Goal: Task Accomplishment & Management: Manage account settings

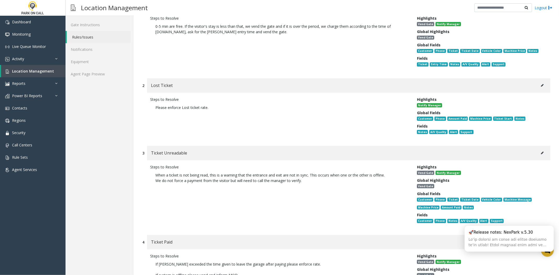
scroll to position [116, 0]
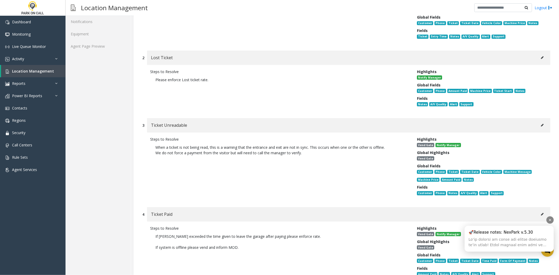
click at [551, 222] on div at bounding box center [549, 219] width 7 height 7
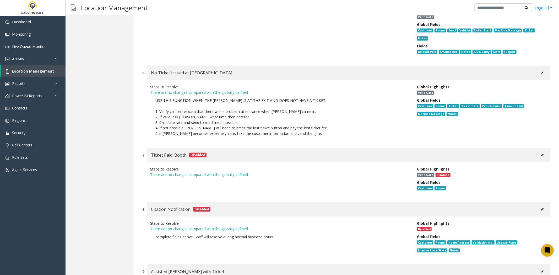
scroll to position [436, 0]
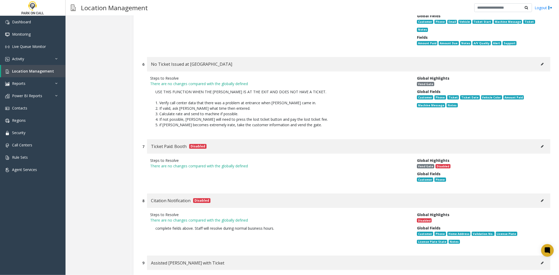
click at [538, 60] on button at bounding box center [542, 64] width 8 height 8
type input "**********"
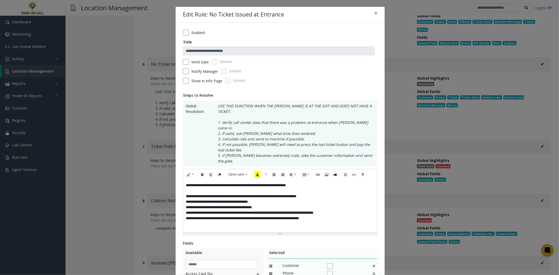
scroll to position [0, 0]
click at [307, 188] on div "**********" at bounding box center [280, 206] width 194 height 52
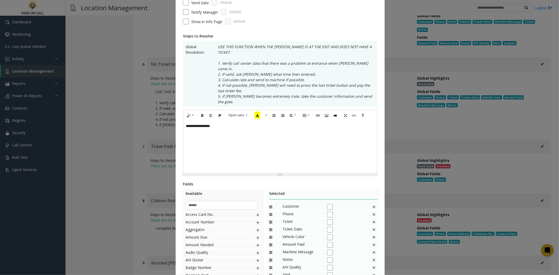
scroll to position [98, 0]
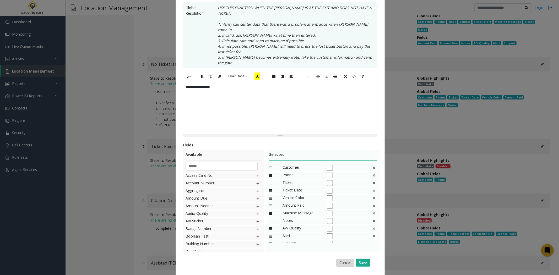
click at [336, 259] on button "Cancel" at bounding box center [345, 263] width 18 height 8
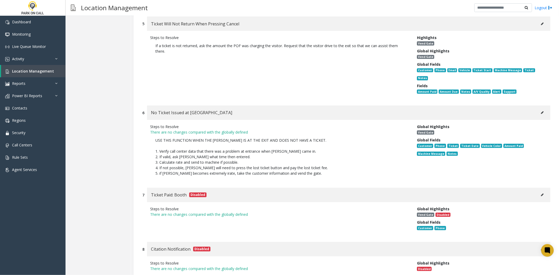
scroll to position [0, 0]
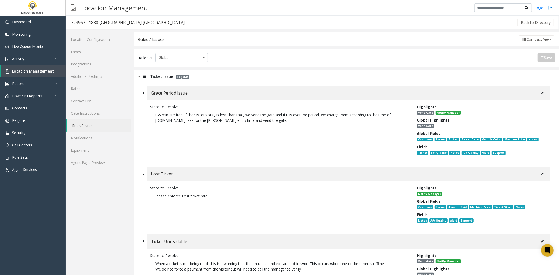
drag, startPoint x: 336, startPoint y: 243, endPoint x: 337, endPoint y: 89, distance: 153.7
drag, startPoint x: 337, startPoint y: 90, endPoint x: 338, endPoint y: 107, distance: 16.2
click at [340, 100] on div "1 Grace Period Issue Steps to Resolve 0-5 min are free. If the visitor's stay i…" at bounding box center [346, 124] width 416 height 76
click at [111, 164] on link "Agent Page Preview" at bounding box center [97, 162] width 65 height 12
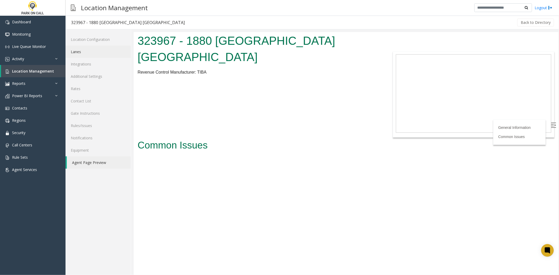
click at [115, 52] on link "Lanes" at bounding box center [97, 52] width 65 height 12
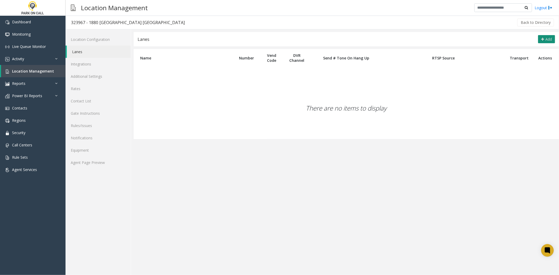
click at [540, 37] on button "Add" at bounding box center [546, 39] width 17 height 8
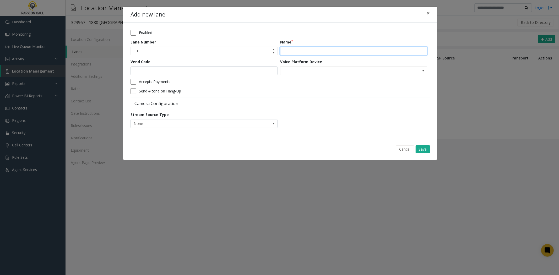
click at [311, 51] on input "Name" at bounding box center [353, 51] width 147 height 9
type input "****"
click at [426, 152] on button "Save" at bounding box center [422, 149] width 14 height 8
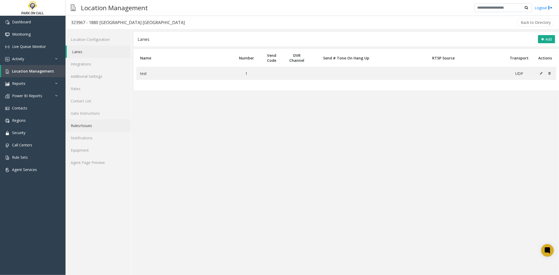
click at [107, 125] on link "Rules/Issues" at bounding box center [97, 125] width 65 height 12
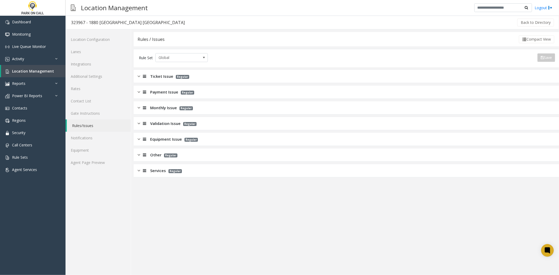
click at [169, 78] on span "Ticket Issue" at bounding box center [161, 76] width 23 height 6
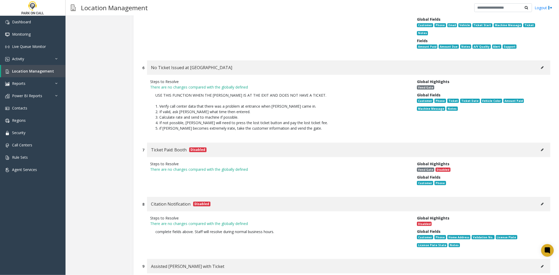
scroll to position [320, 0]
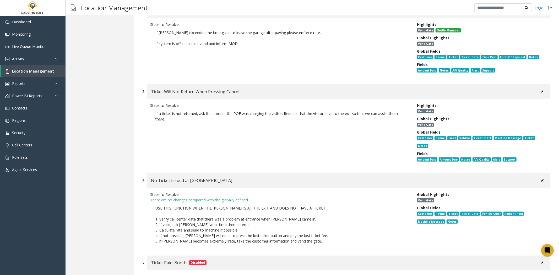
click at [532, 88] on div "Ticket Will Not Return When Pressing Cancel" at bounding box center [348, 91] width 403 height 14
click at [538, 88] on button at bounding box center [542, 92] width 8 height 8
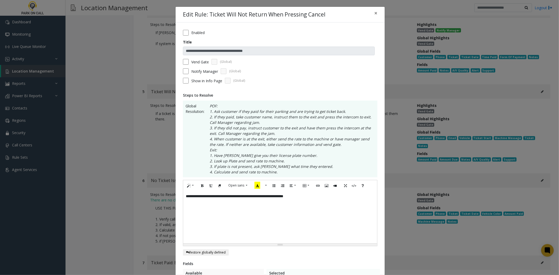
click at [201, 70] on label "Notify Manager" at bounding box center [204, 71] width 27 height 5
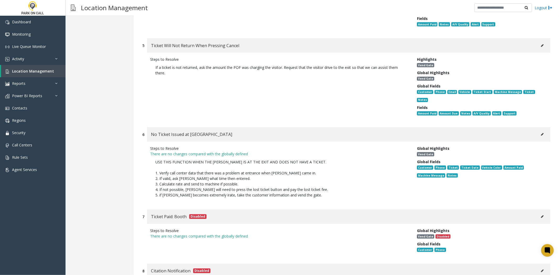
scroll to position [378, 0]
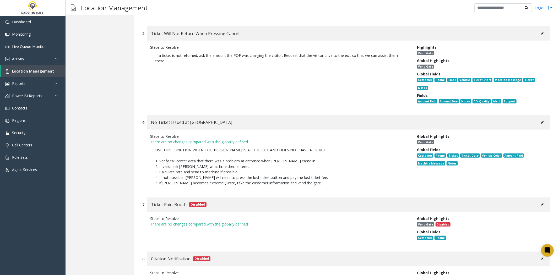
click at [538, 118] on button at bounding box center [542, 122] width 8 height 8
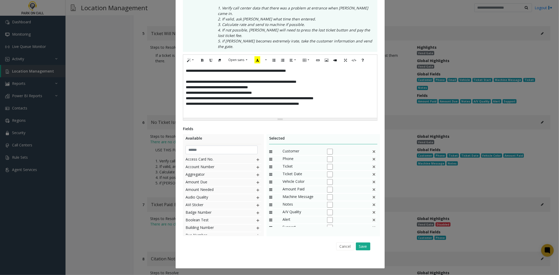
scroll to position [0, 0]
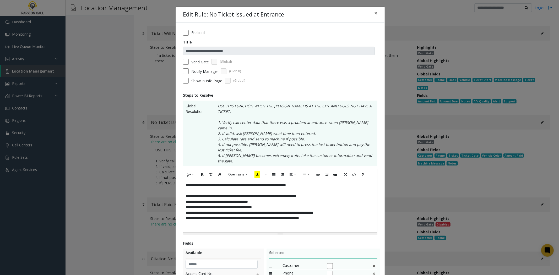
click at [262, 199] on div "**********" at bounding box center [280, 206] width 194 height 52
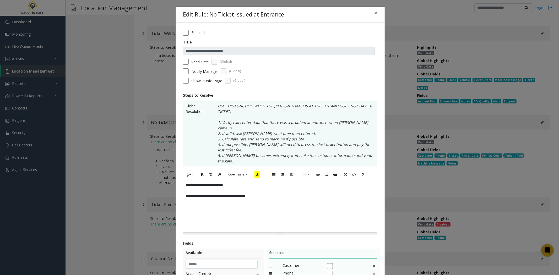
click at [198, 69] on label "Notify Manager" at bounding box center [204, 71] width 27 height 5
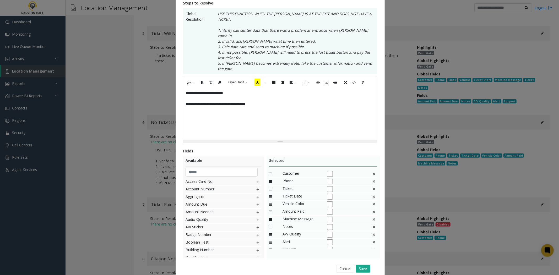
scroll to position [98, 0]
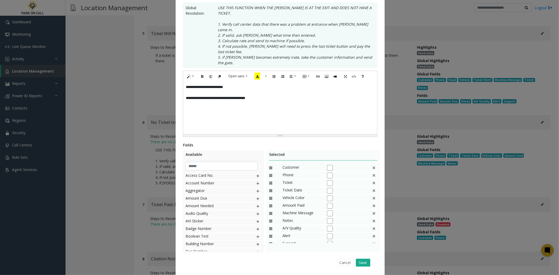
click at [372, 180] on img at bounding box center [374, 183] width 4 height 7
click at [366, 180] on div "Ticket Date" at bounding box center [323, 184] width 108 height 8
click at [372, 180] on img at bounding box center [374, 183] width 4 height 7
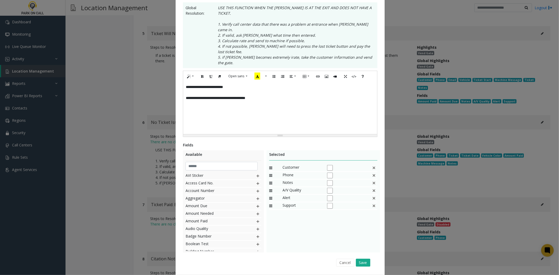
click at [372, 180] on img at bounding box center [374, 183] width 4 height 7
drag, startPoint x: 369, startPoint y: 243, endPoint x: 366, endPoint y: 243, distance: 3.4
click at [367, 256] on div "Cancel Save" at bounding box center [279, 262] width 187 height 13
click at [366, 259] on button "Save" at bounding box center [363, 263] width 14 height 8
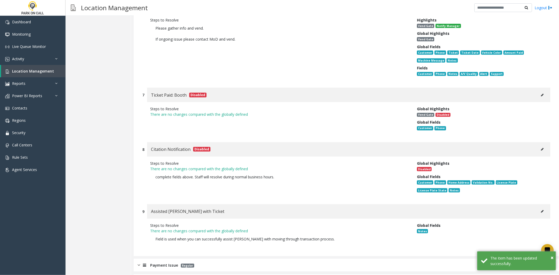
scroll to position [565, 0]
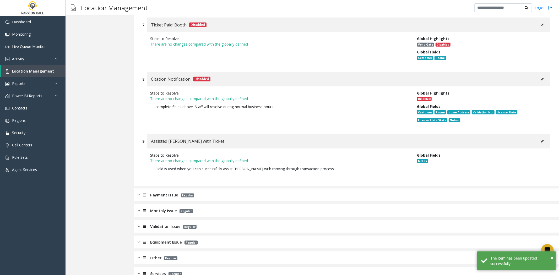
click at [294, 189] on div "Payment Issue Regular" at bounding box center [346, 195] width 425 height 13
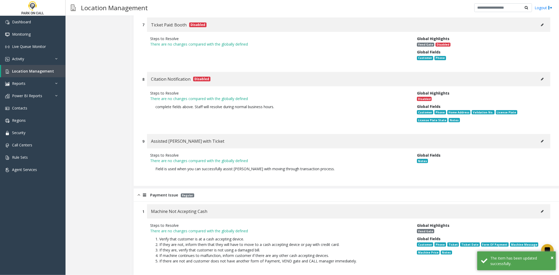
scroll to position [652, 0]
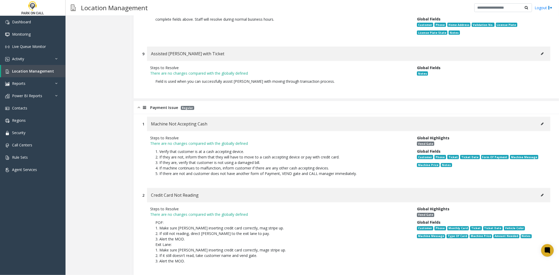
click at [539, 120] on button at bounding box center [542, 124] width 8 height 8
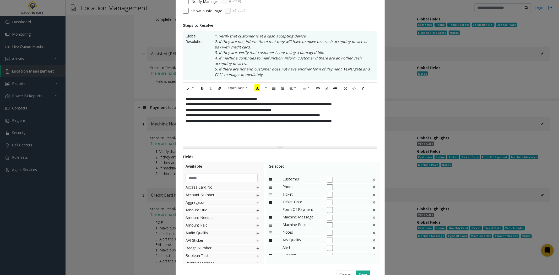
scroll to position [98, 0]
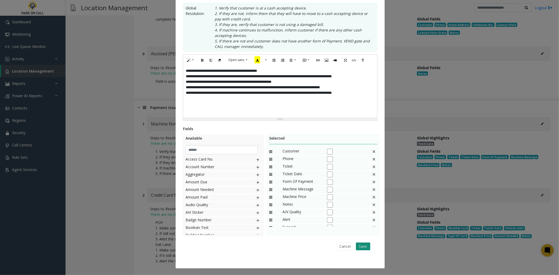
click at [361, 243] on button "Save" at bounding box center [363, 247] width 14 height 8
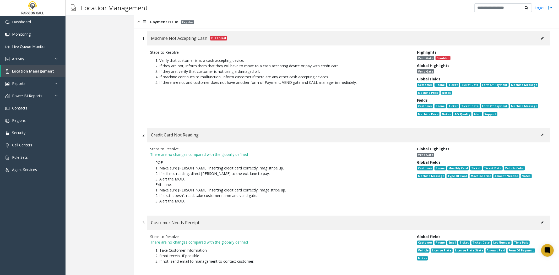
scroll to position [739, 0]
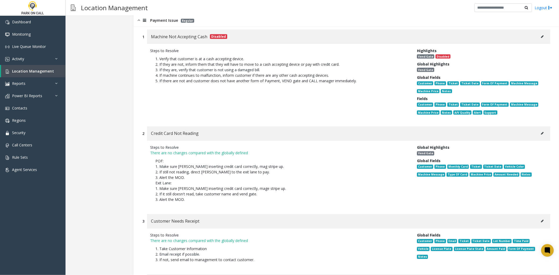
drag, startPoint x: 536, startPoint y: 113, endPoint x: 534, endPoint y: 118, distance: 5.6
click at [536, 126] on div "Credit Card Not Reading" at bounding box center [348, 133] width 403 height 14
click at [532, 126] on div "Credit Card Not Reading" at bounding box center [348, 133] width 403 height 14
click at [538, 130] on button at bounding box center [542, 134] width 8 height 8
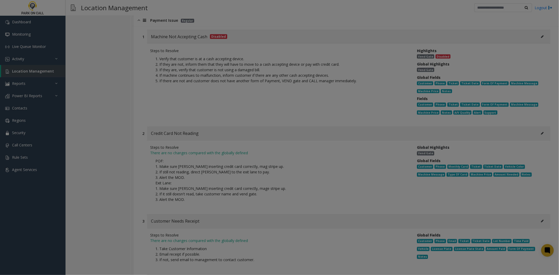
scroll to position [0, 0]
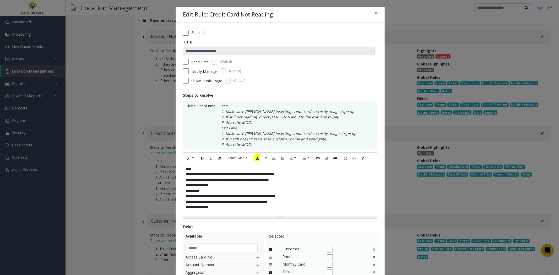
click at [302, 207] on div "**********" at bounding box center [280, 189] width 194 height 52
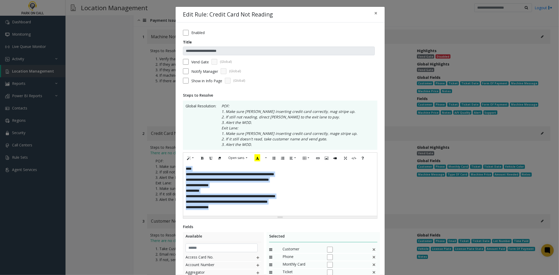
click at [286, 186] on div "**********" at bounding box center [280, 189] width 194 height 52
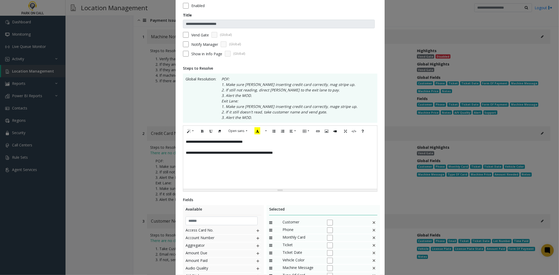
scroll to position [58, 0]
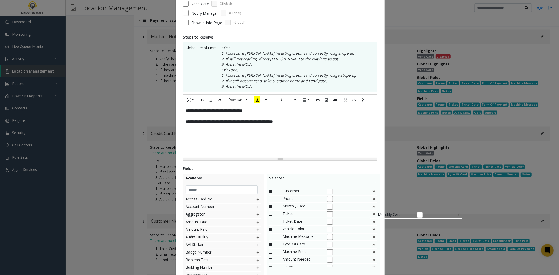
click at [372, 209] on img at bounding box center [374, 206] width 4 height 7
click at [372, 201] on img at bounding box center [374, 199] width 4 height 7
click at [372, 207] on img at bounding box center [374, 206] width 4 height 7
click at [368, 207] on div "Machine Message" at bounding box center [323, 207] width 108 height 8
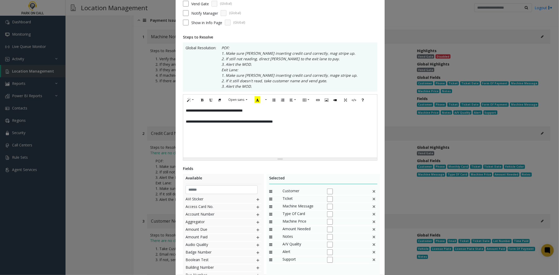
click at [368, 207] on div "Machine Message" at bounding box center [323, 207] width 108 height 8
click at [373, 206] on img at bounding box center [374, 206] width 4 height 7
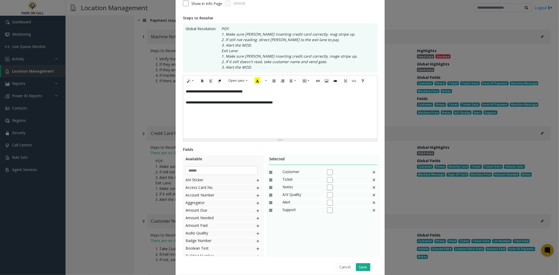
scroll to position [98, 0]
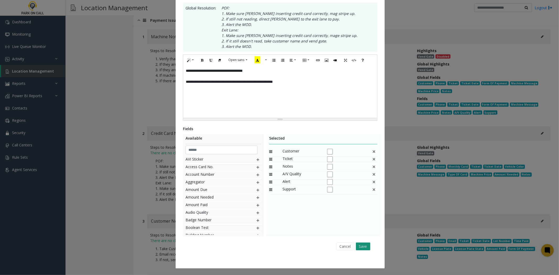
click at [359, 246] on button "Save" at bounding box center [363, 247] width 14 height 8
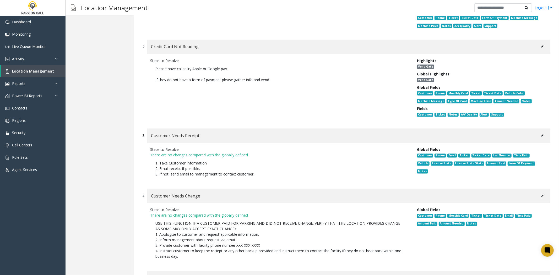
scroll to position [827, 0]
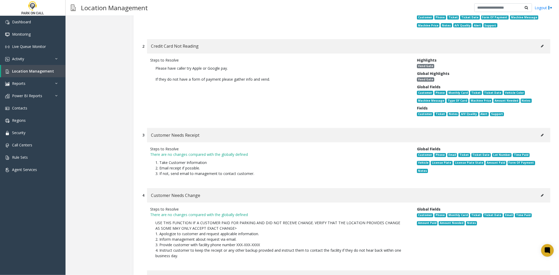
click at [541, 134] on icon at bounding box center [542, 135] width 3 height 3
type input "**********"
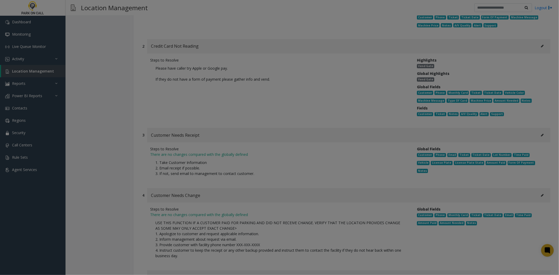
scroll to position [0, 0]
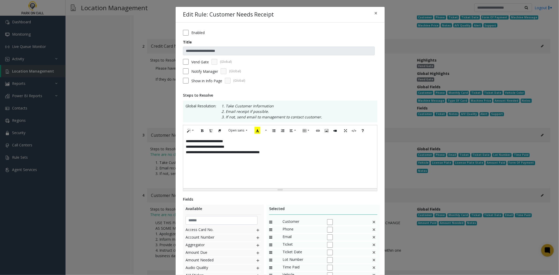
click at [336, 161] on div "**********" at bounding box center [280, 162] width 194 height 52
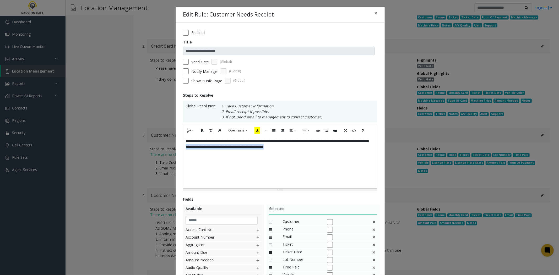
drag, startPoint x: 347, startPoint y: 151, endPoint x: 232, endPoint y: 161, distance: 115.6
click at [232, 160] on div "**********" at bounding box center [280, 162] width 194 height 52
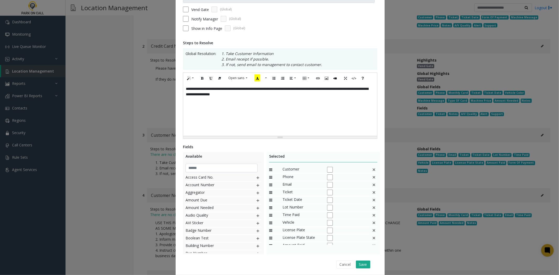
scroll to position [71, 0]
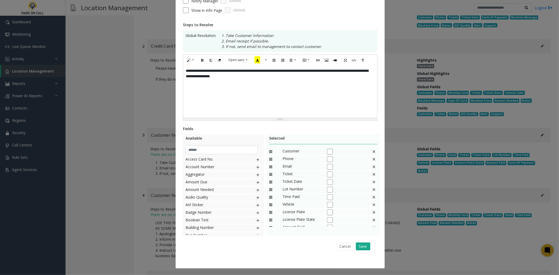
click at [372, 152] on img at bounding box center [374, 151] width 4 height 7
click at [370, 163] on div "Ticket Date" at bounding box center [323, 160] width 108 height 8
click at [372, 161] on img at bounding box center [374, 159] width 4 height 7
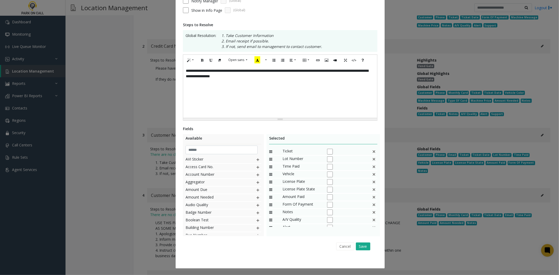
click at [372, 161] on img at bounding box center [374, 159] width 4 height 7
click at [368, 161] on div "Vehicle" at bounding box center [323, 160] width 108 height 8
click at [372, 162] on img at bounding box center [374, 159] width 4 height 7
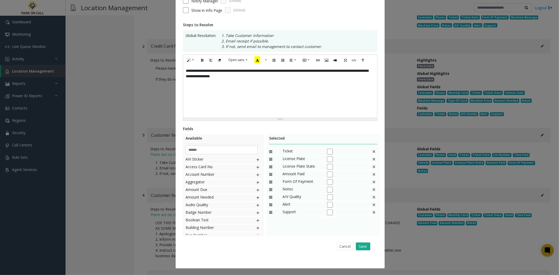
click at [372, 162] on img at bounding box center [374, 159] width 4 height 7
click at [216, 150] on input "text" at bounding box center [221, 150] width 72 height 9
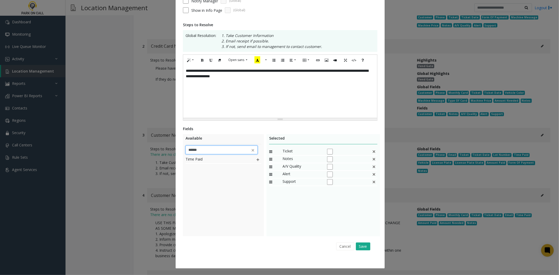
type input "******"
click at [256, 161] on img at bounding box center [258, 159] width 4 height 7
drag, startPoint x: 306, startPoint y: 192, endPoint x: 310, endPoint y: 161, distance: 30.5
click at [361, 244] on button "Save" at bounding box center [363, 247] width 14 height 8
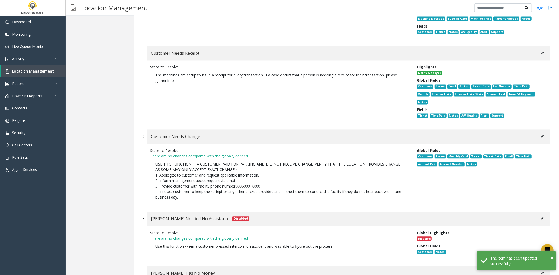
scroll to position [914, 0]
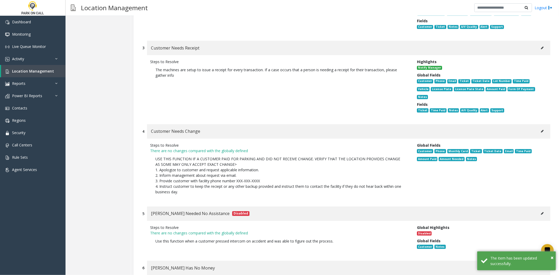
click at [350, 206] on div "[PERSON_NAME] Needed No Assistance Disabled" at bounding box center [348, 213] width 403 height 14
click at [538, 127] on button at bounding box center [542, 131] width 8 height 8
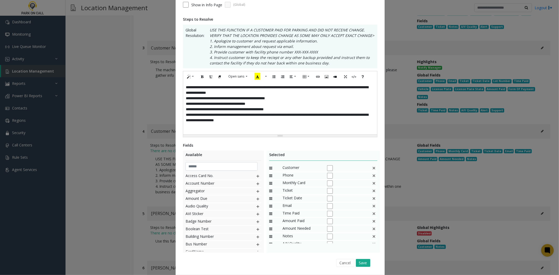
scroll to position [93, 0]
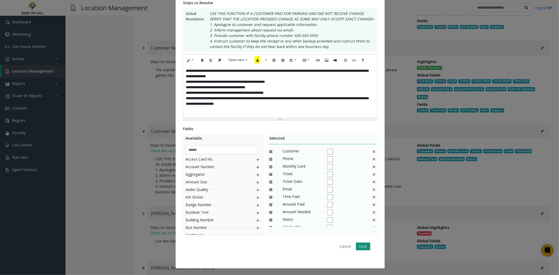
click at [367, 245] on button "Save" at bounding box center [363, 247] width 14 height 8
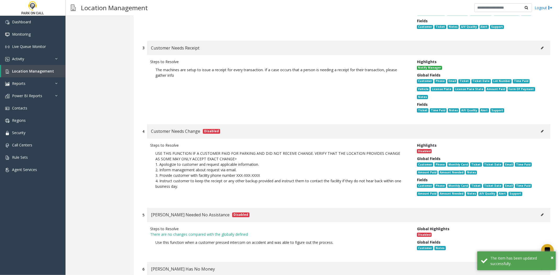
click at [404, 166] on p "USE THIS FUNCTION IF A CUSTOMER PAID FOR PARKING AND DID NOT RECEIVE CHANGE. VE…" at bounding box center [279, 170] width 259 height 44
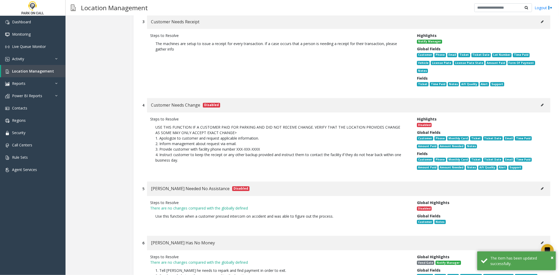
scroll to position [1030, 0]
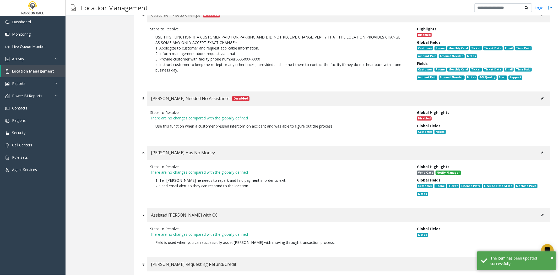
click at [539, 95] on button at bounding box center [542, 99] width 8 height 8
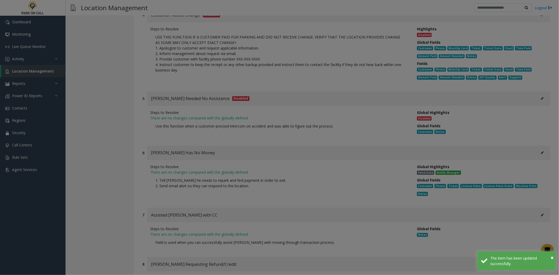
scroll to position [0, 0]
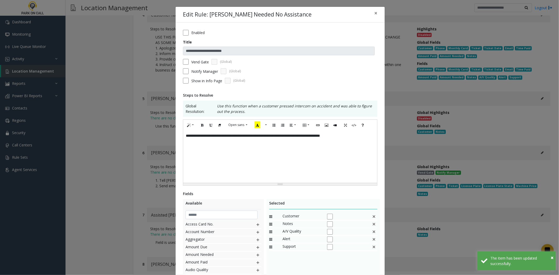
click at [179, 27] on div "**********" at bounding box center [279, 178] width 209 height 311
click at [184, 28] on div "**********" at bounding box center [279, 178] width 209 height 311
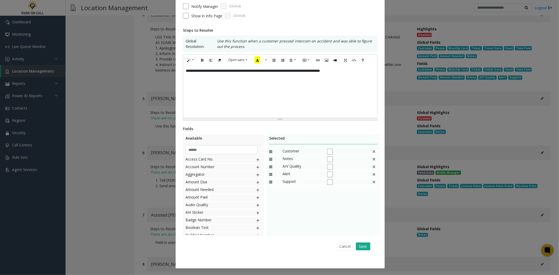
scroll to position [65, 0]
click at [356, 246] on button "Save" at bounding box center [363, 247] width 14 height 8
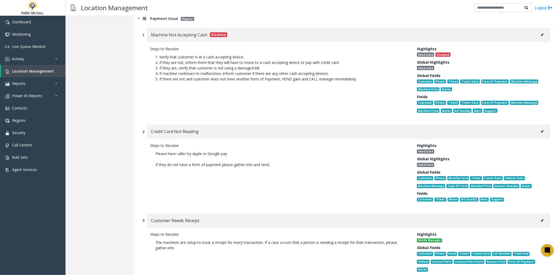
scroll to position [727, 0]
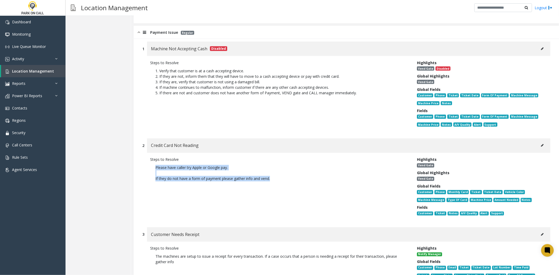
drag, startPoint x: 284, startPoint y: 168, endPoint x: 149, endPoint y: 151, distance: 136.5
click at [149, 157] on div "Steps to Resolve Please have caller try Apple or Google pay. If they do not hav…" at bounding box center [279, 188] width 267 height 62
copy p "Please have caller try Apple or Google pay. If they do not have a form of payme…"
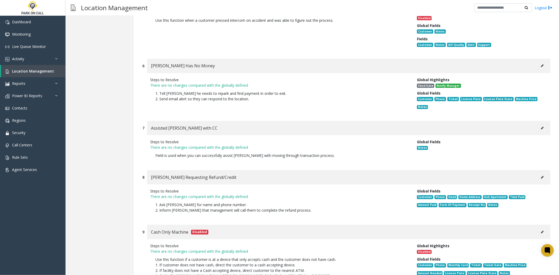
scroll to position [1135, 0]
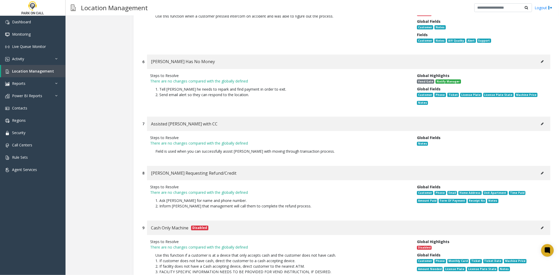
click at [541, 58] on button at bounding box center [542, 62] width 8 height 8
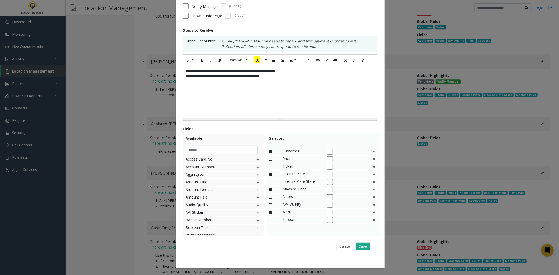
scroll to position [0, 0]
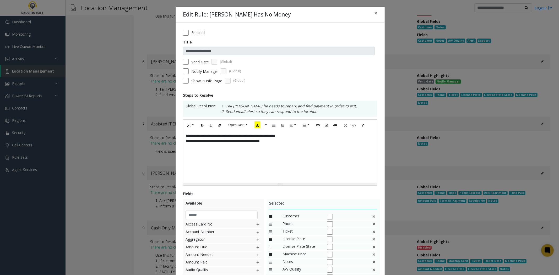
click at [304, 168] on div "**********" at bounding box center [280, 156] width 194 height 52
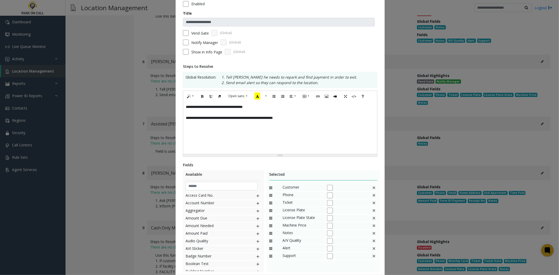
scroll to position [29, 0]
click at [375, 190] on div "Customer" at bounding box center [323, 188] width 108 height 8
click at [372, 190] on div "Customer" at bounding box center [323, 188] width 108 height 8
click at [372, 190] on img at bounding box center [374, 187] width 4 height 7
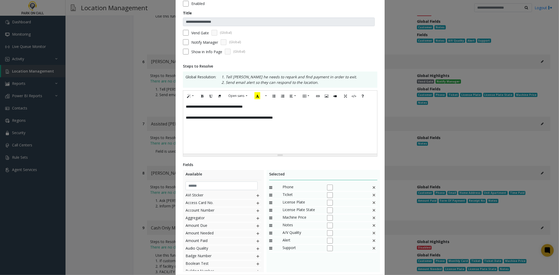
click at [372, 190] on img at bounding box center [374, 187] width 4 height 7
click at [373, 211] on img at bounding box center [374, 210] width 4 height 7
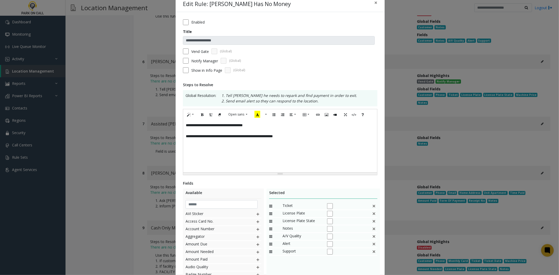
scroll to position [0, 0]
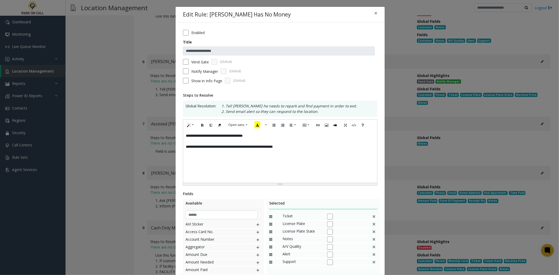
click at [323, 151] on div "**********" at bounding box center [280, 156] width 194 height 52
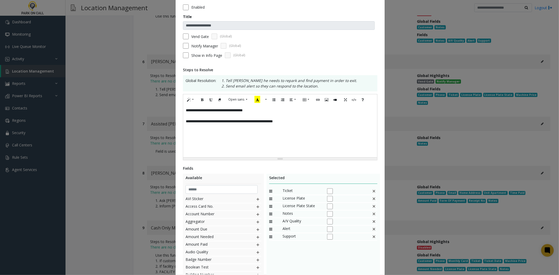
scroll to position [65, 0]
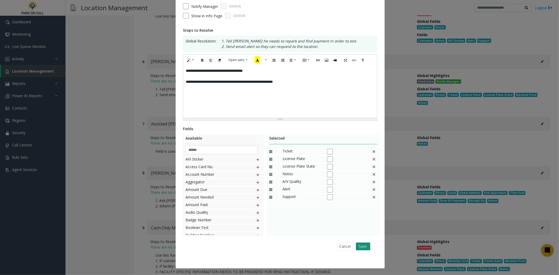
click at [366, 246] on button "Save" at bounding box center [363, 247] width 14 height 8
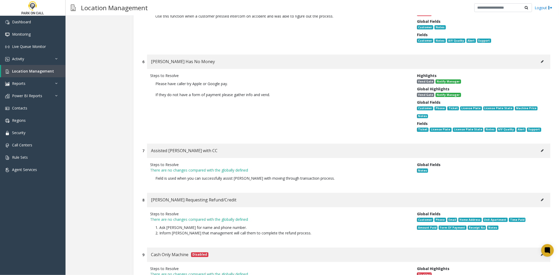
click at [538, 196] on button at bounding box center [542, 200] width 8 height 8
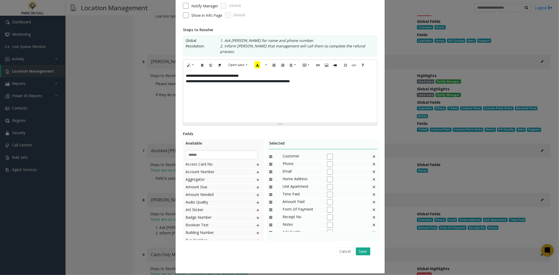
scroll to position [0, 0]
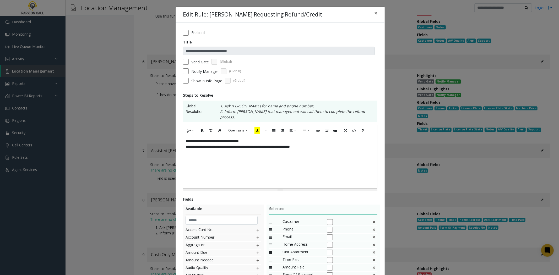
click at [317, 158] on div "**********" at bounding box center [280, 162] width 194 height 52
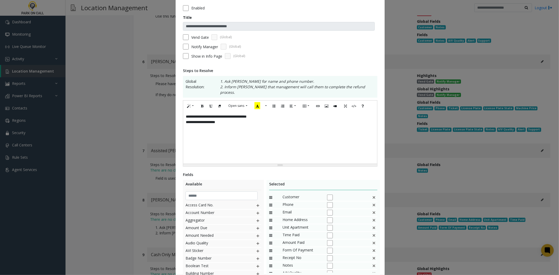
scroll to position [65, 0]
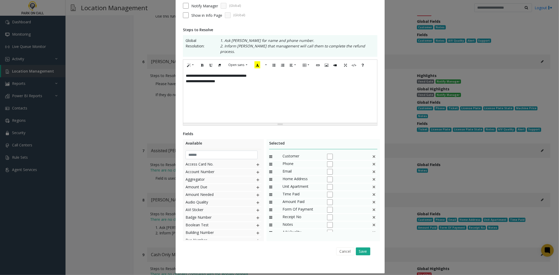
click at [372, 153] on img at bounding box center [374, 156] width 4 height 7
click at [369, 153] on div "Home Address" at bounding box center [323, 157] width 108 height 8
click at [372, 153] on img at bounding box center [374, 156] width 4 height 7
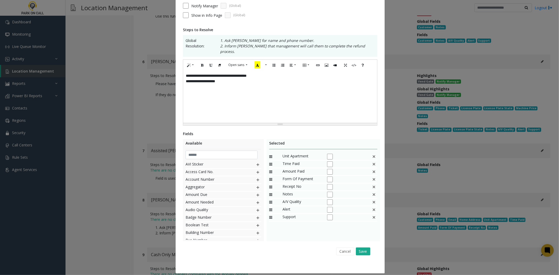
click at [372, 153] on img at bounding box center [374, 156] width 4 height 7
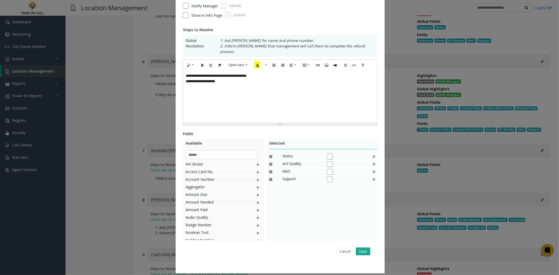
click at [372, 153] on img at bounding box center [374, 156] width 4 height 7
click at [366, 247] on button "Save" at bounding box center [363, 251] width 14 height 8
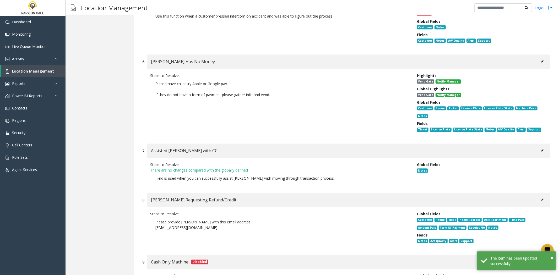
click at [313, 173] on p "Field is used when you can successfully assist [PERSON_NAME] with moving throug…" at bounding box center [279, 178] width 259 height 11
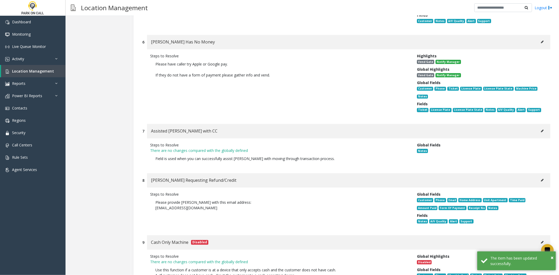
scroll to position [1164, 0]
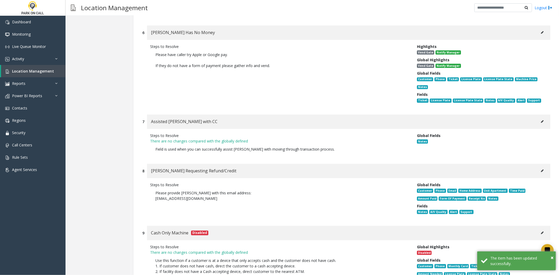
click at [300, 144] on p "Field is used when you can successfully assist [PERSON_NAME] with moving throug…" at bounding box center [279, 149] width 259 height 11
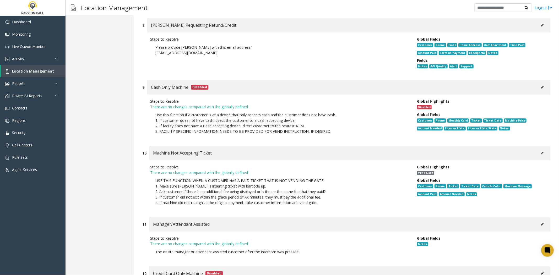
scroll to position [1368, 0]
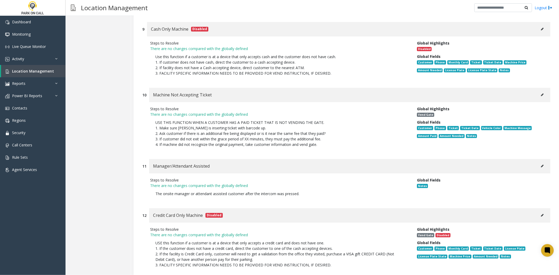
click at [541, 91] on button at bounding box center [542, 95] width 8 height 8
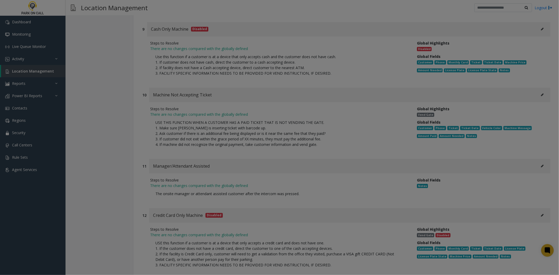
scroll to position [0, 0]
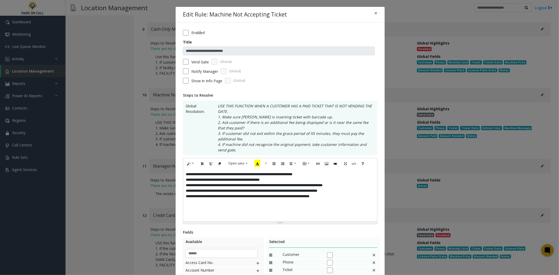
click at [198, 31] on label "Enabled" at bounding box center [197, 32] width 13 height 5
click at [200, 33] on label "Enabled" at bounding box center [197, 32] width 13 height 5
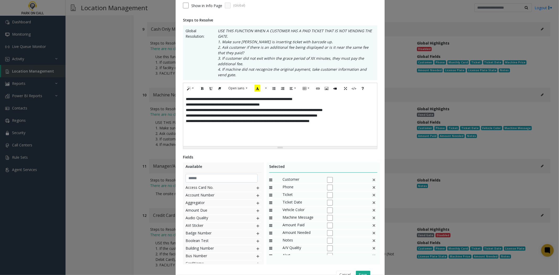
scroll to position [104, 0]
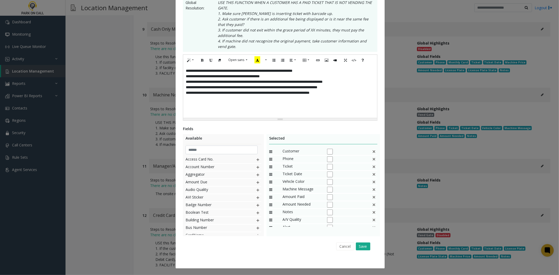
click at [359, 242] on div "Cancel Save" at bounding box center [279, 246] width 187 height 13
click at [361, 244] on button "Save" at bounding box center [363, 247] width 14 height 8
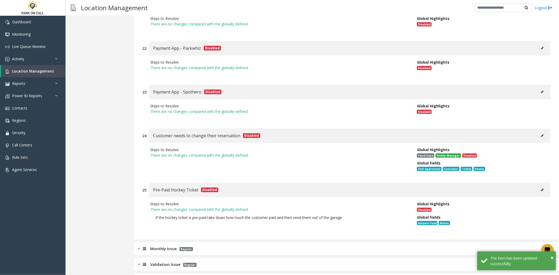
scroll to position [2118, 0]
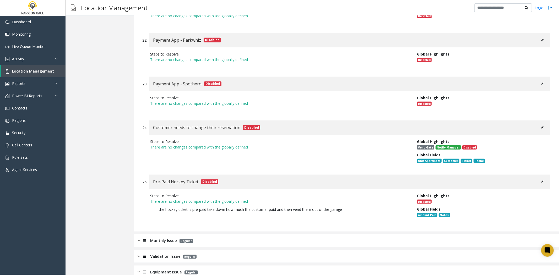
click at [226, 234] on div "Monthly Issue Regular" at bounding box center [346, 240] width 425 height 13
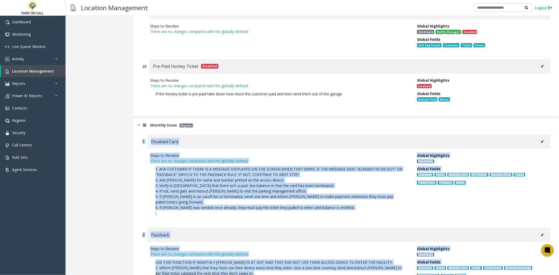
scroll to position [2234, 0]
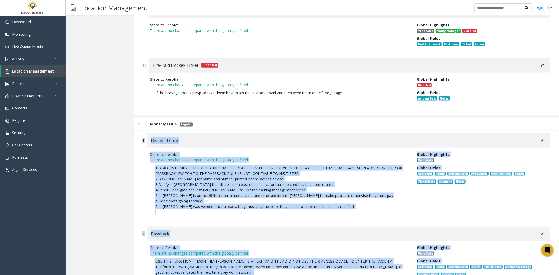
click at [281, 169] on p "1. ASK CUSTOMER IF THERE IS A MESSAGE DISPLAYED ON THE SCREEN WHEN THEY SWIPE. …" at bounding box center [279, 190] width 259 height 55
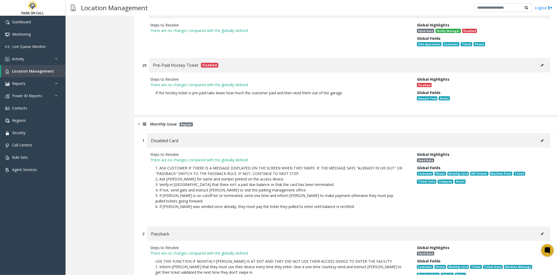
click at [533, 133] on div "Disabled Card" at bounding box center [348, 140] width 403 height 14
click at [540, 137] on button at bounding box center [542, 141] width 8 height 8
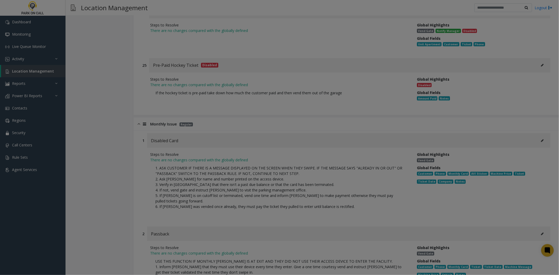
scroll to position [0, 0]
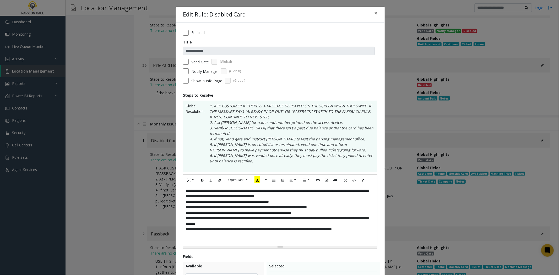
click at [297, 224] on div "**********" at bounding box center [280, 215] width 194 height 60
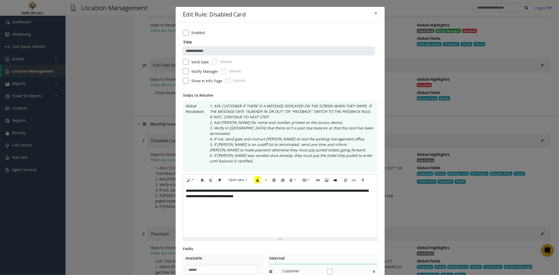
click at [183, 67] on form "**********" at bounding box center [280, 58] width 194 height 57
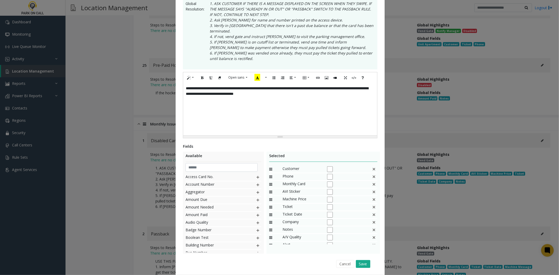
scroll to position [115, 0]
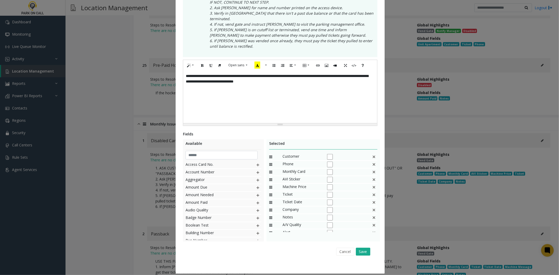
click at [370, 161] on div "Phone" at bounding box center [323, 165] width 108 height 8
click at [372, 161] on img at bounding box center [374, 164] width 4 height 7
click at [369, 161] on div "AVI Sticker" at bounding box center [323, 165] width 108 height 8
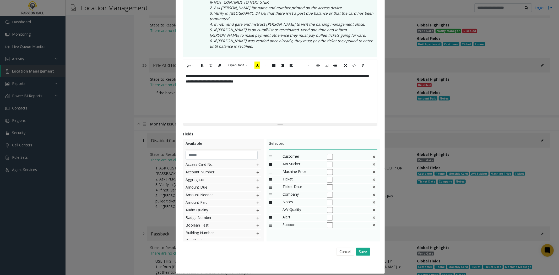
click at [372, 161] on img at bounding box center [374, 164] width 4 height 7
click at [365, 249] on button "Save" at bounding box center [363, 252] width 14 height 8
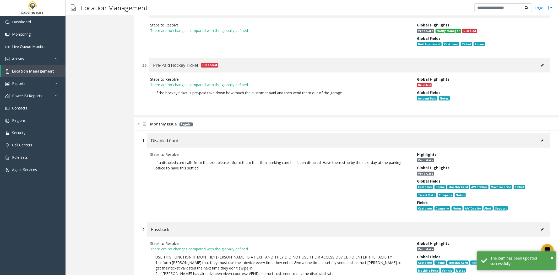
click at [345, 222] on div "Passback" at bounding box center [348, 229] width 403 height 14
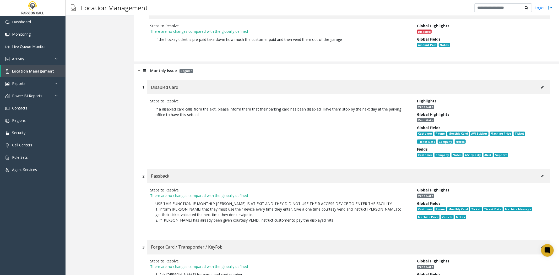
scroll to position [2292, 0]
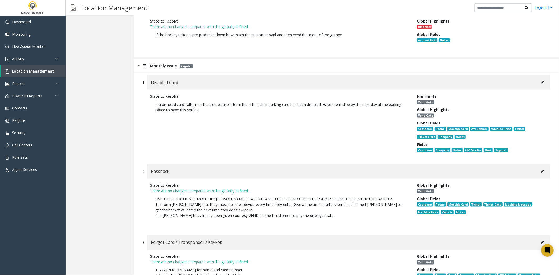
click at [541, 167] on button at bounding box center [542, 171] width 8 height 8
type input "********"
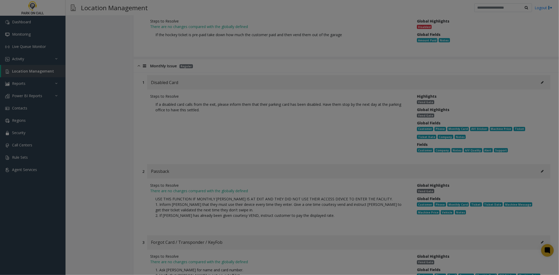
scroll to position [0, 0]
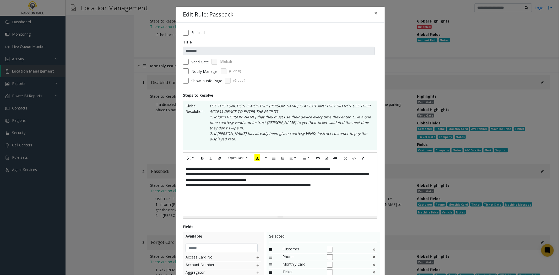
click at [304, 197] on div "**********" at bounding box center [280, 189] width 194 height 52
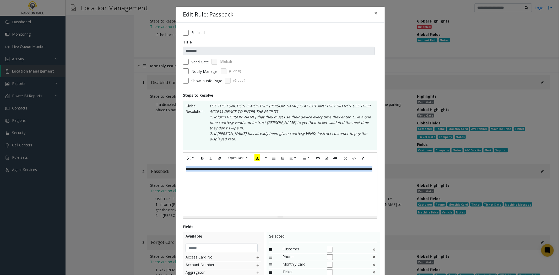
drag, startPoint x: 245, startPoint y: 167, endPoint x: 171, endPoint y: 157, distance: 74.5
click at [171, 158] on div "Edit Rule: Passback × Enabled Title ******** Vend Gate (Global) Notify Manager …" at bounding box center [279, 137] width 559 height 275
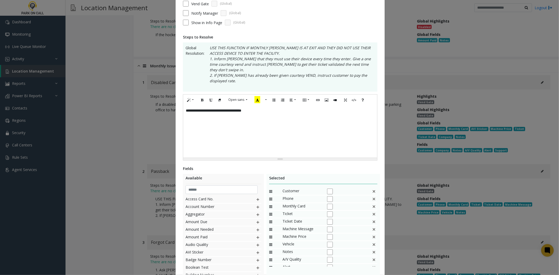
click at [372, 196] on img at bounding box center [374, 199] width 4 height 7
click at [372, 203] on img at bounding box center [374, 206] width 4 height 7
click at [366, 203] on div "Ticket Date" at bounding box center [323, 207] width 108 height 8
click at [372, 203] on img at bounding box center [374, 206] width 4 height 7
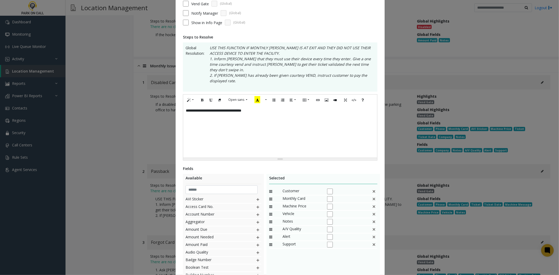
click at [372, 203] on img at bounding box center [374, 206] width 4 height 7
click at [196, 185] on input "text" at bounding box center [221, 189] width 72 height 9
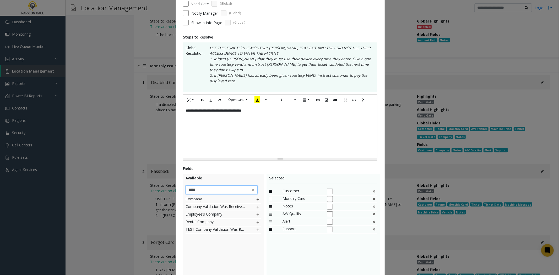
type input "*****"
click at [195, 259] on div "Company Company Validation Was Received From Employee's Company Rental Company …" at bounding box center [223, 235] width 76 height 79
click at [256, 196] on img at bounding box center [258, 199] width 4 height 7
drag, startPoint x: 297, startPoint y: 225, endPoint x: 300, endPoint y: 190, distance: 35.3
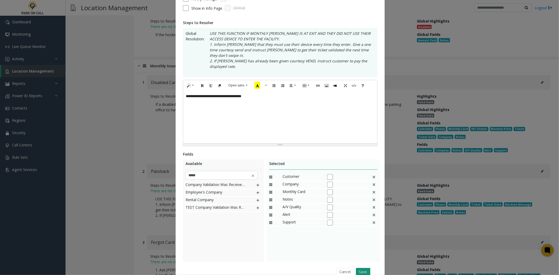
scroll to position [87, 0]
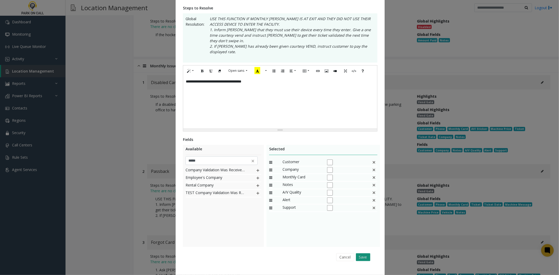
click at [363, 253] on button "Save" at bounding box center [363, 257] width 14 height 8
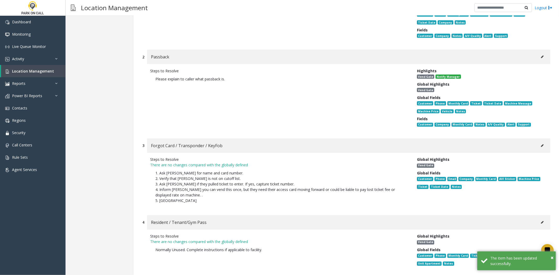
scroll to position [2409, 0]
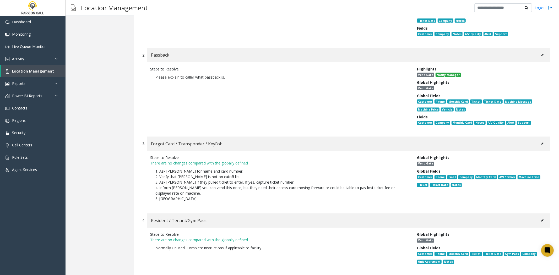
click at [541, 142] on icon at bounding box center [542, 143] width 3 height 3
type input "**********"
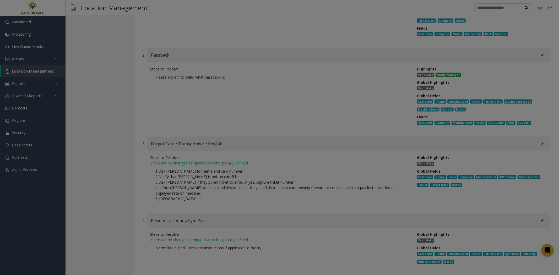
scroll to position [0, 0]
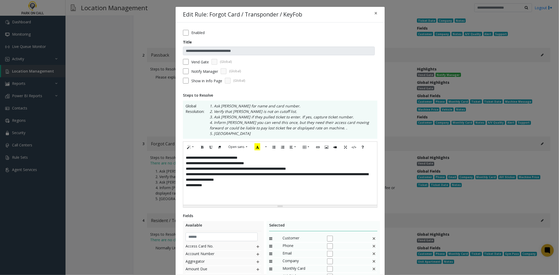
click at [309, 181] on div "**********" at bounding box center [280, 178] width 194 height 52
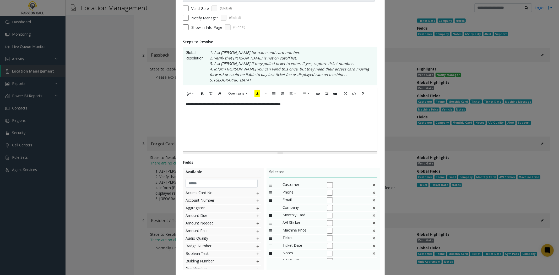
scroll to position [58, 0]
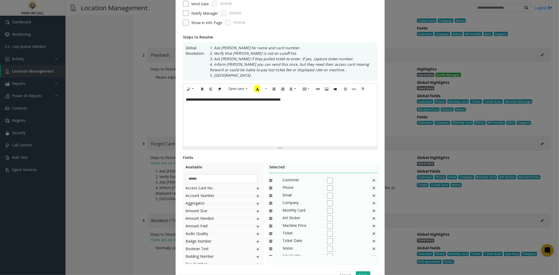
click at [372, 190] on img at bounding box center [374, 188] width 4 height 7
click at [372, 197] on img at bounding box center [374, 195] width 4 height 7
click at [367, 197] on div "AVI Sticker" at bounding box center [323, 196] width 108 height 8
click at [372, 198] on img at bounding box center [374, 195] width 4 height 7
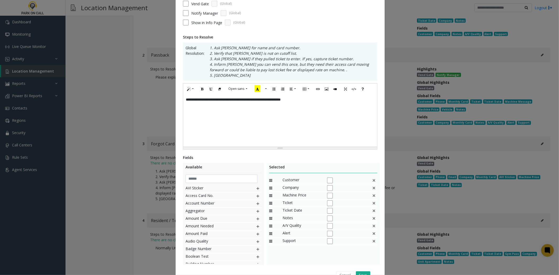
click at [372, 198] on img at bounding box center [374, 195] width 4 height 7
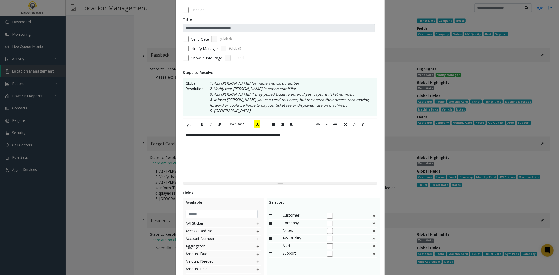
scroll to position [0, 0]
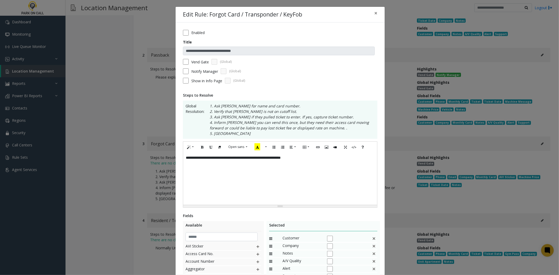
click at [194, 71] on label "Notify Manager" at bounding box center [204, 71] width 27 height 5
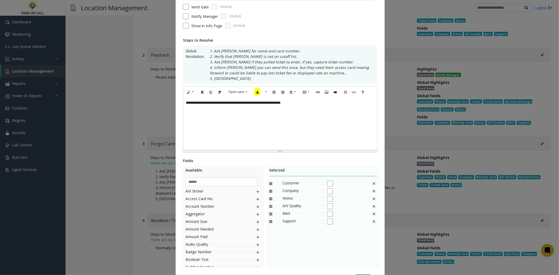
scroll to position [87, 0]
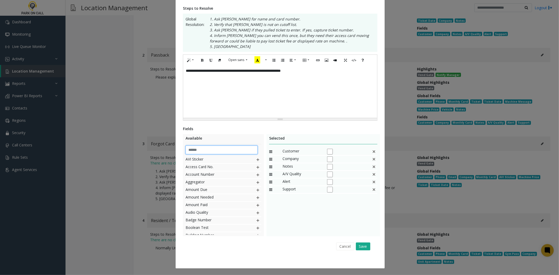
click at [200, 147] on input "text" at bounding box center [221, 150] width 72 height 9
type input "*****"
click at [244, 252] on div "Cancel Save" at bounding box center [279, 246] width 187 height 13
click at [363, 247] on button "Save" at bounding box center [363, 247] width 14 height 8
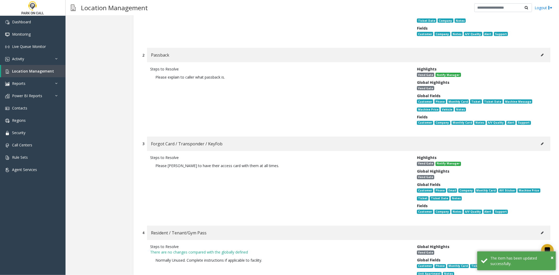
click at [540, 229] on button at bounding box center [542, 233] width 8 height 8
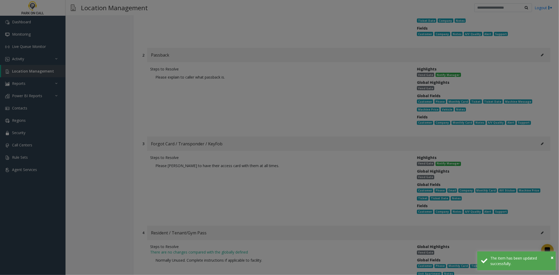
scroll to position [0, 0]
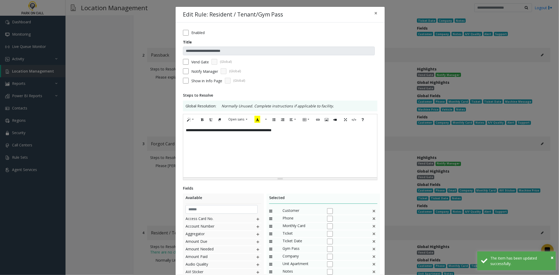
click at [203, 28] on div "**********" at bounding box center [279, 175] width 209 height 305
click at [197, 32] on label "Enabled" at bounding box center [197, 32] width 13 height 5
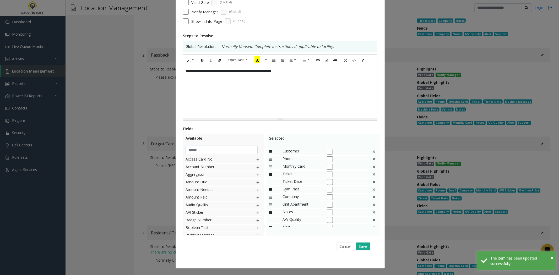
click at [355, 241] on div "Cancel Save" at bounding box center [279, 246] width 187 height 13
click at [356, 244] on button "Save" at bounding box center [363, 247] width 14 height 8
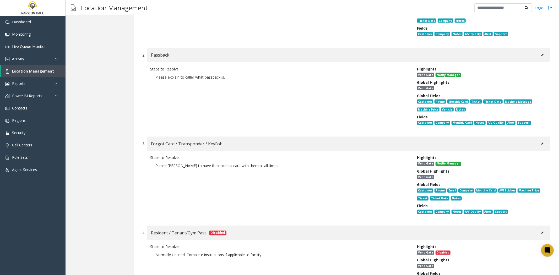
drag, startPoint x: 309, startPoint y: 119, endPoint x: 156, endPoint y: 123, distance: 153.8
click at [156, 161] on p "Please [PERSON_NAME] to have their access card with them at all times." at bounding box center [279, 166] width 259 height 11
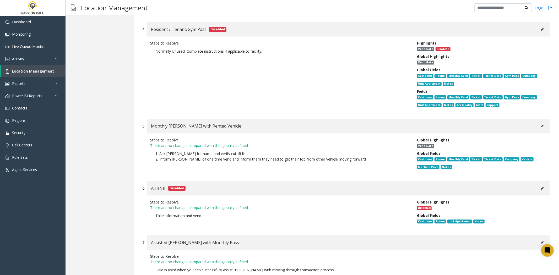
click at [306, 181] on div "AirBNB Disabled" at bounding box center [348, 188] width 403 height 14
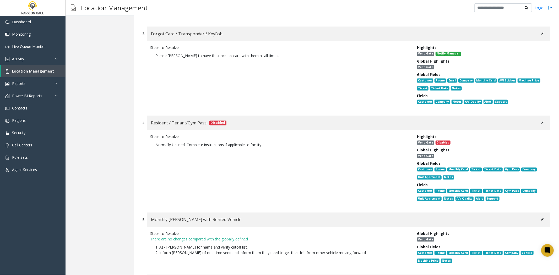
scroll to position [2496, 0]
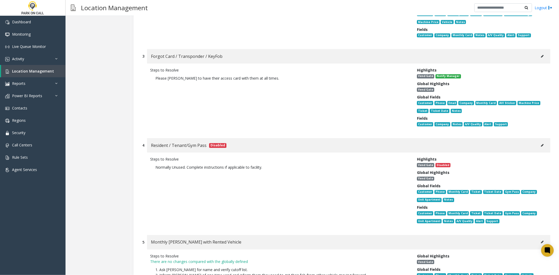
drag, startPoint x: 537, startPoint y: 191, endPoint x: 541, endPoint y: 191, distance: 3.7
click at [541, 238] on button at bounding box center [542, 242] width 8 height 8
type input "**********"
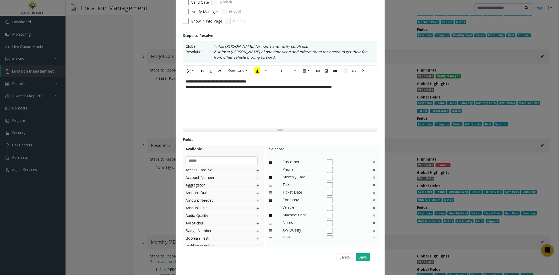
scroll to position [0, 0]
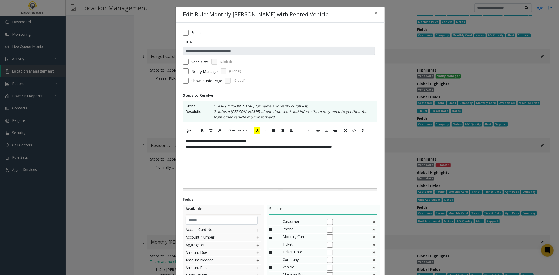
click at [293, 164] on div "**********" at bounding box center [280, 162] width 194 height 52
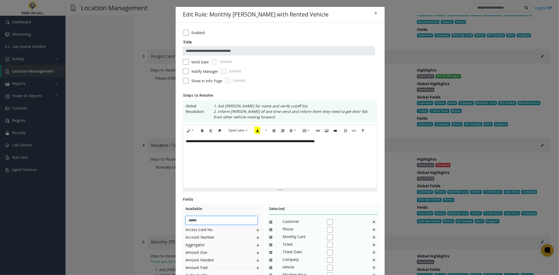
click at [224, 223] on input "text" at bounding box center [221, 220] width 72 height 9
type input "**"
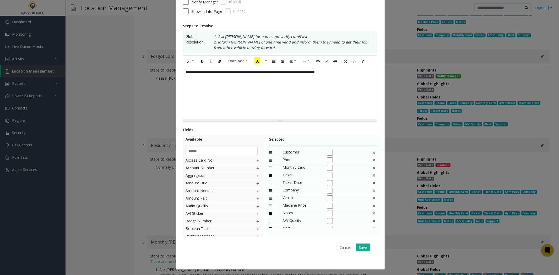
scroll to position [71, 0]
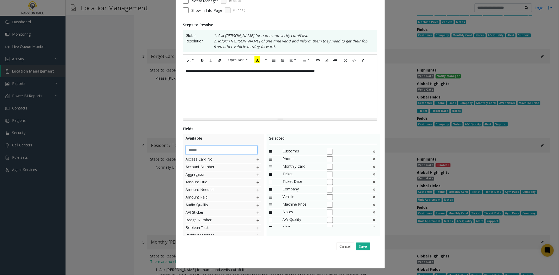
click at [219, 151] on input "text" at bounding box center [221, 150] width 72 height 9
click at [370, 161] on div "Phone" at bounding box center [323, 160] width 108 height 8
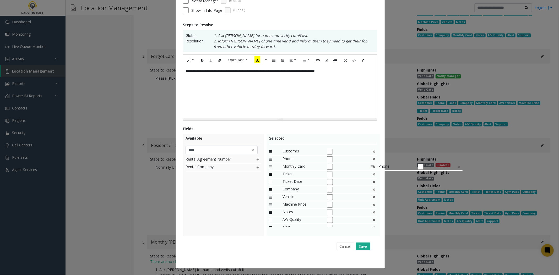
click at [372, 161] on img at bounding box center [374, 159] width 4 height 7
click at [368, 161] on div "Ticket" at bounding box center [323, 160] width 108 height 8
click at [372, 161] on img at bounding box center [374, 159] width 4 height 7
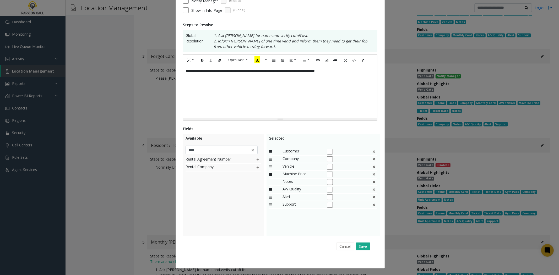
click at [372, 168] on img at bounding box center [374, 166] width 4 height 7
click at [257, 160] on img at bounding box center [258, 159] width 4 height 7
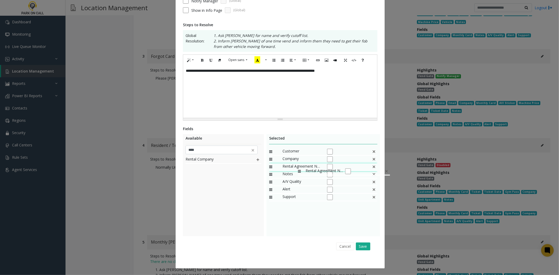
drag, startPoint x: 295, startPoint y: 196, endPoint x: 295, endPoint y: 165, distance: 31.2
click at [294, 164] on span "Rental Agreement Number" at bounding box center [301, 166] width 39 height 7
click at [219, 150] on input "****" at bounding box center [221, 150] width 72 height 9
type input "****"
click at [257, 159] on img at bounding box center [258, 159] width 4 height 7
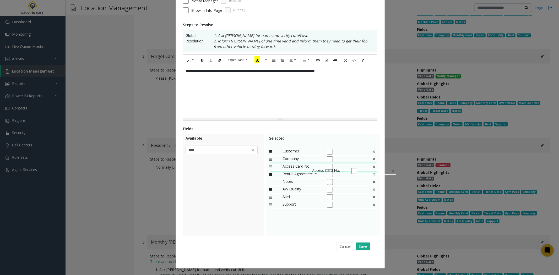
drag, startPoint x: 301, startPoint y: 204, endPoint x: 301, endPoint y: 165, distance: 38.8
click at [368, 247] on div "Cancel Save" at bounding box center [279, 246] width 187 height 13
click at [362, 246] on button "Save" at bounding box center [363, 247] width 14 height 8
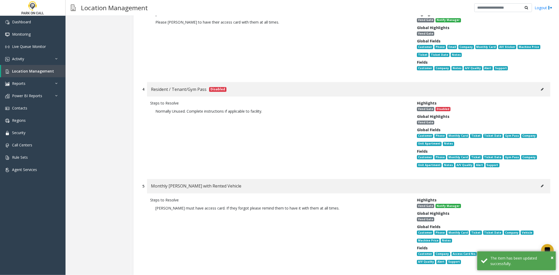
scroll to position [2676, 0]
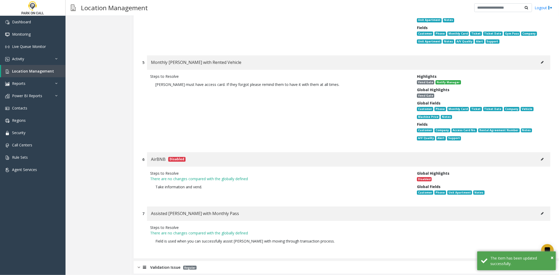
click at [291, 261] on div "Validation Issue Regular" at bounding box center [346, 267] width 425 height 13
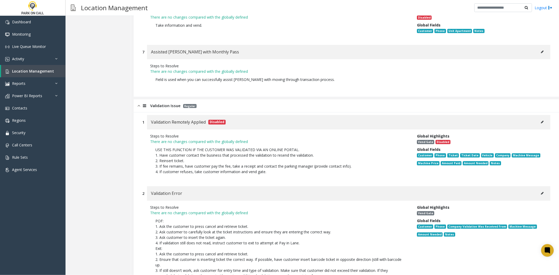
scroll to position [2851, 0]
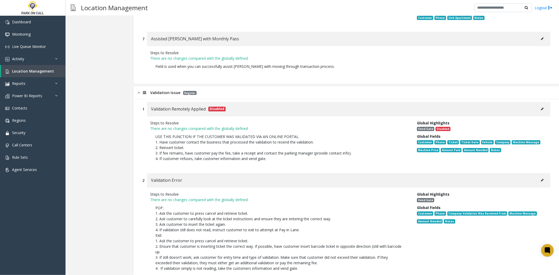
click at [538, 176] on button at bounding box center [542, 180] width 8 height 8
type input "**********"
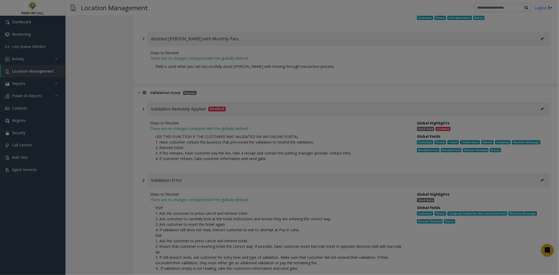
scroll to position [0, 0]
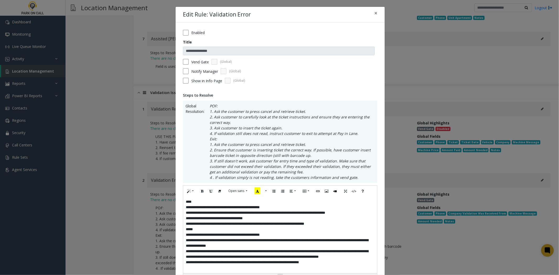
click at [237, 223] on div "**********" at bounding box center [280, 234] width 194 height 77
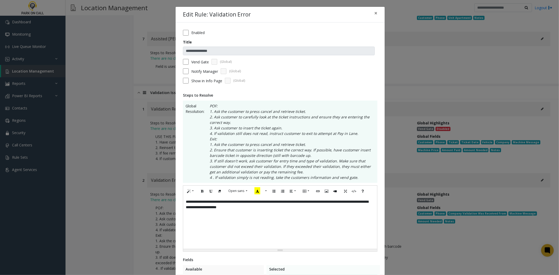
click at [189, 71] on div "Notify Manager (Global)" at bounding box center [280, 71] width 194 height 6
click at [207, 72] on label "Notify Manager" at bounding box center [204, 71] width 27 height 5
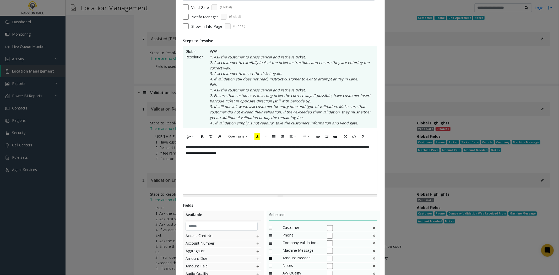
scroll to position [116, 0]
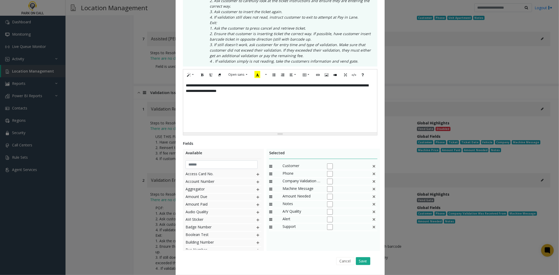
click at [372, 176] on img at bounding box center [374, 173] width 4 height 7
click at [372, 168] on img at bounding box center [374, 166] width 4 height 7
click at [224, 163] on input "text" at bounding box center [221, 164] width 72 height 9
type input "******"
click at [256, 190] on img at bounding box center [258, 189] width 4 height 7
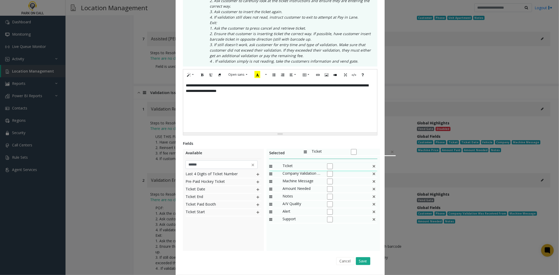
drag, startPoint x: 289, startPoint y: 218, endPoint x: 301, endPoint y: 146, distance: 73.8
click at [372, 180] on img at bounding box center [374, 181] width 4 height 7
click at [358, 261] on button "Save" at bounding box center [363, 261] width 14 height 8
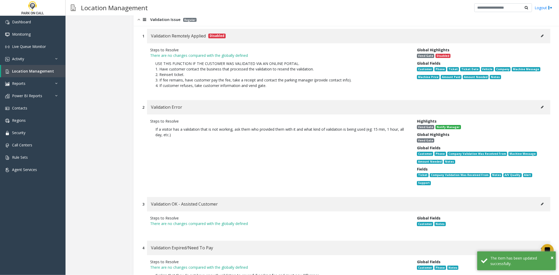
scroll to position [2938, 0]
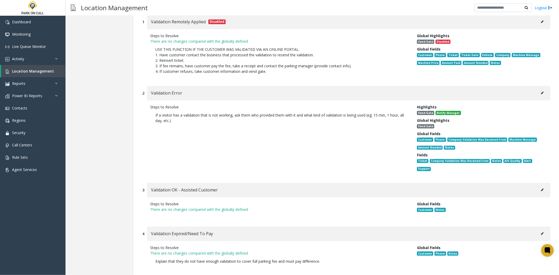
click at [533, 227] on div "Validation Expired/Need To Pay" at bounding box center [348, 234] width 403 height 14
click at [541, 232] on icon at bounding box center [542, 233] width 3 height 3
type input "**********"
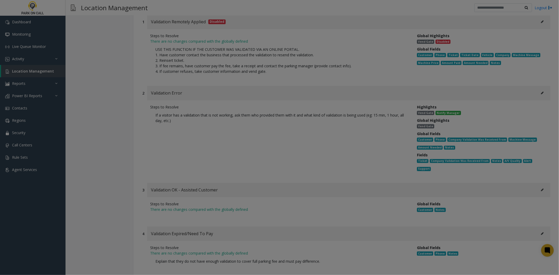
scroll to position [0, 0]
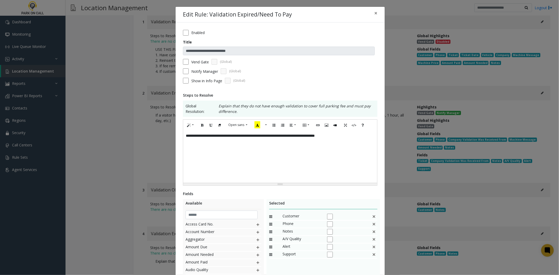
click at [318, 175] on div "**********" at bounding box center [280, 156] width 194 height 52
drag, startPoint x: 289, startPoint y: 132, endPoint x: 285, endPoint y: 136, distance: 5.6
click at [285, 136] on div "**********" at bounding box center [280, 156] width 194 height 52
click at [178, 74] on div "**********" at bounding box center [279, 178] width 209 height 311
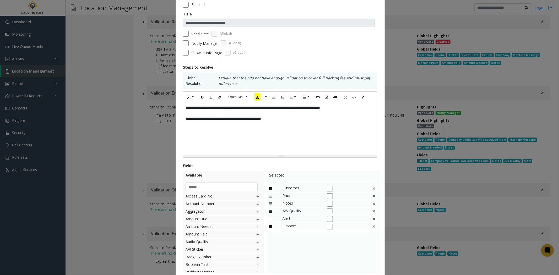
scroll to position [58, 0]
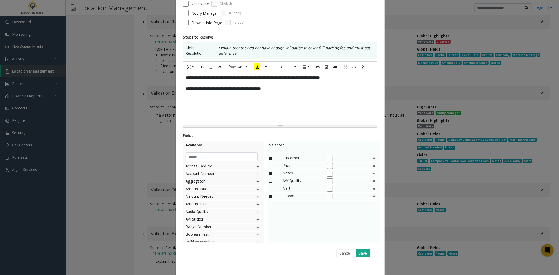
click at [372, 167] on img at bounding box center [374, 166] width 4 height 7
click at [372, 160] on img at bounding box center [374, 158] width 4 height 7
click at [208, 156] on input "text" at bounding box center [221, 156] width 72 height 9
click at [256, 181] on img at bounding box center [258, 181] width 4 height 7
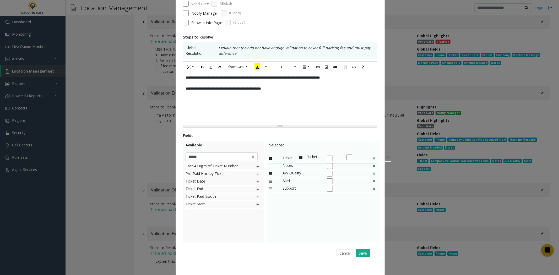
drag, startPoint x: 266, startPoint y: 186, endPoint x: 296, endPoint y: 151, distance: 46.2
drag, startPoint x: 212, startPoint y: 156, endPoint x: 149, endPoint y: 160, distance: 63.0
click at [149, 160] on div "**********" at bounding box center [279, 137] width 559 height 275
type input "*****"
drag, startPoint x: 203, startPoint y: 236, endPoint x: 218, endPoint y: 216, distance: 24.9
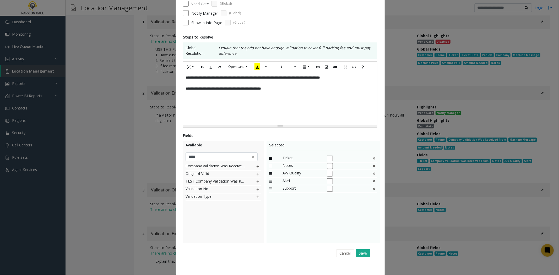
click at [203, 235] on div "Company Validation Was Received From Origin of Valid TEST Company Validation Wa…" at bounding box center [223, 202] width 76 height 79
click at [256, 166] on img at bounding box center [258, 166] width 4 height 7
drag, startPoint x: 284, startPoint y: 195, endPoint x: 295, endPoint y: 164, distance: 32.9
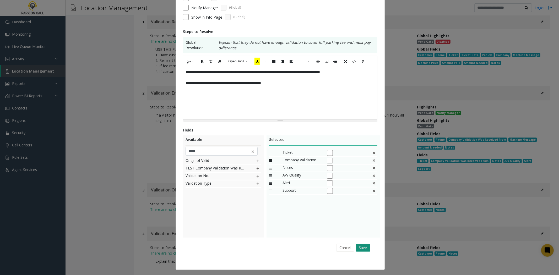
scroll to position [65, 0]
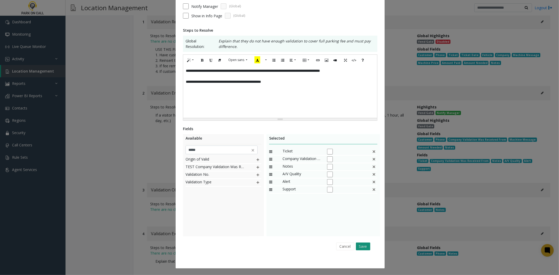
click at [365, 246] on button "Save" at bounding box center [363, 247] width 14 height 8
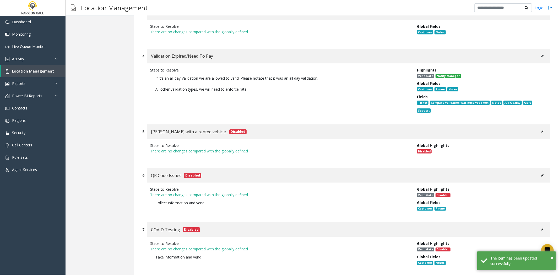
drag, startPoint x: 260, startPoint y: 225, endPoint x: 274, endPoint y: 206, distance: 24.1
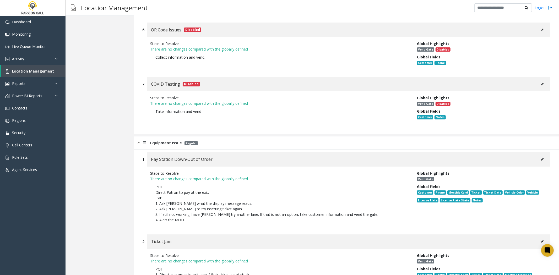
click at [541, 152] on div "Pay Station Down/Out of Order" at bounding box center [348, 159] width 403 height 14
click at [541, 158] on icon at bounding box center [542, 159] width 3 height 3
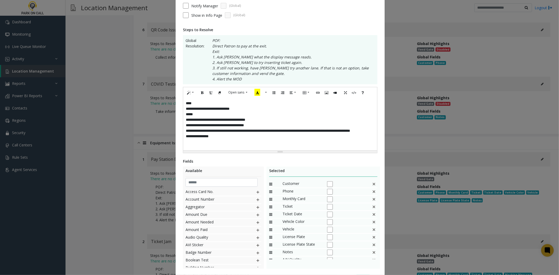
scroll to position [0, 0]
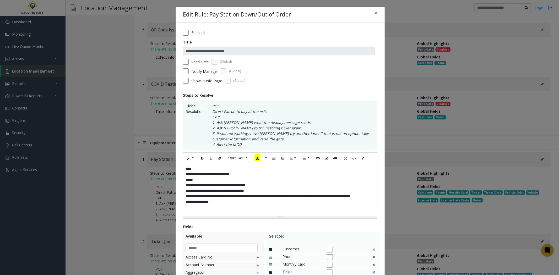
click at [305, 189] on div "**********" at bounding box center [280, 189] width 194 height 52
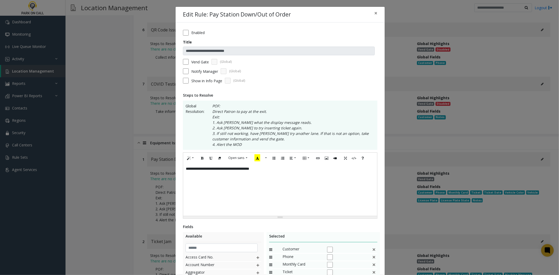
click at [202, 69] on label "Notify Manager" at bounding box center [204, 71] width 27 height 5
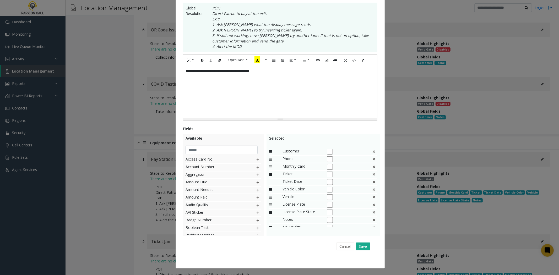
scroll to position [98, 0]
click at [370, 168] on div "Monthly Card" at bounding box center [323, 167] width 108 height 8
click at [372, 168] on img at bounding box center [374, 166] width 4 height 7
click at [372, 169] on img at bounding box center [374, 166] width 4 height 7
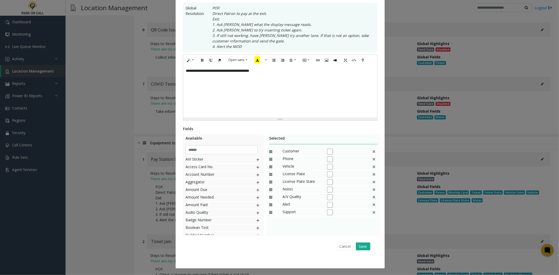
click at [372, 169] on img at bounding box center [374, 166] width 4 height 7
click at [357, 245] on button "Save" at bounding box center [363, 247] width 14 height 8
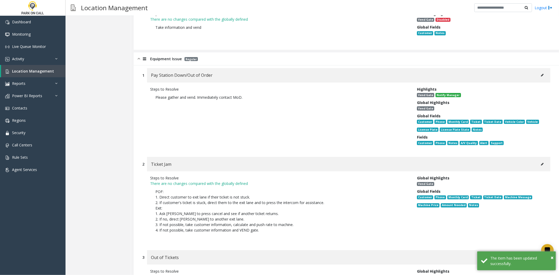
scroll to position [3348, 0]
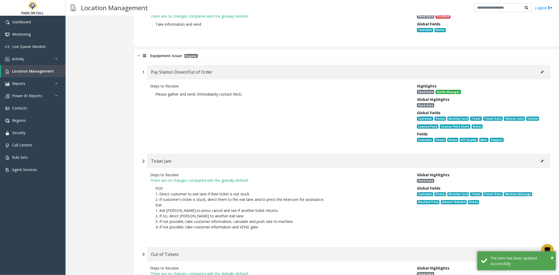
click at [541, 159] on icon at bounding box center [542, 160] width 3 height 3
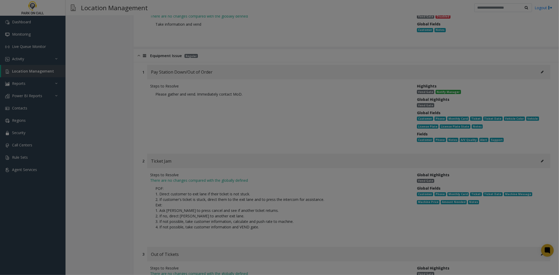
scroll to position [0, 0]
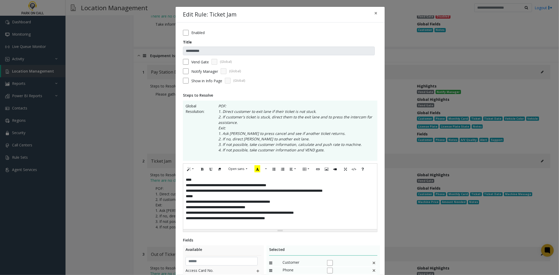
click at [321, 202] on div "**********" at bounding box center [280, 201] width 194 height 55
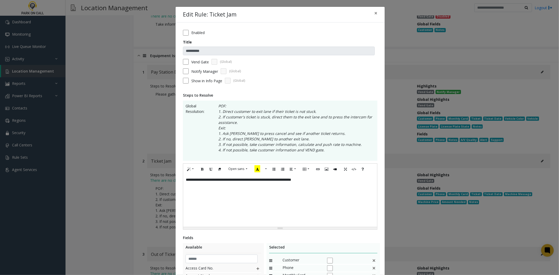
click at [187, 69] on div "Notify Manager (Global)" at bounding box center [280, 71] width 194 height 6
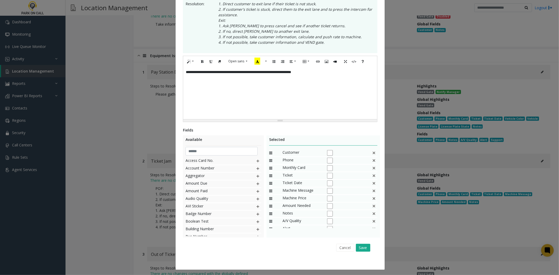
scroll to position [109, 0]
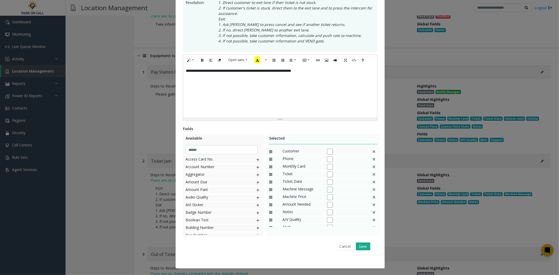
click at [372, 150] on img at bounding box center [374, 151] width 4 height 7
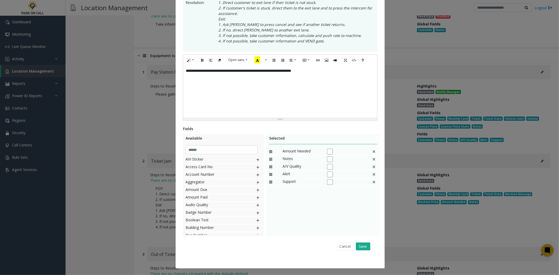
click at [372, 150] on img at bounding box center [374, 151] width 4 height 7
click at [362, 244] on button "Save" at bounding box center [363, 247] width 14 height 8
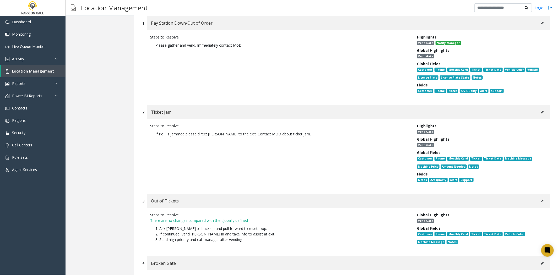
scroll to position [3319, 0]
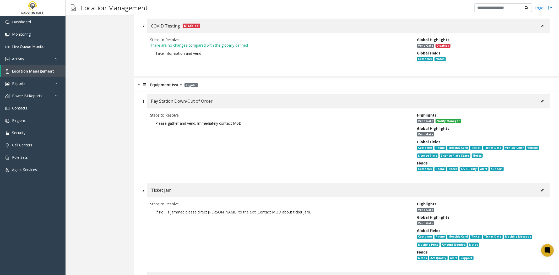
drag, startPoint x: 276, startPoint y: 71, endPoint x: 145, endPoint y: 78, distance: 131.4
click at [145, 108] on div "Steps to Resolve Please gather and vend. Immediately contact MoD. Highlights Ve…" at bounding box center [346, 142] width 408 height 69
copy p "Please gather and vend. Immediately contact MoD."
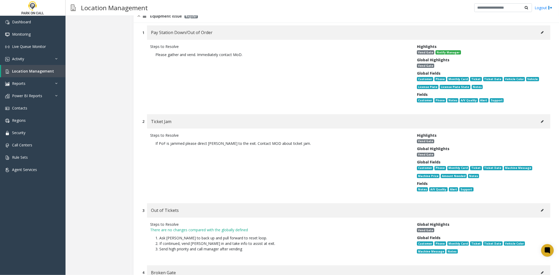
scroll to position [3407, 0]
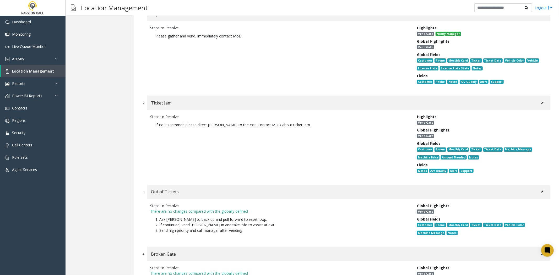
click at [541, 190] on icon at bounding box center [542, 191] width 3 height 3
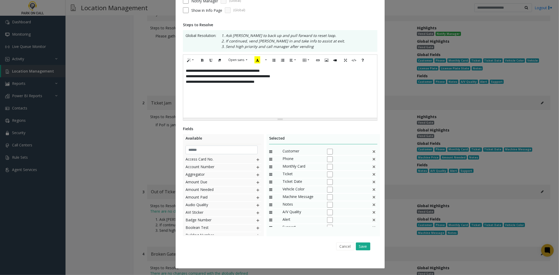
scroll to position [0, 0]
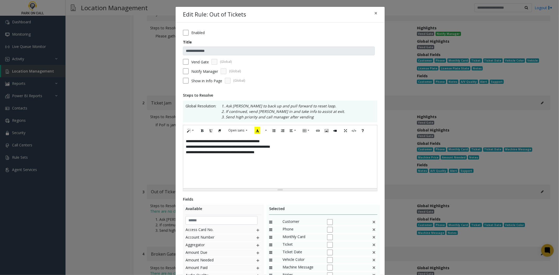
click at [316, 185] on div "**********" at bounding box center [280, 162] width 194 height 52
click at [191, 71] on label "Notify Manager" at bounding box center [204, 71] width 27 height 5
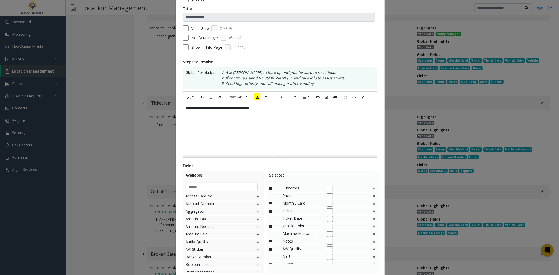
scroll to position [71, 0]
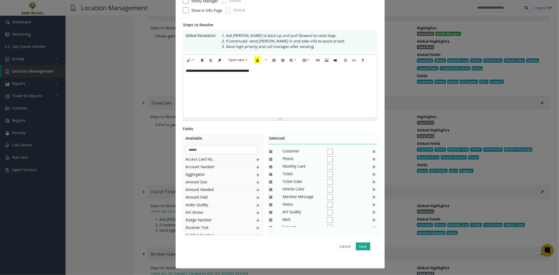
click at [372, 167] on img at bounding box center [374, 166] width 4 height 7
click at [368, 167] on div "Ticket" at bounding box center [323, 167] width 108 height 8
drag, startPoint x: 368, startPoint y: 167, endPoint x: 371, endPoint y: 167, distance: 2.9
click at [368, 167] on div "Ticket" at bounding box center [323, 167] width 108 height 8
click at [372, 167] on img at bounding box center [374, 166] width 4 height 7
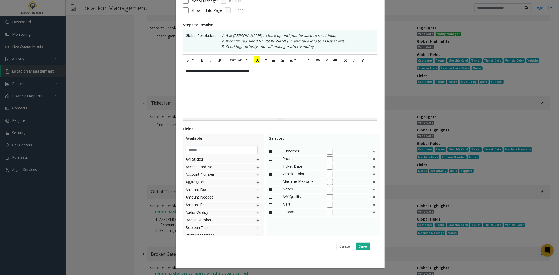
click at [372, 167] on img at bounding box center [374, 166] width 4 height 7
click at [364, 245] on button "Save" at bounding box center [363, 247] width 14 height 8
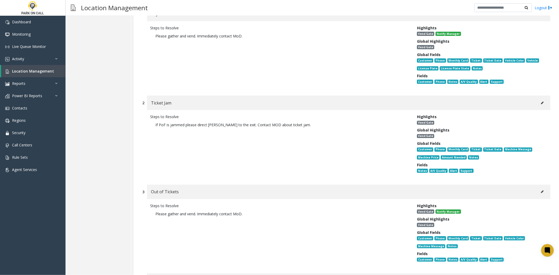
click at [538, 188] on button at bounding box center [542, 192] width 8 height 8
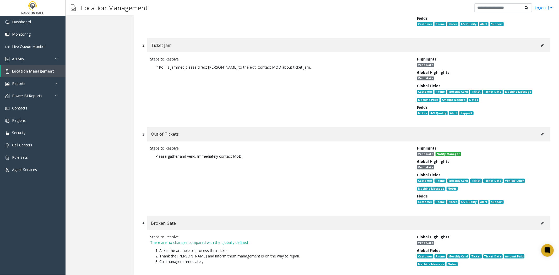
scroll to position [3465, 0]
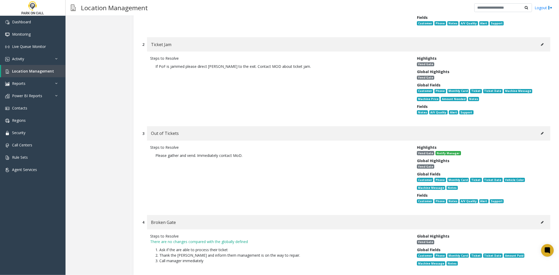
click at [538, 218] on button at bounding box center [542, 222] width 8 height 8
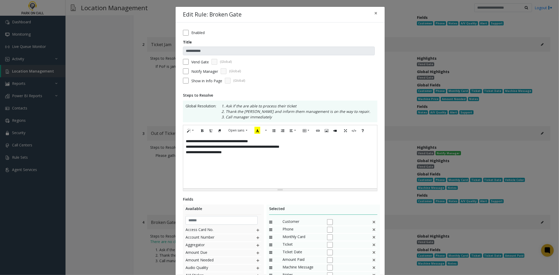
click at [301, 174] on div "**********" at bounding box center [280, 162] width 194 height 52
click at [200, 69] on label "Notify Manager" at bounding box center [204, 71] width 27 height 5
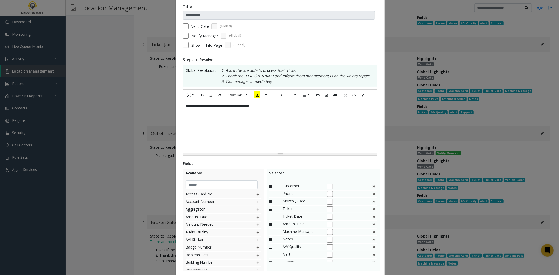
scroll to position [71, 0]
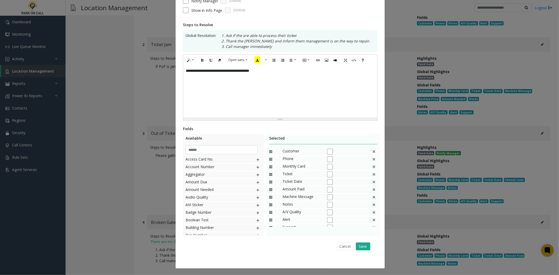
click at [372, 168] on img at bounding box center [374, 166] width 4 height 7
click at [367, 168] on div "Ticket" at bounding box center [323, 167] width 108 height 8
click at [369, 168] on div "Ticket" at bounding box center [323, 167] width 108 height 8
click at [372, 168] on img at bounding box center [374, 166] width 4 height 7
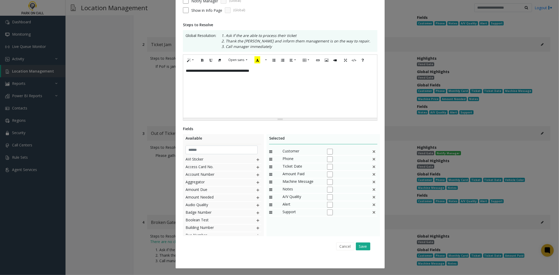
click at [372, 168] on img at bounding box center [374, 166] width 4 height 7
click at [358, 250] on button "Save" at bounding box center [363, 247] width 14 height 8
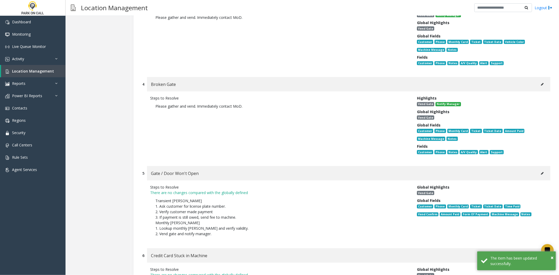
scroll to position [3610, 0]
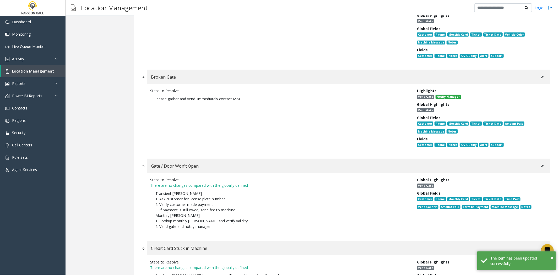
click at [539, 173] on div "Steps to Resolve There are no changes compared with the globally defined Transi…" at bounding box center [346, 204] width 408 height 63
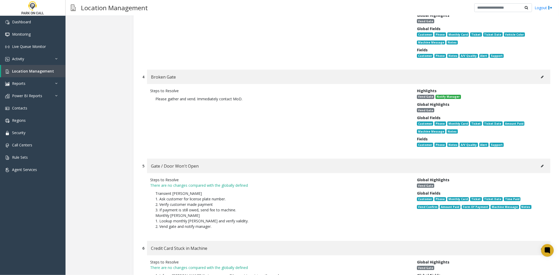
click at [538, 162] on button at bounding box center [542, 166] width 8 height 8
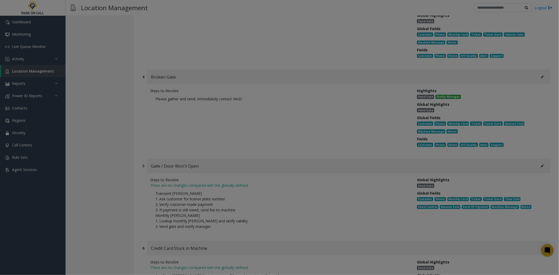
scroll to position [0, 0]
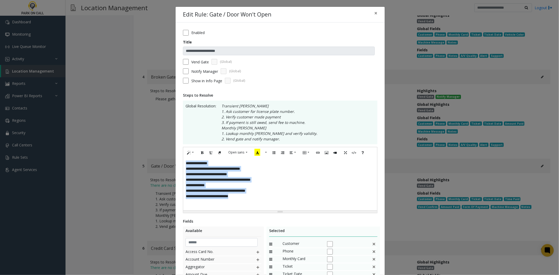
click at [304, 188] on div "**********" at bounding box center [280, 184] width 194 height 52
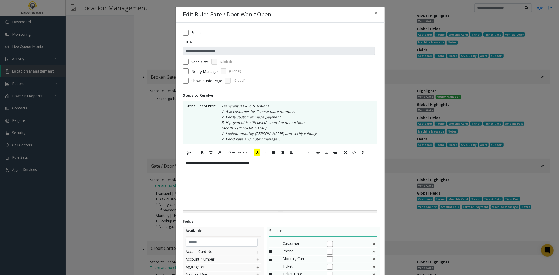
click at [206, 70] on label "Notify Manager" at bounding box center [204, 71] width 27 height 5
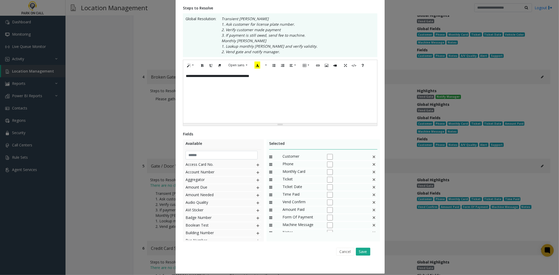
click at [372, 173] on img at bounding box center [374, 172] width 4 height 7
click at [372, 172] on img at bounding box center [374, 172] width 4 height 7
click at [367, 173] on div "Vend Confirm" at bounding box center [323, 173] width 108 height 8
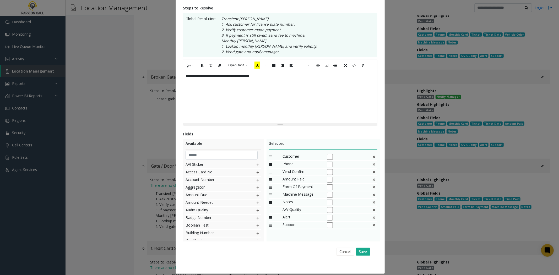
click at [367, 173] on div "Vend Confirm" at bounding box center [323, 173] width 108 height 8
click at [369, 174] on div "Vend Confirm" at bounding box center [323, 173] width 108 height 8
click at [372, 174] on img at bounding box center [374, 172] width 4 height 7
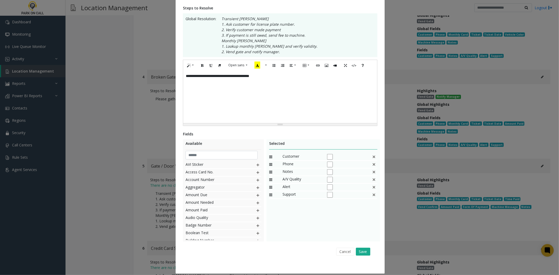
click at [372, 174] on img at bounding box center [374, 172] width 4 height 7
click at [364, 247] on div "Fields Available AVI Sticker Access Card No. Account Number Aggregator Amount D…" at bounding box center [280, 194] width 194 height 127
click at [363, 250] on button "Save" at bounding box center [363, 252] width 14 height 8
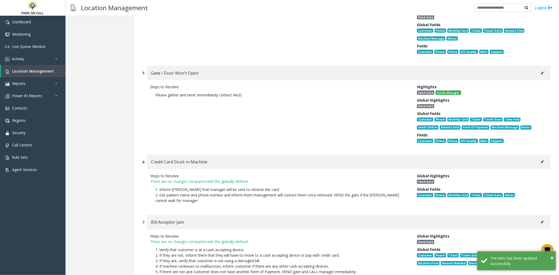
scroll to position [3727, 0]
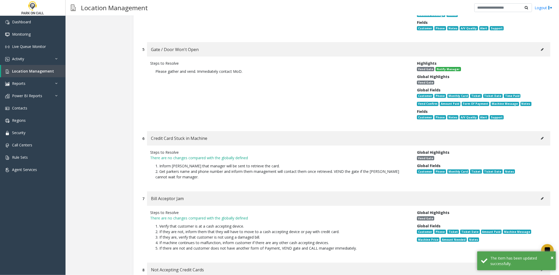
click at [538, 195] on button at bounding box center [542, 199] width 8 height 8
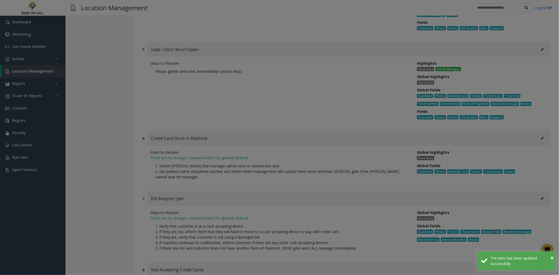
scroll to position [0, 0]
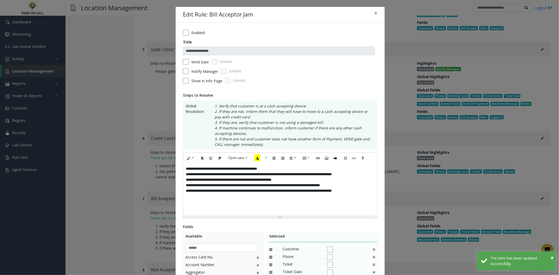
click at [194, 30] on label "Enabled" at bounding box center [197, 32] width 13 height 5
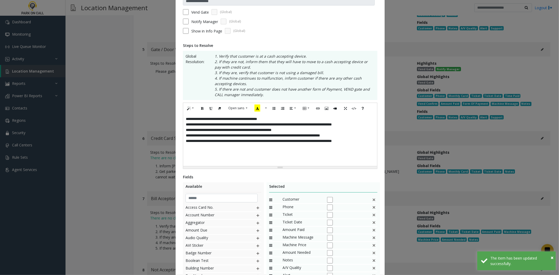
scroll to position [98, 0]
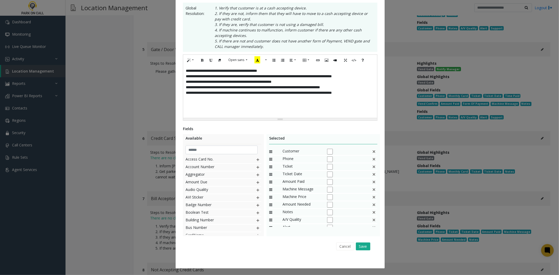
drag, startPoint x: 363, startPoint y: 247, endPoint x: 371, endPoint y: 235, distance: 14.2
click at [363, 247] on button "Save" at bounding box center [363, 247] width 14 height 8
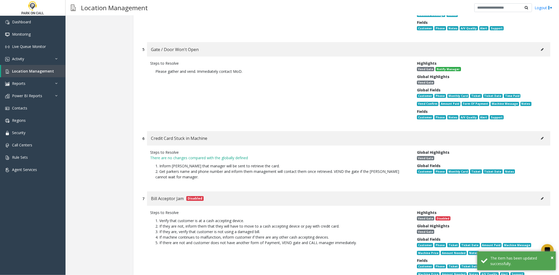
click at [541, 131] on div "Credit Card Stuck in Machine" at bounding box center [348, 138] width 403 height 14
click at [540, 134] on button at bounding box center [542, 138] width 8 height 8
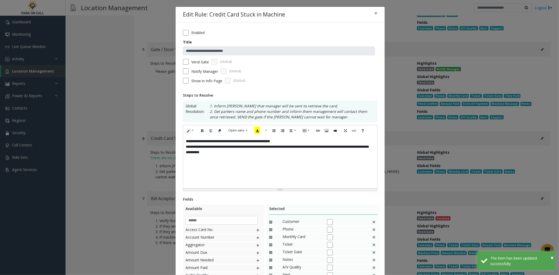
scroll to position [29, 0]
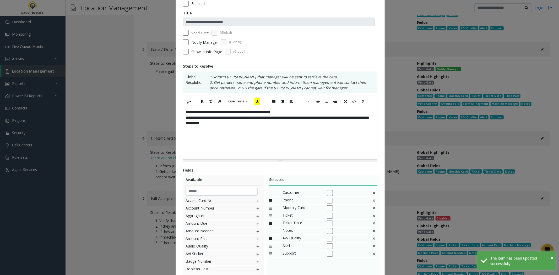
click at [356, 126] on div "**********" at bounding box center [280, 133] width 194 height 52
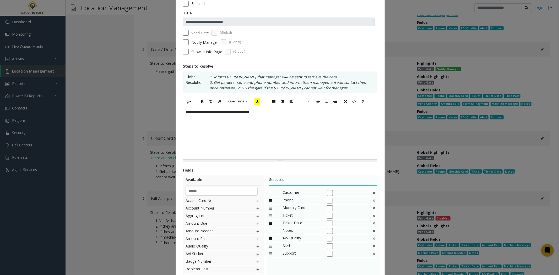
click at [205, 112] on div "**********" at bounding box center [280, 133] width 194 height 52
click at [209, 112] on div "**********" at bounding box center [280, 133] width 194 height 52
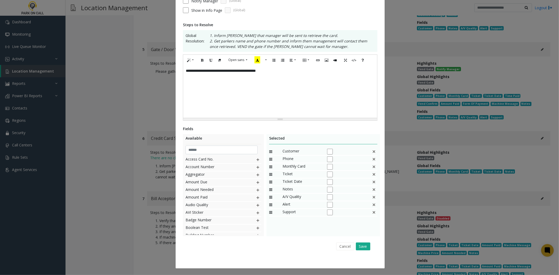
scroll to position [71, 0]
click at [372, 159] on img at bounding box center [374, 159] width 4 height 7
click at [373, 168] on img at bounding box center [374, 166] width 4 height 7
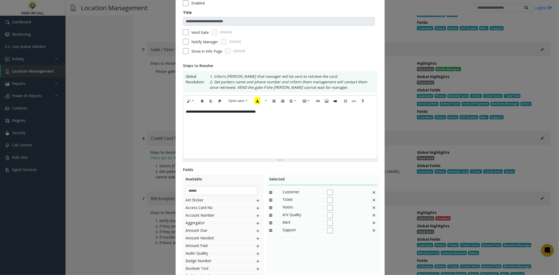
scroll to position [0, 0]
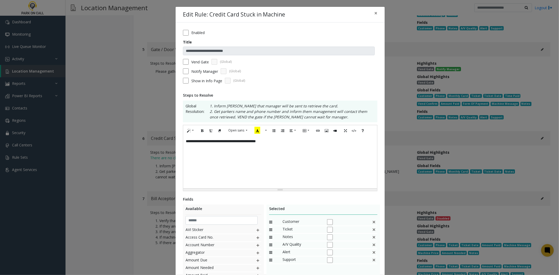
click at [199, 66] on form "**********" at bounding box center [280, 58] width 194 height 57
click at [198, 68] on form "**********" at bounding box center [280, 58] width 194 height 57
click at [197, 72] on label "Notify Manager" at bounding box center [204, 71] width 27 height 5
click at [301, 169] on div "**********" at bounding box center [280, 162] width 194 height 52
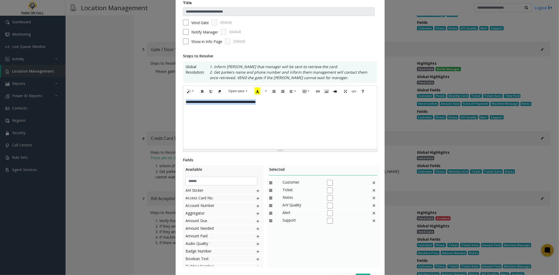
scroll to position [71, 0]
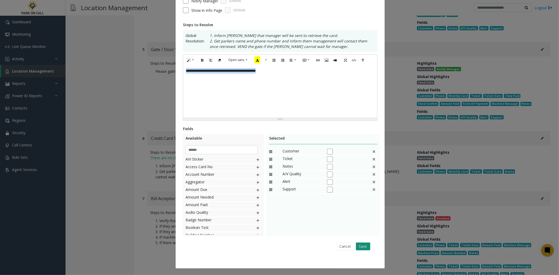
click at [361, 247] on button "Save" at bounding box center [363, 247] width 14 height 8
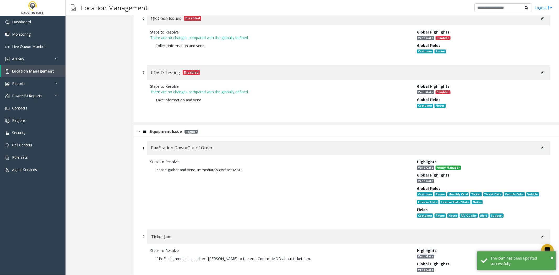
scroll to position [3261, 0]
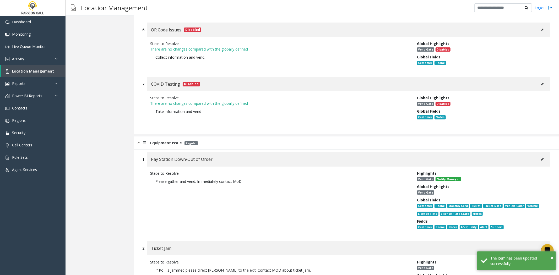
click at [541, 155] on button at bounding box center [542, 159] width 8 height 8
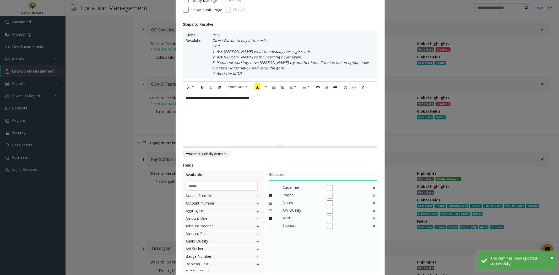
scroll to position [0, 0]
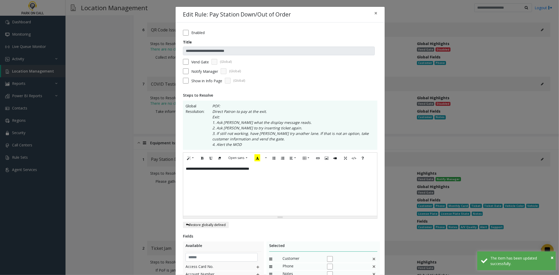
click at [291, 177] on div "**********" at bounding box center [280, 189] width 194 height 52
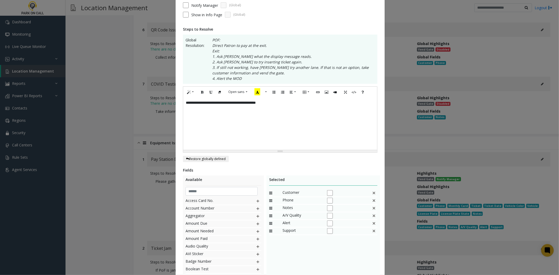
scroll to position [108, 0]
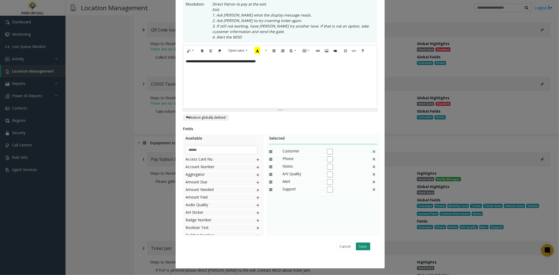
click at [367, 249] on button "Save" at bounding box center [363, 247] width 14 height 8
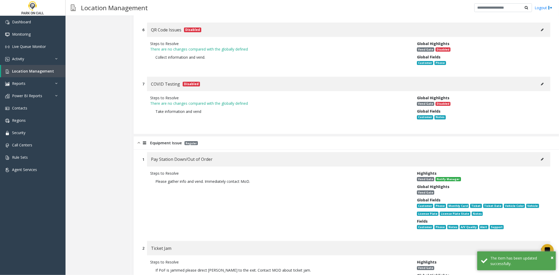
click at [541, 244] on button at bounding box center [542, 248] width 8 height 8
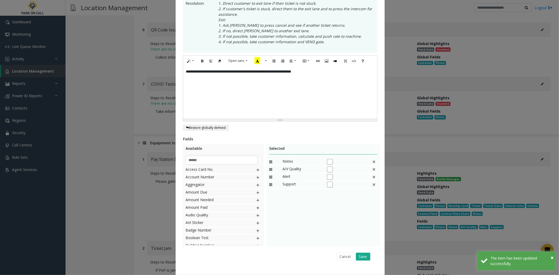
scroll to position [0, 0]
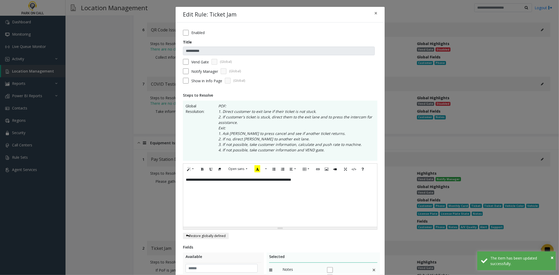
click at [339, 202] on div "**********" at bounding box center [280, 200] width 194 height 52
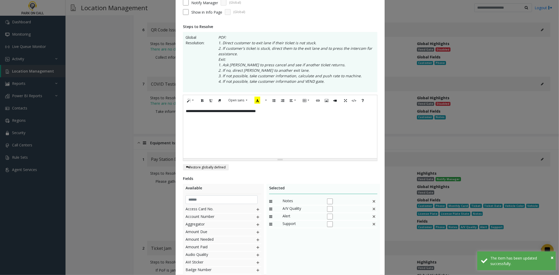
scroll to position [119, 0]
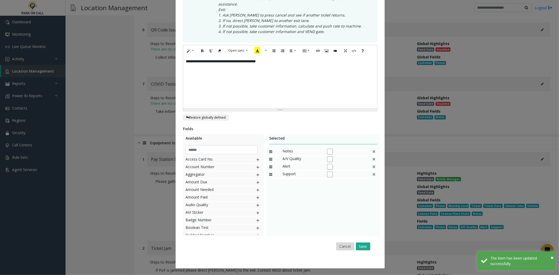
click at [345, 247] on button "Cancel" at bounding box center [345, 247] width 18 height 8
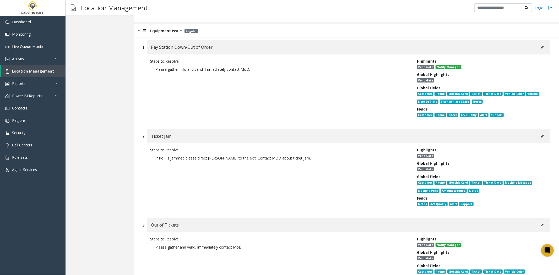
scroll to position [3377, 0]
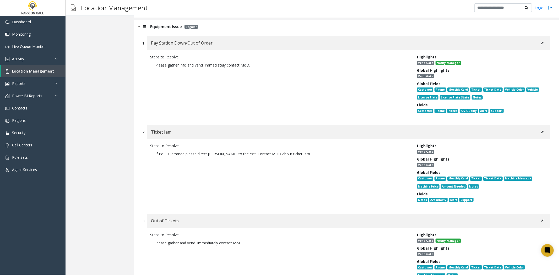
click at [529, 214] on div "Out of Tickets" at bounding box center [348, 221] width 403 height 14
click at [532, 214] on div "Out of Tickets" at bounding box center [348, 221] width 403 height 14
click at [538, 217] on button at bounding box center [542, 221] width 8 height 8
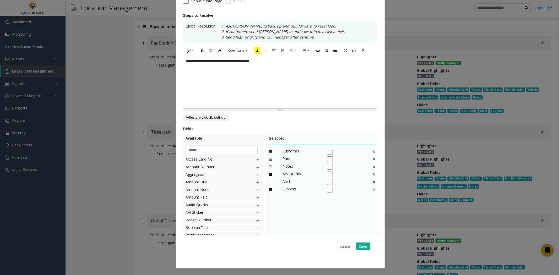
scroll to position [0, 0]
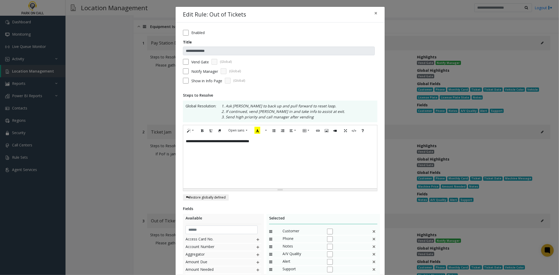
click at [319, 189] on div "Resize" at bounding box center [280, 190] width 194 height 2
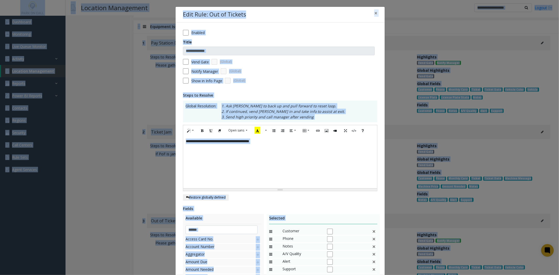
click at [327, 178] on div "**********" at bounding box center [280, 162] width 194 height 52
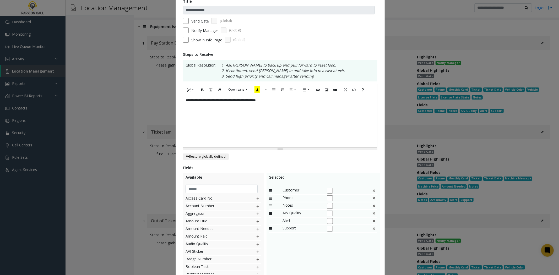
scroll to position [80, 0]
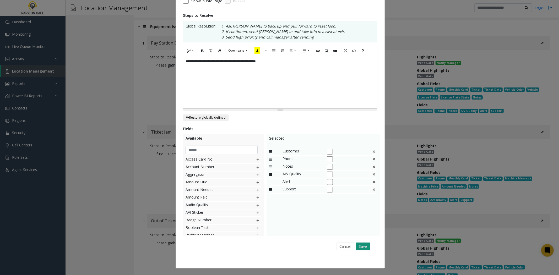
click at [364, 247] on button "Save" at bounding box center [363, 247] width 14 height 8
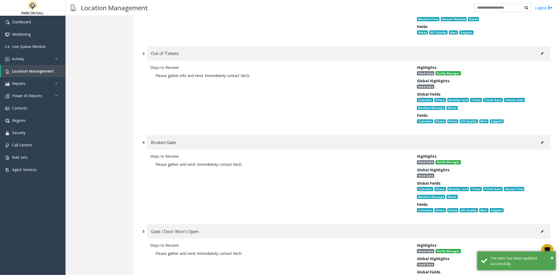
scroll to position [3581, 0]
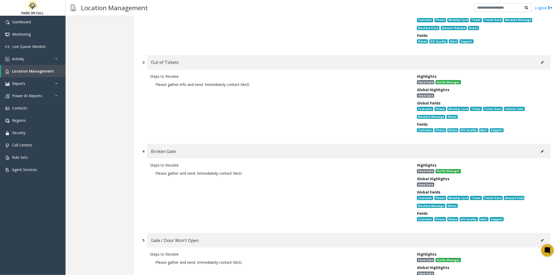
scroll to position [3523, 0]
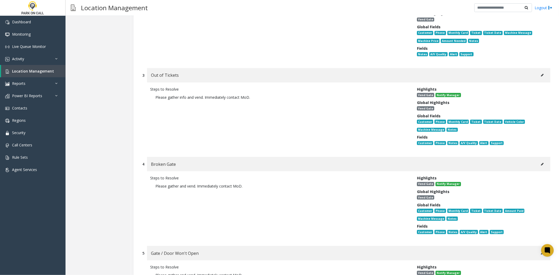
click at [537, 157] on div "Broken Gate" at bounding box center [348, 164] width 403 height 14
click at [538, 160] on button at bounding box center [542, 164] width 8 height 8
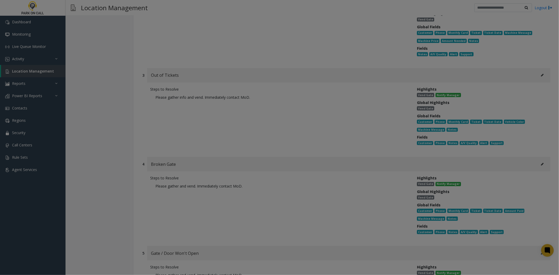
scroll to position [0, 0]
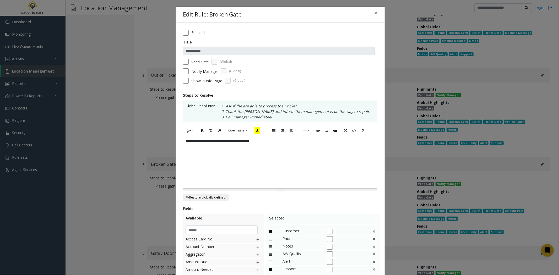
click at [317, 159] on div "**********" at bounding box center [280, 162] width 194 height 52
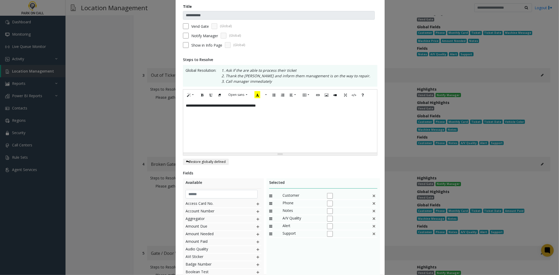
scroll to position [80, 0]
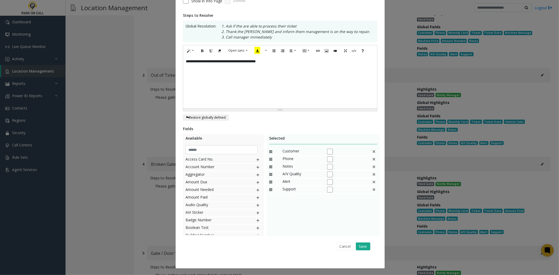
click at [368, 246] on div "Cancel Save" at bounding box center [279, 246] width 187 height 13
click at [365, 247] on button "Save" at bounding box center [363, 247] width 14 height 8
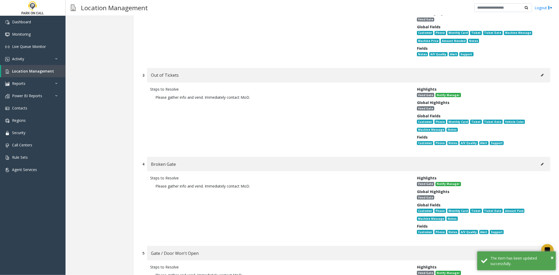
click at [538, 249] on button at bounding box center [542, 253] width 8 height 8
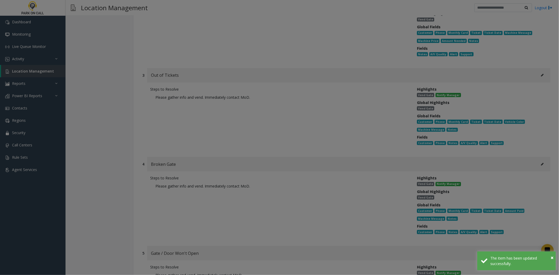
scroll to position [0, 0]
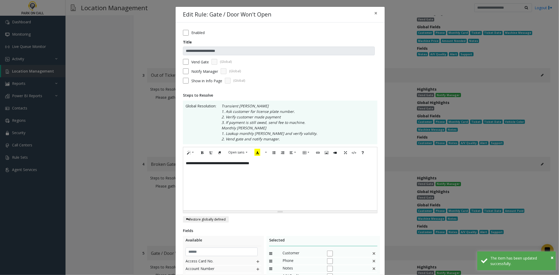
click at [337, 189] on div "**********" at bounding box center [280, 184] width 194 height 52
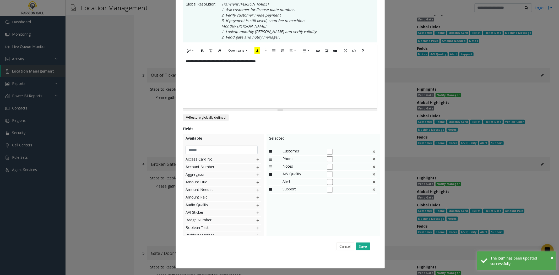
click at [365, 240] on div "Cancel Save" at bounding box center [279, 246] width 187 height 13
click at [365, 241] on div "Cancel Save" at bounding box center [279, 246] width 187 height 13
click at [364, 243] on button "Save" at bounding box center [363, 247] width 14 height 8
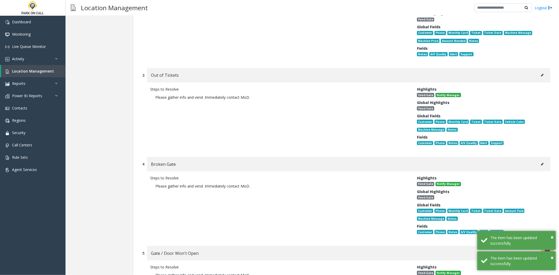
drag, startPoint x: 364, startPoint y: 242, endPoint x: 339, endPoint y: 205, distance: 44.2
click at [339, 270] on p "Please gather info and vend. Immediately contact MoD." at bounding box center [279, 275] width 259 height 11
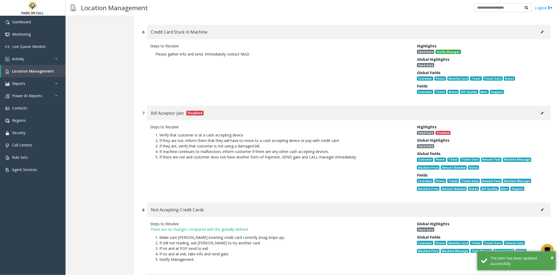
scroll to position [3843, 0]
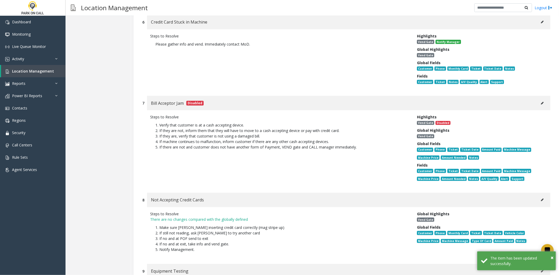
click at [541, 198] on icon at bounding box center [542, 199] width 3 height 3
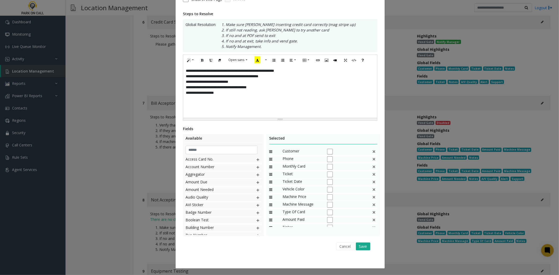
scroll to position [0, 0]
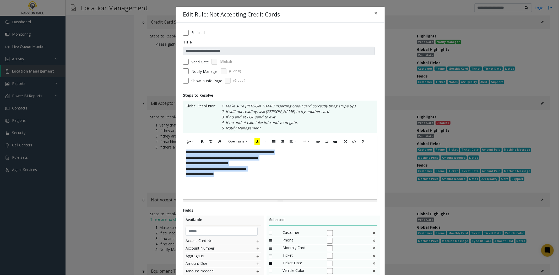
click at [315, 181] on div "**********" at bounding box center [280, 173] width 194 height 52
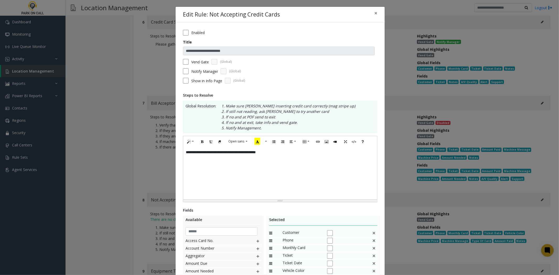
click at [247, 150] on div "**********" at bounding box center [280, 173] width 194 height 52
click at [245, 151] on div "**********" at bounding box center [280, 173] width 194 height 52
click at [201, 72] on label "Notify Manager" at bounding box center [204, 71] width 27 height 5
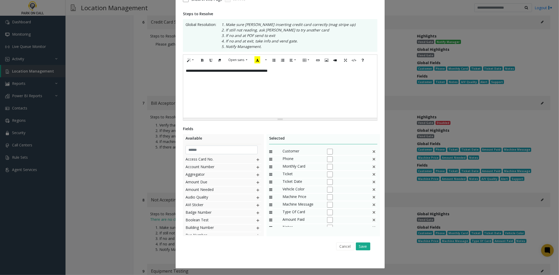
scroll to position [82, 0]
click at [372, 174] on img at bounding box center [374, 174] width 4 height 7
click at [372, 169] on img at bounding box center [374, 166] width 4 height 7
click at [368, 169] on div "Machine Price" at bounding box center [323, 167] width 108 height 8
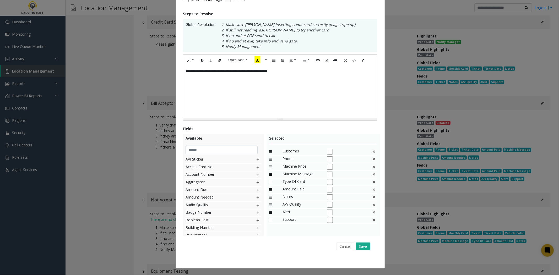
click at [368, 169] on div "Machine Price" at bounding box center [323, 167] width 108 height 8
click at [370, 169] on div "Machine Price" at bounding box center [323, 167] width 108 height 8
click at [372, 168] on img at bounding box center [374, 166] width 4 height 7
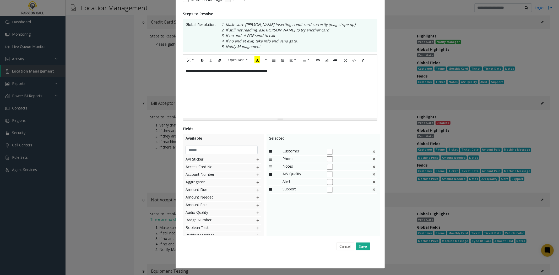
click at [372, 168] on img at bounding box center [374, 166] width 4 height 7
click at [316, 82] on div "**********" at bounding box center [280, 91] width 194 height 52
click at [360, 248] on button "Save" at bounding box center [363, 247] width 14 height 8
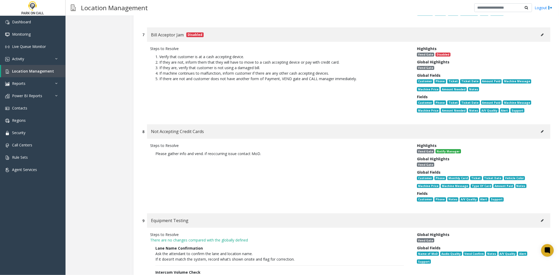
scroll to position [3901, 0]
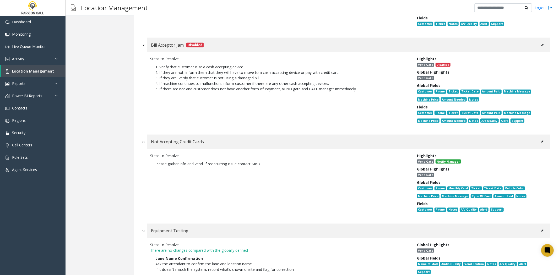
drag, startPoint x: 281, startPoint y: 96, endPoint x: 144, endPoint y: 100, distance: 136.5
click at [144, 149] on div "Steps to Resolve Please gather info and vend. if reoccurring issue contact MoD.…" at bounding box center [346, 183] width 408 height 69
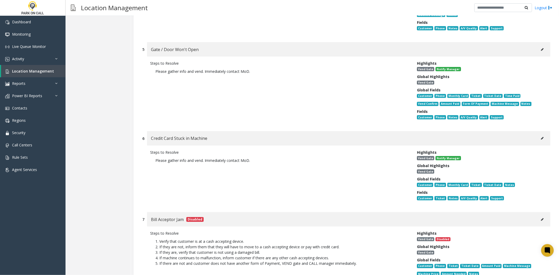
copy p "Please gather info and vend. if reoccurring issue contact MoD."
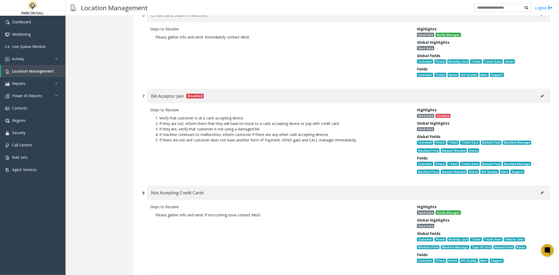
scroll to position [3727, 0]
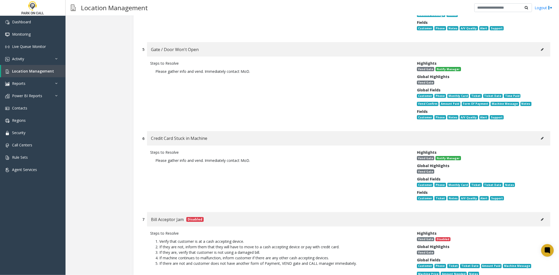
drag, startPoint x: 240, startPoint y: 95, endPoint x: 144, endPoint y: 97, distance: 96.9
click at [144, 146] on div "Steps to Resolve Please gather info and vend. Immediately contact MoD. Highligh…" at bounding box center [346, 177] width 408 height 62
copy p "Please gather info and vend. Immediately contact MoD."
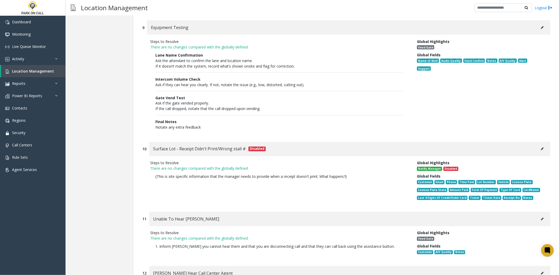
scroll to position [4105, 0]
click at [541, 215] on button at bounding box center [542, 219] width 8 height 8
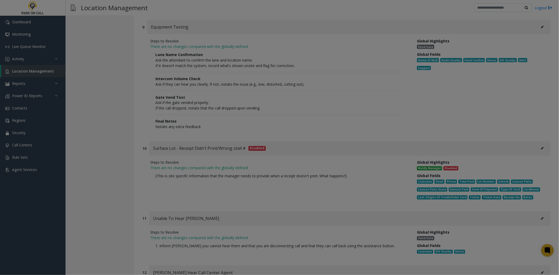
scroll to position [0, 0]
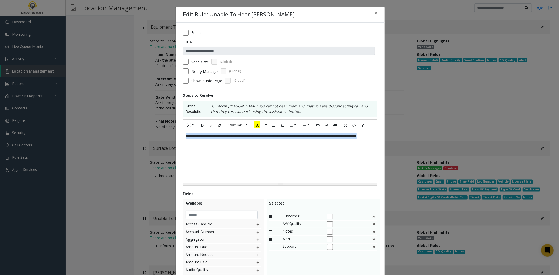
click at [334, 165] on div "**********" at bounding box center [280, 156] width 194 height 52
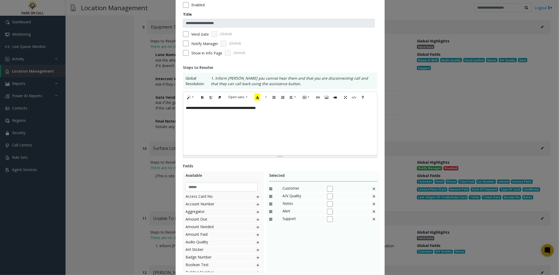
scroll to position [65, 0]
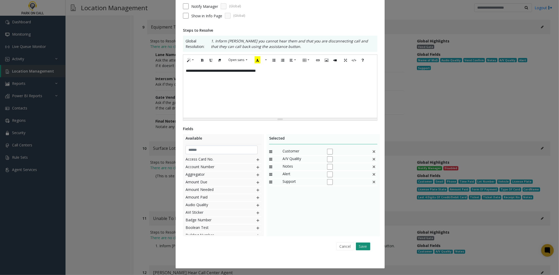
click at [362, 248] on button "Save" at bounding box center [363, 247] width 14 height 8
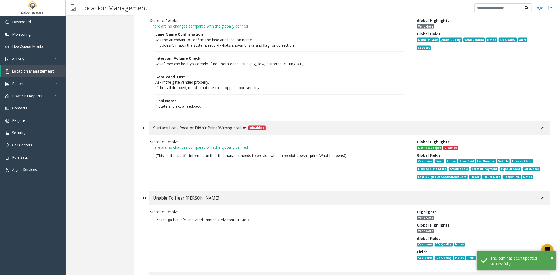
scroll to position [4192, 0]
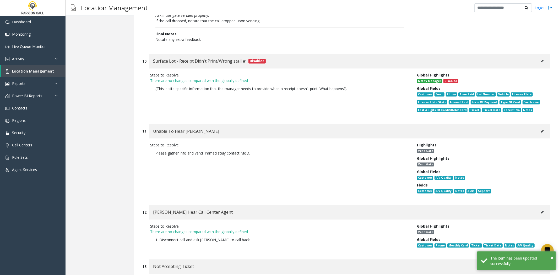
click at [544, 205] on div "[PERSON_NAME] Hear Call Center Agent" at bounding box center [349, 212] width 401 height 14
click at [540, 208] on button at bounding box center [542, 212] width 8 height 8
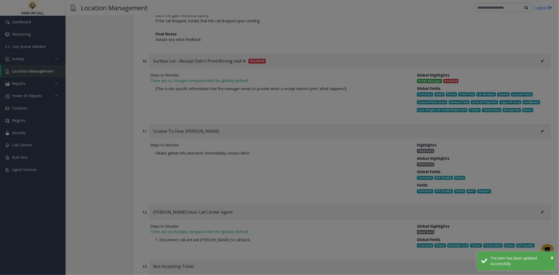
scroll to position [0, 0]
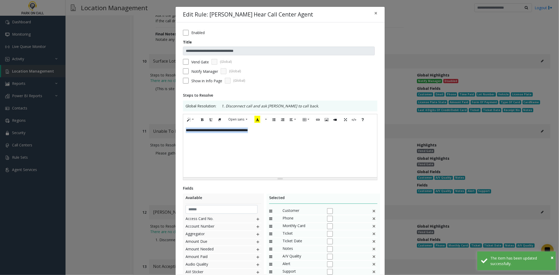
click at [303, 158] on div "**********" at bounding box center [280, 151] width 194 height 52
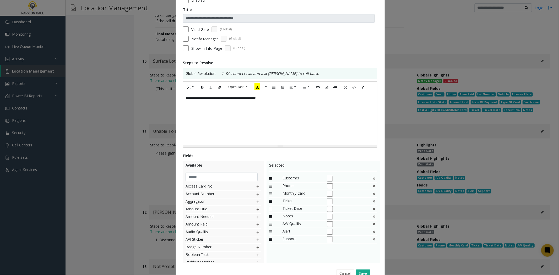
scroll to position [2, 0]
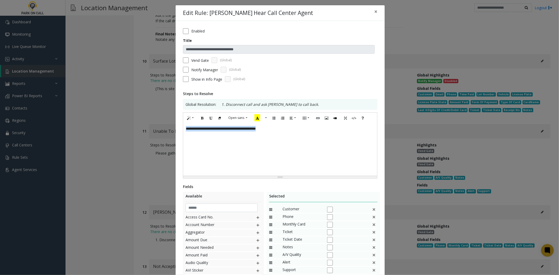
drag, startPoint x: 324, startPoint y: 141, endPoint x: 160, endPoint y: 140, distance: 164.5
click at [160, 140] on div "**********" at bounding box center [279, 137] width 559 height 275
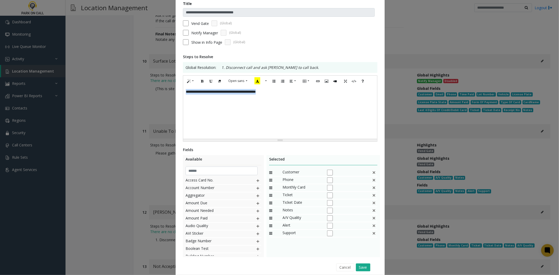
scroll to position [60, 0]
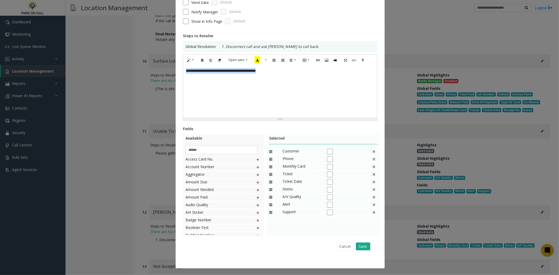
click at [372, 166] on img at bounding box center [374, 166] width 4 height 7
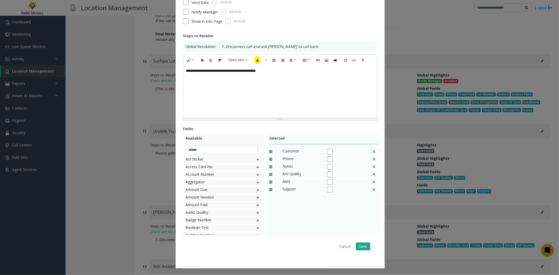
click at [364, 241] on div "Cancel Save" at bounding box center [279, 246] width 187 height 13
click at [363, 242] on div "Cancel Save" at bounding box center [279, 246] width 187 height 13
click at [362, 246] on button "Save" at bounding box center [363, 247] width 14 height 8
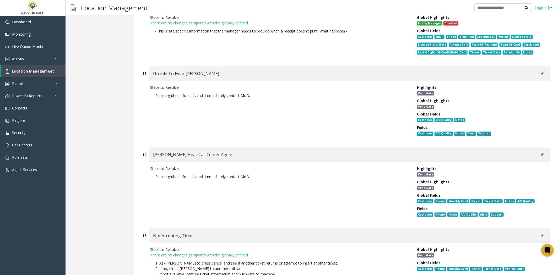
scroll to position [4251, 0]
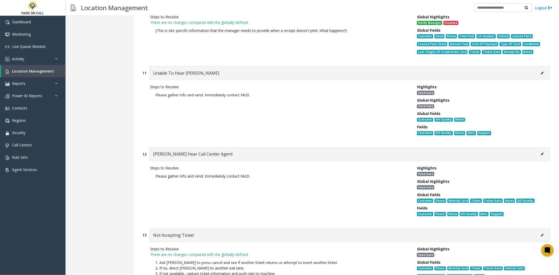
click at [538, 231] on button at bounding box center [542, 235] width 8 height 8
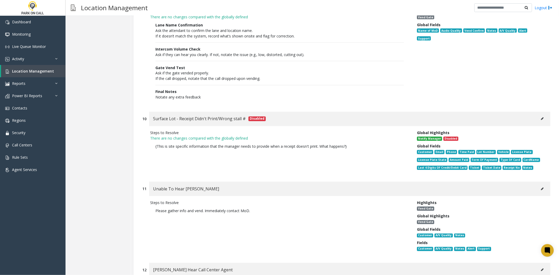
scroll to position [4134, 0]
drag, startPoint x: 258, startPoint y: 140, endPoint x: 140, endPoint y: 148, distance: 118.1
click at [140, 182] on div "11 Unable To Hear [PERSON_NAME] Steps to Resolve Please gather info and vend. I…" at bounding box center [346, 220] width 416 height 76
copy p "Please gather info and vend. Immediately contact MoD."
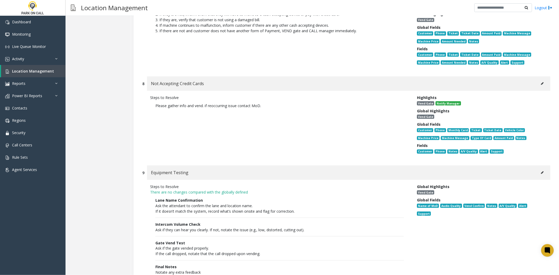
scroll to position [3872, 0]
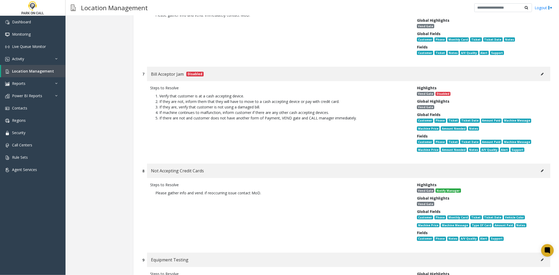
drag, startPoint x: 278, startPoint y: 127, endPoint x: 144, endPoint y: 134, distance: 134.3
click at [144, 178] on div "Steps to Resolve Please gather info and vend. if reoccurring issue contact MoD.…" at bounding box center [346, 212] width 408 height 69
copy p "Please gather info and vend. if reoccurring issue contact MoD."
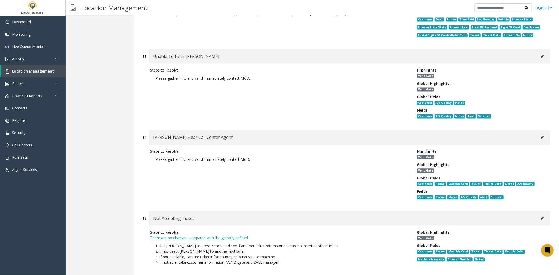
scroll to position [4280, 0]
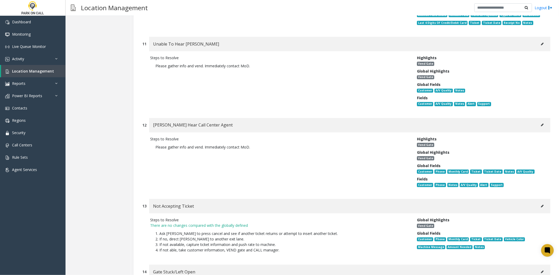
click at [538, 202] on button at bounding box center [542, 206] width 8 height 8
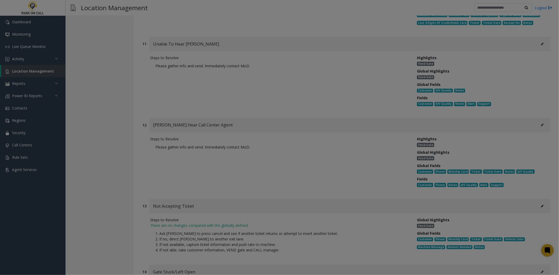
click at [0, 0] on div "**********" at bounding box center [0, 0] width 0 height 0
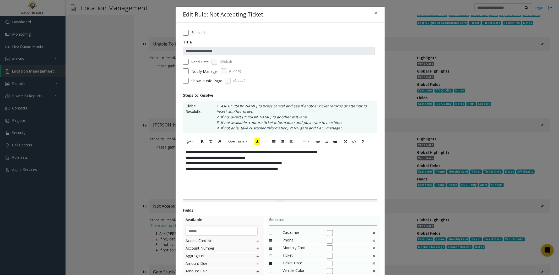
click at [321, 181] on div "**********" at bounding box center [280, 173] width 194 height 52
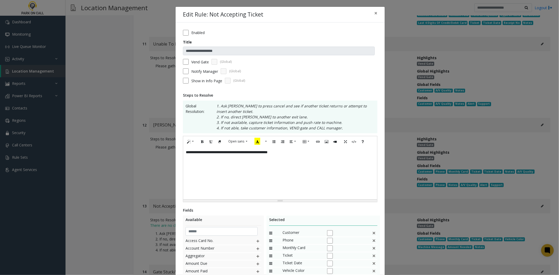
click at [193, 73] on label "Notify Manager" at bounding box center [204, 71] width 27 height 5
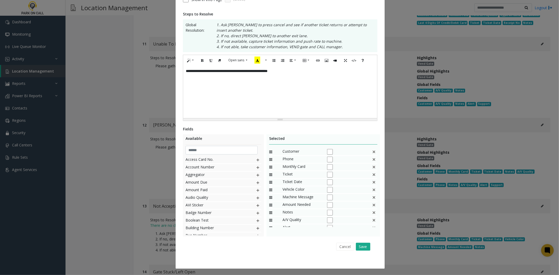
scroll to position [82, 0]
click at [372, 167] on img at bounding box center [374, 166] width 4 height 7
click at [367, 168] on div "Ticket Date" at bounding box center [323, 167] width 108 height 8
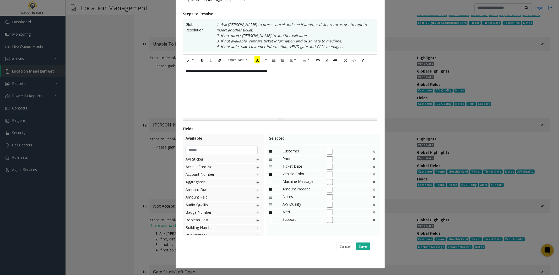
click at [373, 168] on img at bounding box center [374, 166] width 4 height 7
click at [365, 246] on button "Save" at bounding box center [363, 247] width 14 height 8
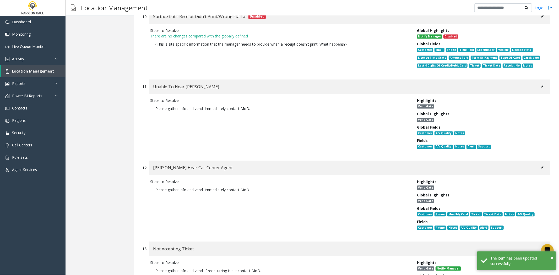
scroll to position [4192, 0]
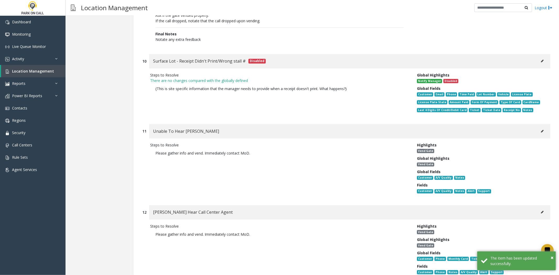
drag, startPoint x: 260, startPoint y: 163, endPoint x: 142, endPoint y: 166, distance: 118.7
click at [142, 205] on div "12 [PERSON_NAME] Hear Call Center Agent Steps to Resolve Please gather info and…" at bounding box center [346, 243] width 416 height 76
copy p "Please gather info and vend. Immediately contact MoD."
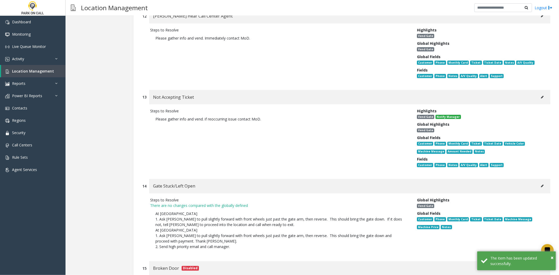
scroll to position [4396, 0]
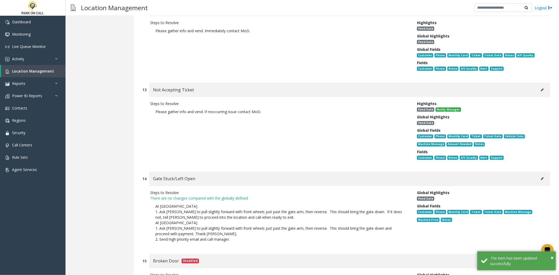
click at [538, 175] on button at bounding box center [542, 179] width 8 height 8
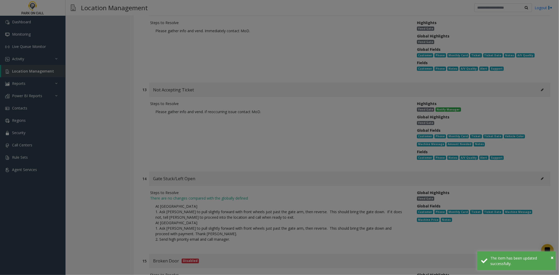
scroll to position [0, 0]
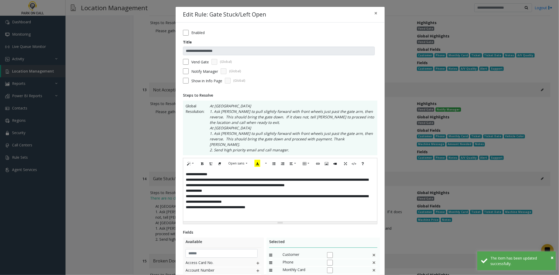
click at [297, 179] on div "**********" at bounding box center [280, 195] width 194 height 52
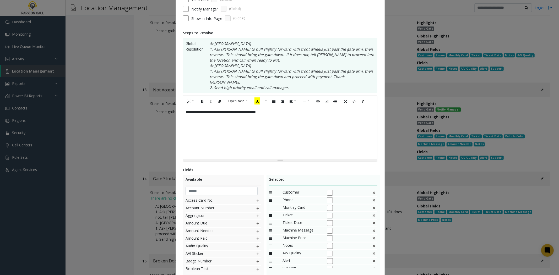
scroll to position [98, 0]
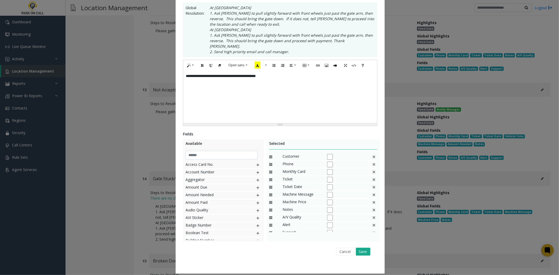
click at [372, 169] on img at bounding box center [374, 172] width 4 height 7
click at [368, 169] on div "Ticket" at bounding box center [323, 173] width 108 height 8
drag, startPoint x: 368, startPoint y: 167, endPoint x: 375, endPoint y: 167, distance: 6.8
click at [374, 169] on div "Ticket" at bounding box center [323, 173] width 108 height 8
click at [375, 167] on div "Selected Customer Phone Ticket Ticket Date Machine Message Machine Price Notes …" at bounding box center [322, 190] width 113 height 102
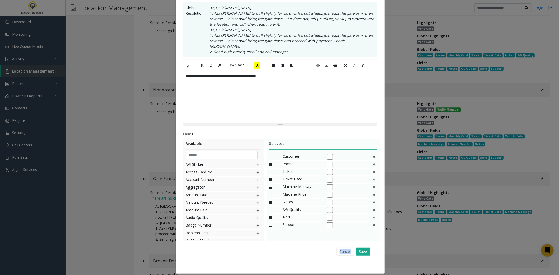
click at [375, 167] on div "Selected Customer Phone Ticket Ticket Date Machine Message Machine Price Notes …" at bounding box center [322, 190] width 113 height 102
click at [372, 169] on img at bounding box center [374, 172] width 4 height 7
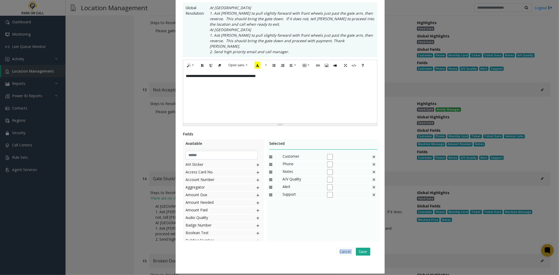
click at [372, 169] on img at bounding box center [374, 172] width 4 height 7
click at [362, 248] on button "Save" at bounding box center [363, 252] width 14 height 8
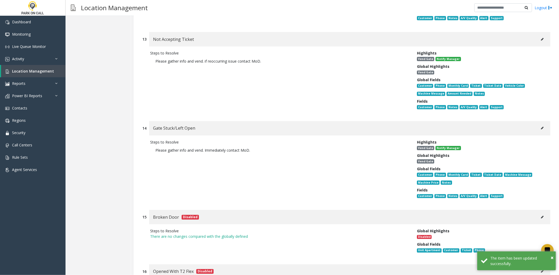
scroll to position [4448, 0]
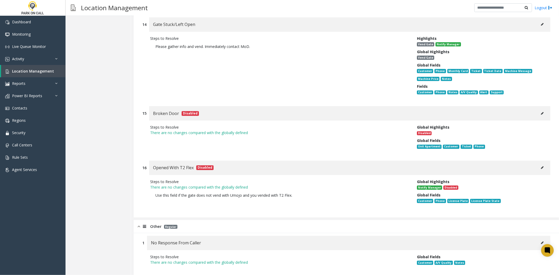
scroll to position [4564, 0]
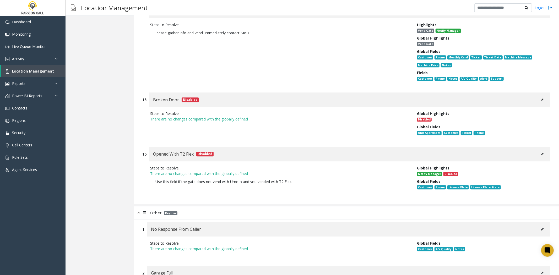
click at [538, 269] on button at bounding box center [542, 273] width 8 height 8
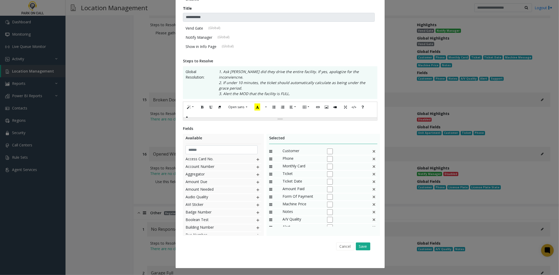
scroll to position [0, 0]
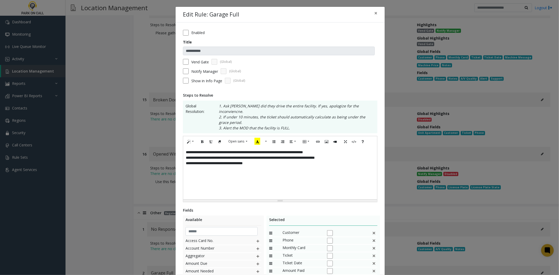
click at [324, 177] on div "**********" at bounding box center [280, 173] width 194 height 52
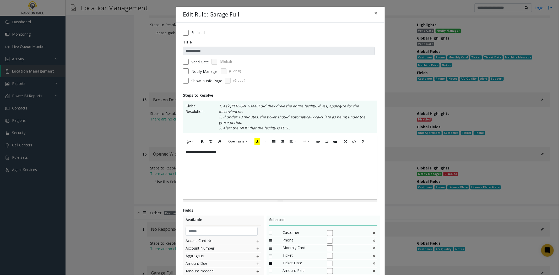
click at [197, 63] on label "Vend Gate" at bounding box center [200, 61] width 18 height 5
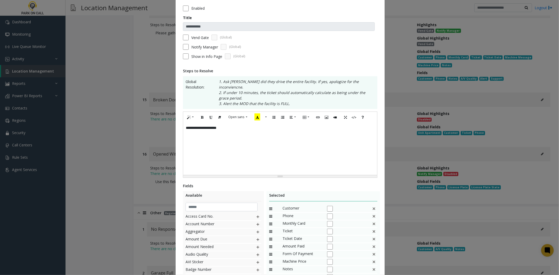
scroll to position [76, 0]
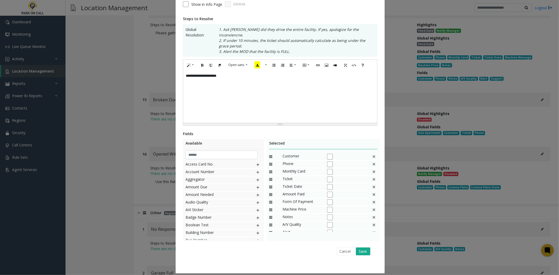
click at [372, 153] on img at bounding box center [374, 156] width 4 height 7
click at [366, 153] on div "Monthly Card" at bounding box center [323, 157] width 108 height 8
click at [372, 153] on img at bounding box center [374, 156] width 4 height 7
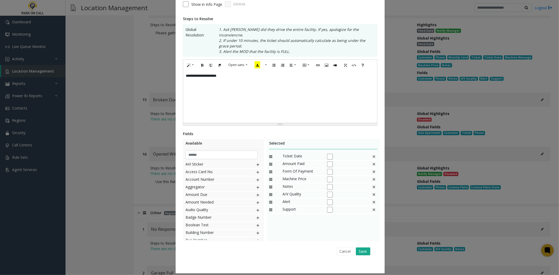
click at [372, 153] on img at bounding box center [374, 156] width 4 height 7
click at [373, 153] on img at bounding box center [374, 156] width 4 height 7
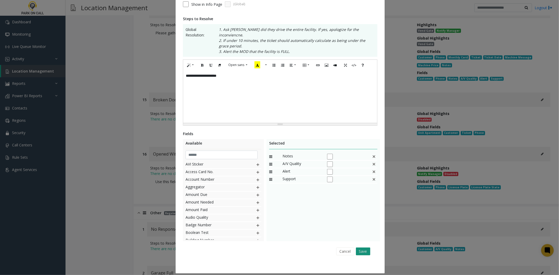
click at [361, 247] on button "Save" at bounding box center [363, 251] width 14 height 8
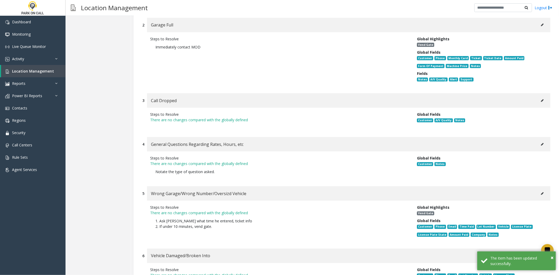
scroll to position [4826, 0]
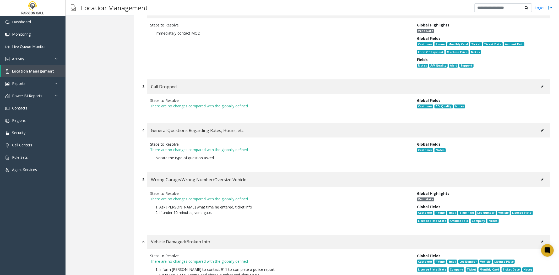
click at [539, 176] on button at bounding box center [542, 180] width 8 height 8
type input "**********"
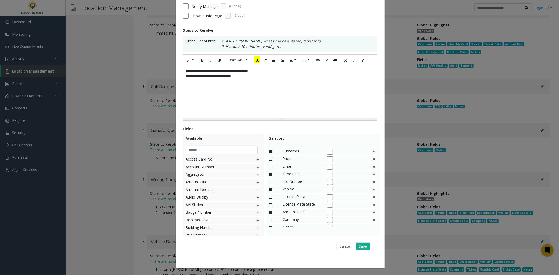
scroll to position [0, 0]
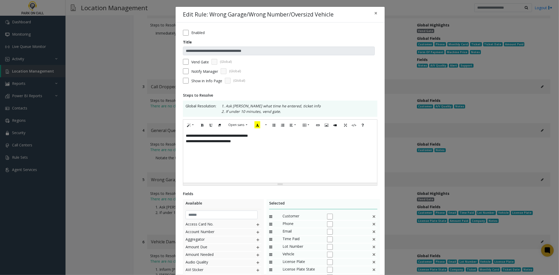
click at [285, 163] on div "**********" at bounding box center [280, 156] width 194 height 52
click at [196, 67] on form "**********" at bounding box center [280, 58] width 194 height 57
click at [196, 69] on label "Notify Manager" at bounding box center [204, 71] width 27 height 5
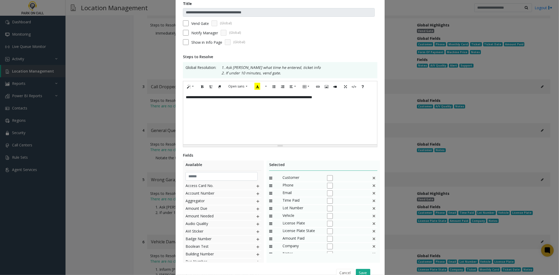
scroll to position [65, 0]
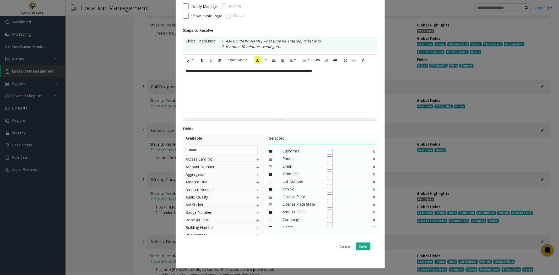
click at [372, 156] on img at bounding box center [374, 159] width 4 height 7
drag, startPoint x: 366, startPoint y: 156, endPoint x: 368, endPoint y: 154, distance: 2.8
click at [372, 154] on img at bounding box center [374, 151] width 4 height 7
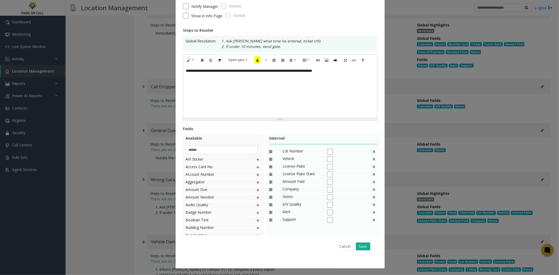
click at [368, 154] on div "Lot Number" at bounding box center [323, 152] width 108 height 8
click at [373, 150] on img at bounding box center [374, 151] width 4 height 7
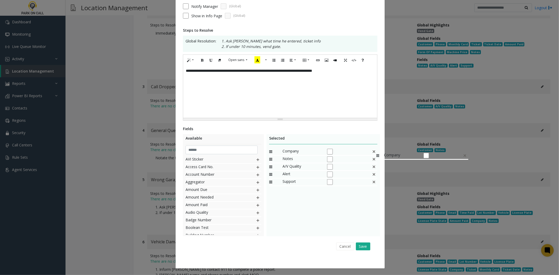
click at [373, 150] on img at bounding box center [374, 151] width 4 height 7
click at [289, 71] on div "**********" at bounding box center [280, 91] width 194 height 52
click at [305, 232] on div "Selected Notes A/V Quality Alert Support" at bounding box center [322, 185] width 113 height 102
drag, startPoint x: 208, startPoint y: 155, endPoint x: 206, endPoint y: 151, distance: 3.5
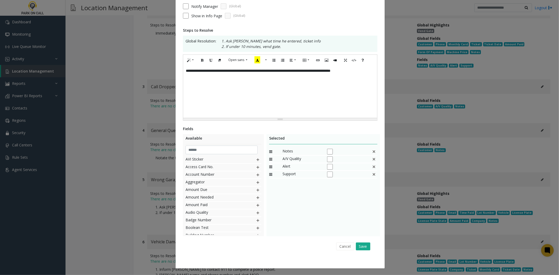
click at [207, 154] on div "Available AVI Sticker Access Card No. Account Number Aggregator Amount Due Amou…" at bounding box center [223, 185] width 81 height 102
click at [206, 151] on input "text" at bounding box center [221, 150] width 72 height 9
click at [248, 232] on div "Last 4 Digits of Ticket Number Pre-Paid Hockey Ticket Ticket Ticket Date Ticket…" at bounding box center [223, 195] width 76 height 79
click at [256, 175] on img at bounding box center [258, 175] width 4 height 7
drag, startPoint x: 290, startPoint y: 180, endPoint x: 296, endPoint y: 145, distance: 35.9
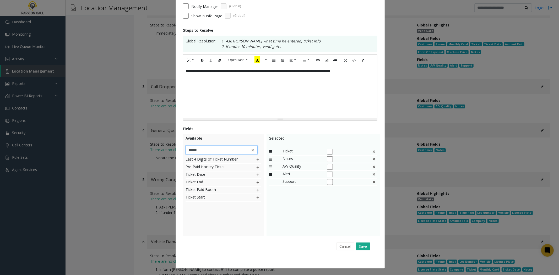
click at [229, 151] on input "******" at bounding box center [221, 150] width 72 height 9
type input "*****"
drag, startPoint x: 297, startPoint y: 229, endPoint x: 278, endPoint y: 207, distance: 29.3
click at [292, 225] on div "Selected Ticket Notes A/V Quality Alert Support" at bounding box center [322, 185] width 113 height 102
drag, startPoint x: 255, startPoint y: 157, endPoint x: 262, endPoint y: 158, distance: 7.6
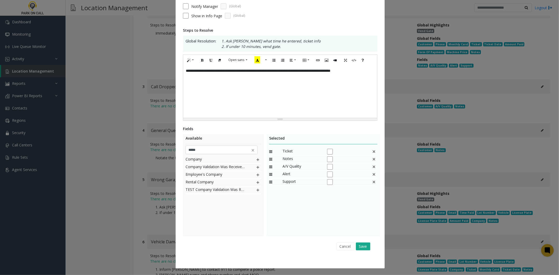
click at [256, 157] on img at bounding box center [258, 159] width 4 height 7
drag, startPoint x: 312, startPoint y: 188, endPoint x: 312, endPoint y: 156, distance: 32.0
click at [366, 247] on button "Save" at bounding box center [363, 247] width 14 height 8
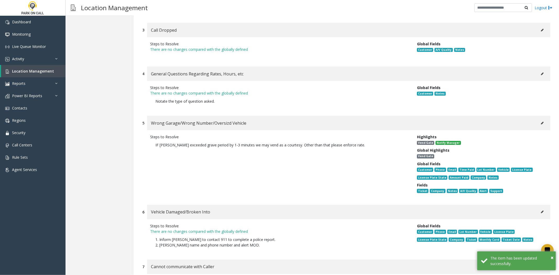
scroll to position [4884, 0]
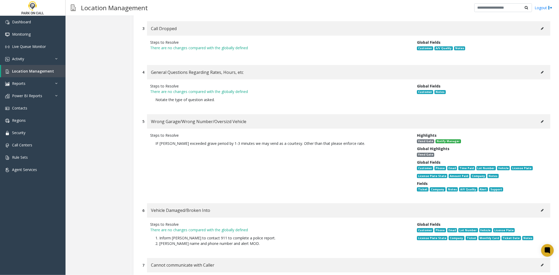
click at [538, 206] on button at bounding box center [542, 210] width 8 height 8
type input "**********"
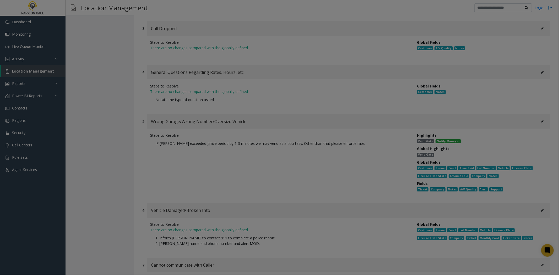
scroll to position [0, 0]
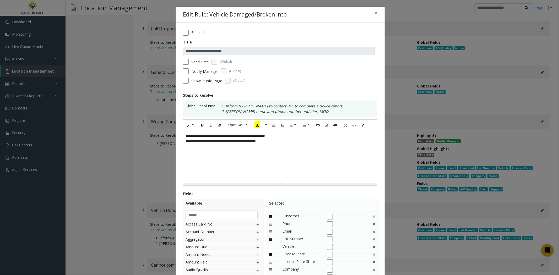
click at [338, 158] on div "**********" at bounding box center [280, 156] width 194 height 52
drag, startPoint x: 317, startPoint y: 156, endPoint x: 294, endPoint y: 149, distance: 23.8
click at [294, 149] on div "**********" at bounding box center [280, 156] width 194 height 52
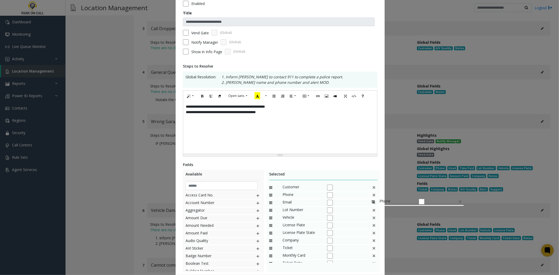
click at [372, 195] on img at bounding box center [374, 195] width 4 height 7
click at [368, 195] on div "License Plate State" at bounding box center [323, 196] width 108 height 8
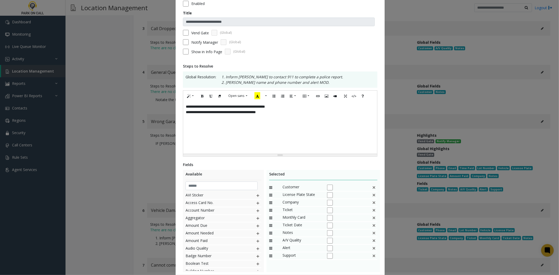
click at [373, 197] on img at bounding box center [374, 195] width 4 height 7
click at [372, 203] on img at bounding box center [374, 202] width 4 height 7
click at [229, 190] on div "Available AVI Sticker Access Card No. Account Number Aggregator Amount Due Amou…" at bounding box center [223, 221] width 81 height 102
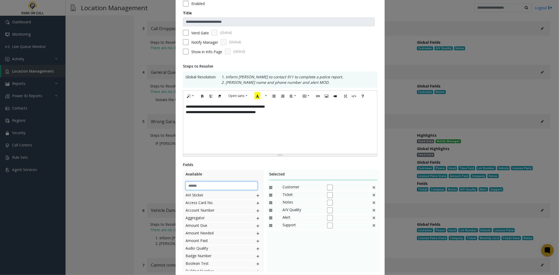
click at [222, 185] on input "text" at bounding box center [221, 185] width 72 height 9
type input "***"
click at [207, 243] on div "Municipality Unit Apartment" at bounding box center [223, 231] width 76 height 79
click at [256, 203] on img at bounding box center [258, 203] width 4 height 7
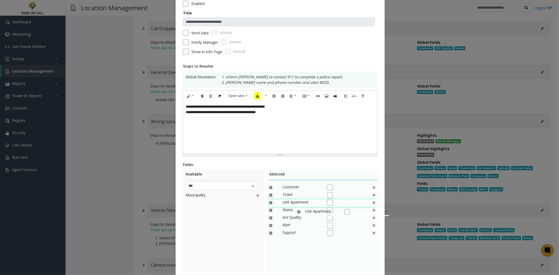
drag, startPoint x: 287, startPoint y: 234, endPoint x: 294, endPoint y: 206, distance: 29.6
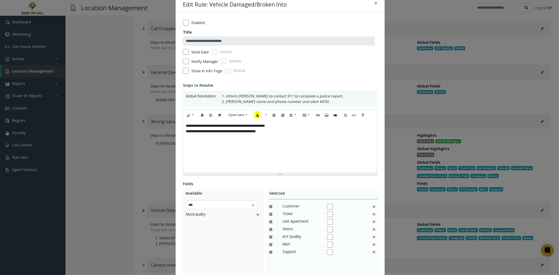
scroll to position [0, 0]
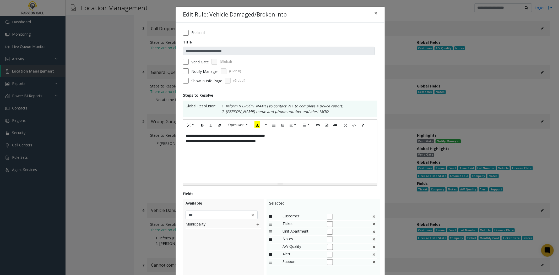
click at [188, 59] on div "Vend Gate (Global)" at bounding box center [280, 62] width 194 height 6
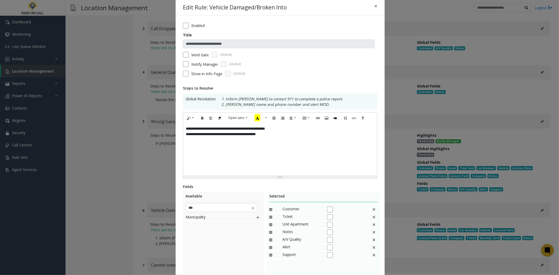
scroll to position [65, 0]
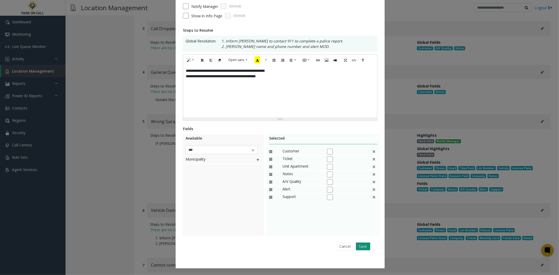
click at [361, 243] on button "Save" at bounding box center [363, 247] width 14 height 8
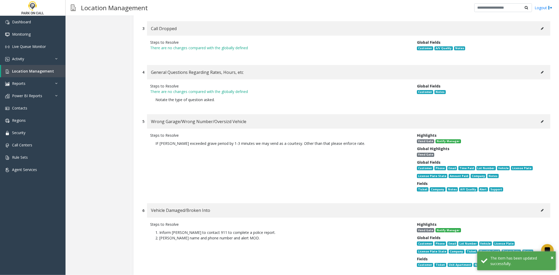
click at [545, 203] on div "Vehicle Damaged/Broken Into" at bounding box center [348, 210] width 403 height 14
click at [542, 203] on div "Vehicle Damaged/Broken Into" at bounding box center [348, 210] width 403 height 14
click at [538, 206] on button at bounding box center [542, 210] width 8 height 8
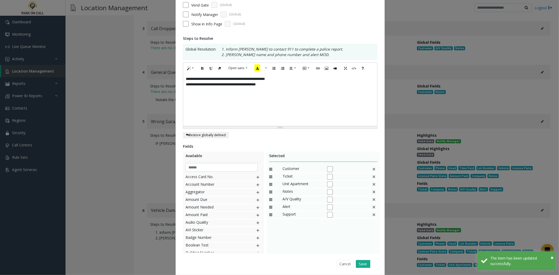
scroll to position [58, 0]
click at [218, 168] on input "text" at bounding box center [221, 166] width 72 height 9
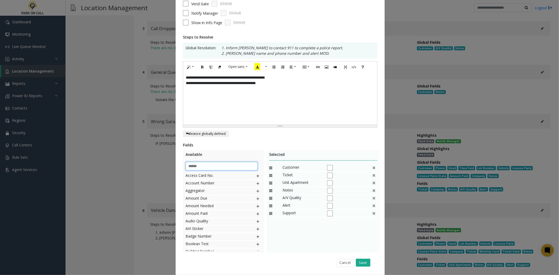
type input "***"
click at [259, 175] on div "Available *** Phone" at bounding box center [223, 201] width 81 height 102
click at [256, 177] on img at bounding box center [258, 176] width 4 height 7
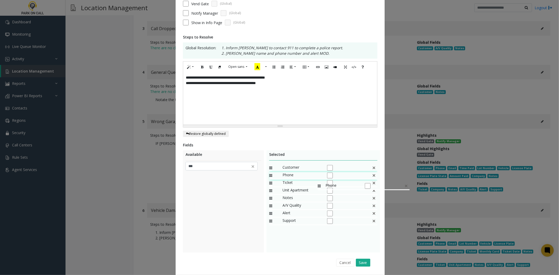
drag, startPoint x: 303, startPoint y: 222, endPoint x: 315, endPoint y: 180, distance: 43.5
click at [362, 260] on button "Save" at bounding box center [363, 263] width 14 height 8
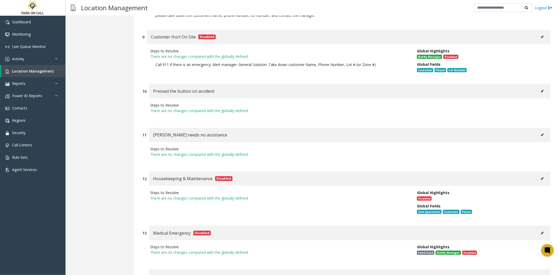
scroll to position [5374, 0]
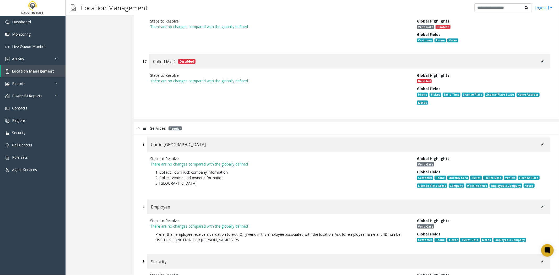
scroll to position [5578, 0]
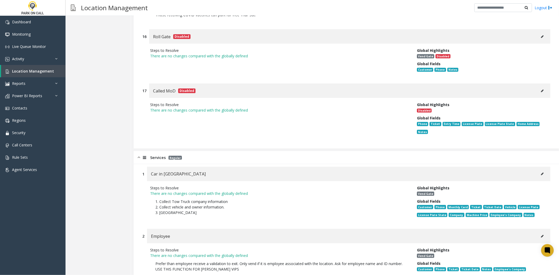
click at [543, 167] on div "Car in [GEOGRAPHIC_DATA]" at bounding box center [348, 174] width 403 height 14
click at [541, 172] on icon at bounding box center [542, 173] width 3 height 3
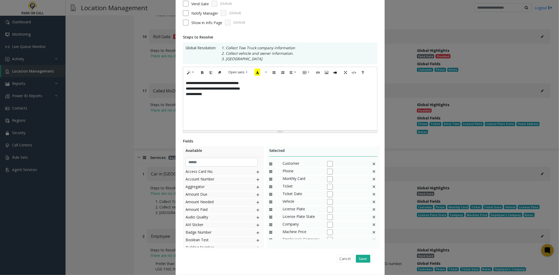
scroll to position [0, 0]
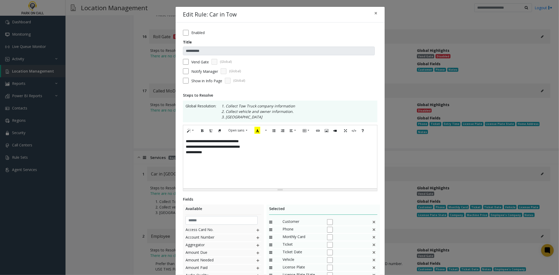
click at [322, 173] on div "**********" at bounding box center [280, 162] width 194 height 52
click at [197, 72] on label "Notify Manager" at bounding box center [204, 71] width 27 height 5
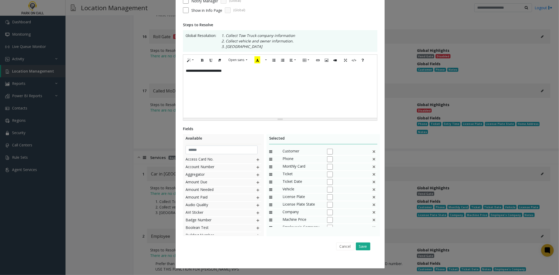
click at [372, 159] on img at bounding box center [374, 159] width 4 height 7
click at [372, 171] on img at bounding box center [374, 174] width 4 height 7
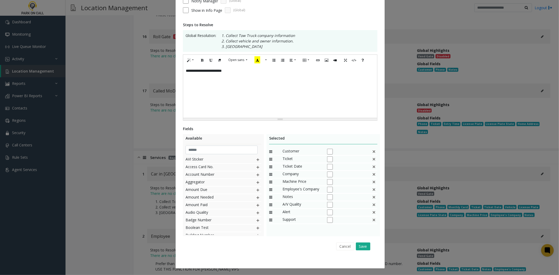
click at [369, 171] on div "Company" at bounding box center [323, 175] width 108 height 8
click at [373, 172] on img at bounding box center [374, 174] width 4 height 7
click at [372, 165] on img at bounding box center [374, 166] width 4 height 7
click at [360, 244] on button "Save" at bounding box center [363, 247] width 14 height 8
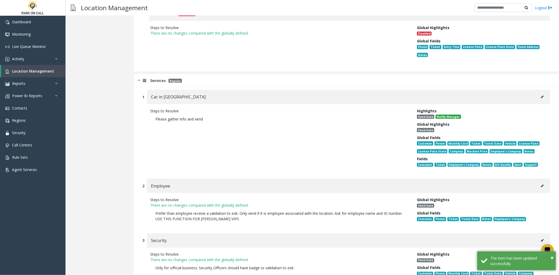
scroll to position [5695, 0]
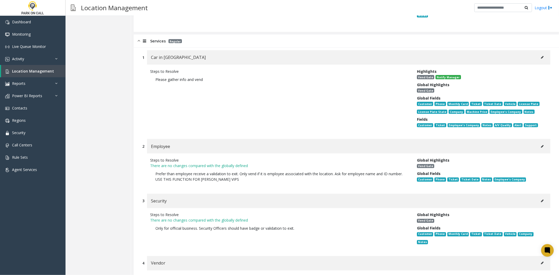
click at [538, 142] on button at bounding box center [542, 146] width 8 height 8
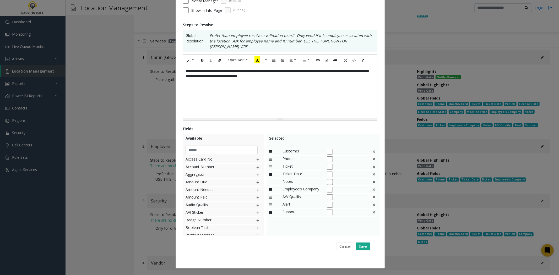
scroll to position [0, 0]
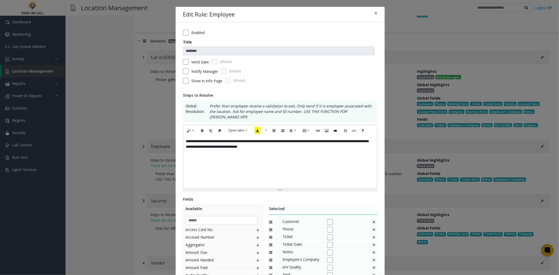
click at [313, 159] on div "**********" at bounding box center [280, 162] width 194 height 52
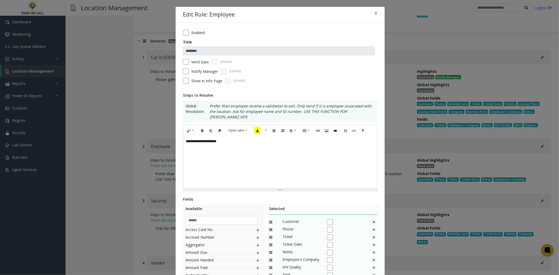
click at [190, 76] on form "Enabled Title ******** [GEOGRAPHIC_DATA] (Global) Notify Manager (Global) Show …" at bounding box center [280, 58] width 194 height 57
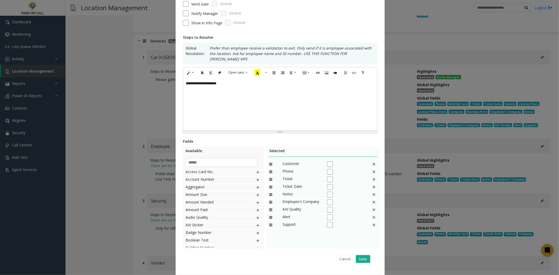
scroll to position [58, 0]
click at [372, 176] on img at bounding box center [374, 179] width 4 height 7
drag, startPoint x: 309, startPoint y: 180, endPoint x: 309, endPoint y: 174, distance: 6.1
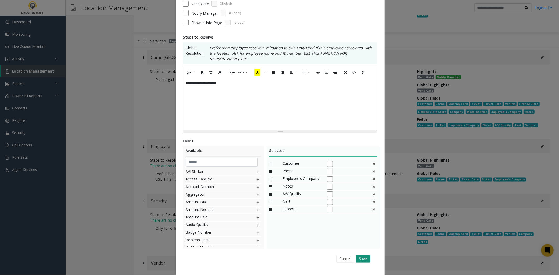
click at [358, 256] on button "Save" at bounding box center [363, 259] width 14 height 8
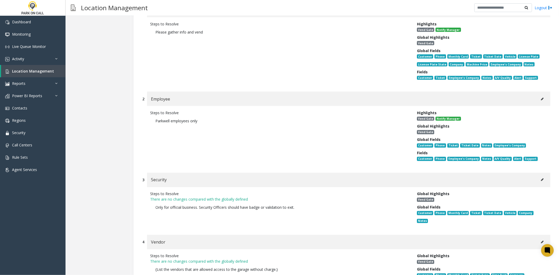
scroll to position [5753, 0]
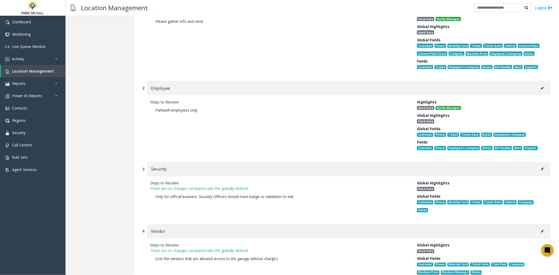
click at [538, 165] on button at bounding box center [542, 169] width 8 height 8
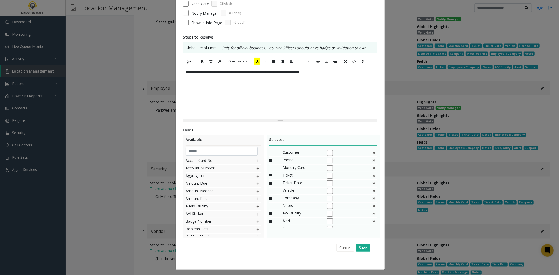
scroll to position [0, 0]
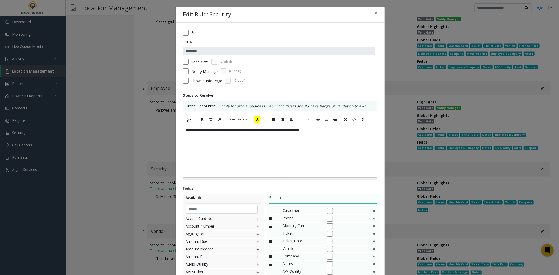
drag, startPoint x: 256, startPoint y: 185, endPoint x: 258, endPoint y: 181, distance: 4.0
click at [256, 185] on div "**********" at bounding box center [279, 175] width 209 height 305
click at [263, 166] on div "**********" at bounding box center [280, 151] width 194 height 52
click at [192, 70] on label "Notify Manager" at bounding box center [204, 71] width 27 height 5
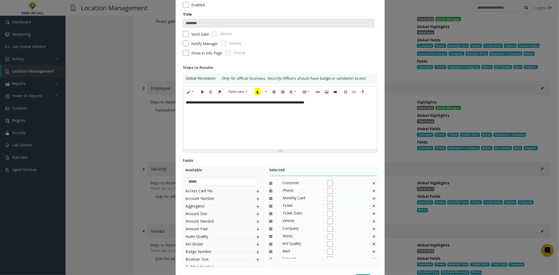
scroll to position [58, 0]
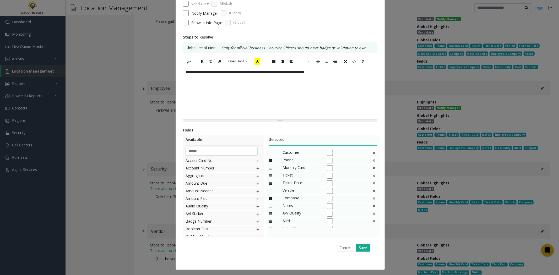
click at [372, 163] on img at bounding box center [374, 160] width 4 height 7
click at [372, 160] on img at bounding box center [374, 160] width 4 height 7
click at [372, 161] on img at bounding box center [374, 160] width 4 height 7
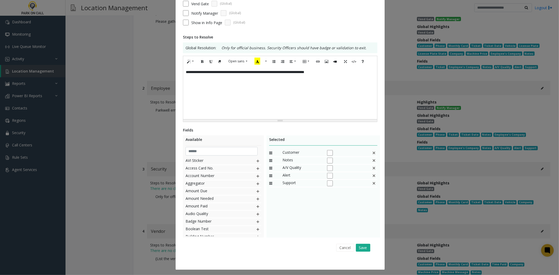
click at [372, 161] on img at bounding box center [374, 160] width 4 height 7
click at [365, 247] on button "Save" at bounding box center [363, 248] width 14 height 8
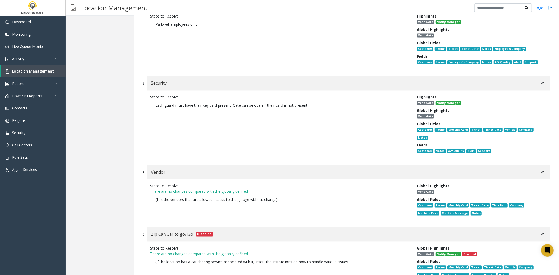
scroll to position [5753, 0]
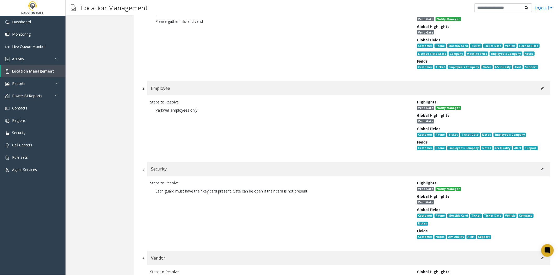
drag, startPoint x: 536, startPoint y: 140, endPoint x: 535, endPoint y: 145, distance: 5.6
click at [536, 251] on div "Vendor" at bounding box center [348, 258] width 403 height 14
click at [538, 254] on button at bounding box center [542, 258] width 8 height 8
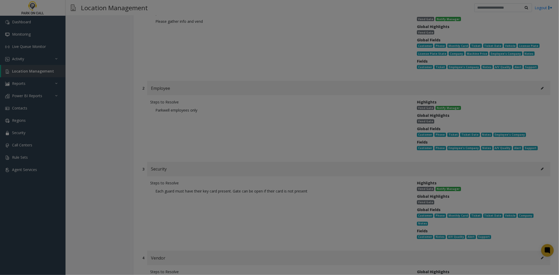
scroll to position [0, 0]
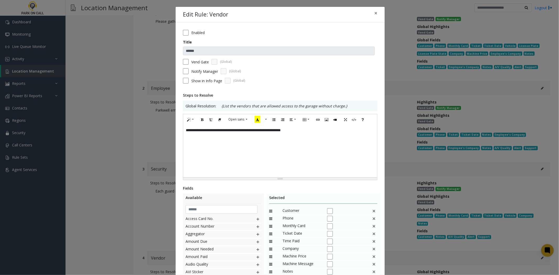
click at [183, 36] on form "Enabled Title ****** Vend Gate (Global) Notify Manager (Global) Show in Info Pa…" at bounding box center [280, 58] width 194 height 57
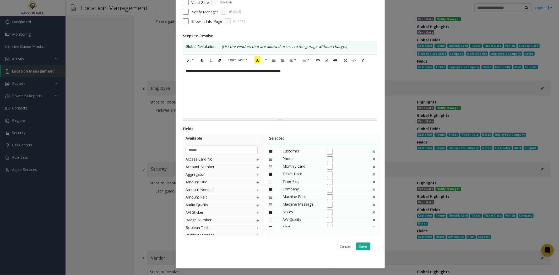
click at [287, 99] on div "**********" at bounding box center [280, 91] width 194 height 52
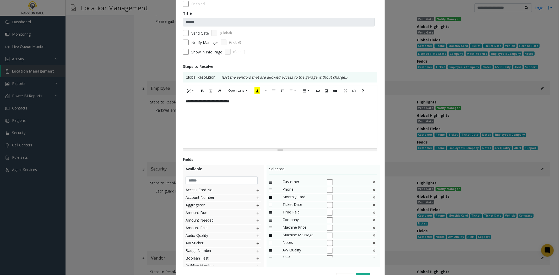
scroll to position [0, 0]
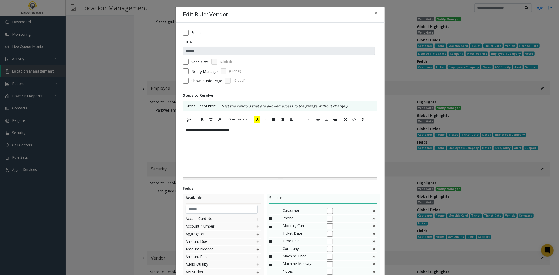
click at [180, 62] on div "**********" at bounding box center [279, 175] width 209 height 305
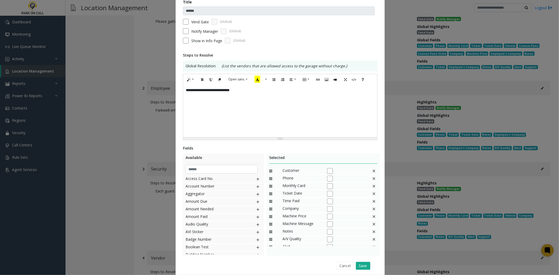
scroll to position [60, 0]
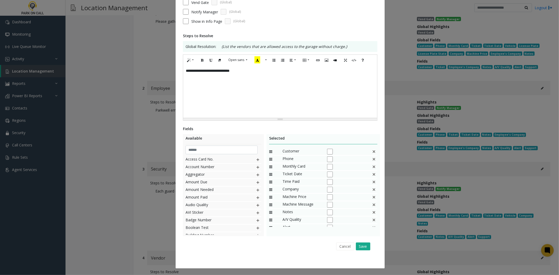
click at [368, 151] on div "Customer" at bounding box center [323, 152] width 108 height 8
click at [372, 151] on img at bounding box center [374, 151] width 4 height 7
click at [368, 151] on div "Monthly Card" at bounding box center [323, 152] width 108 height 8
click at [372, 153] on div "Monthly Card" at bounding box center [323, 152] width 108 height 8
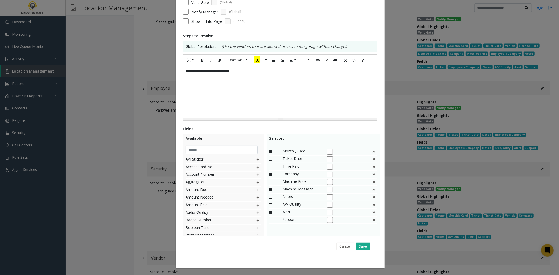
click at [372, 153] on img at bounding box center [374, 151] width 4 height 7
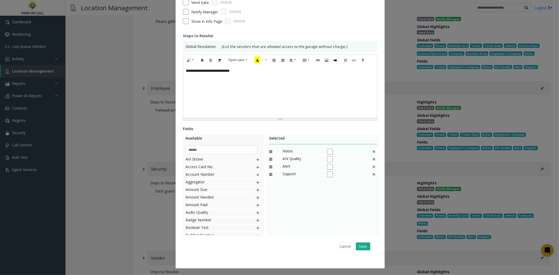
click at [372, 153] on img at bounding box center [374, 151] width 4 height 7
click at [364, 250] on button "Save" at bounding box center [363, 247] width 14 height 8
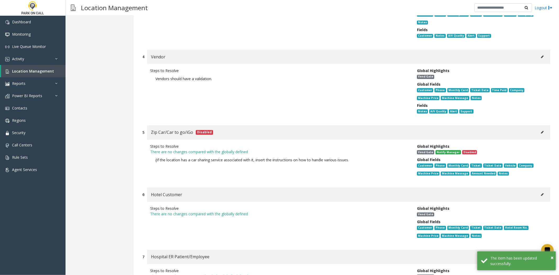
scroll to position [5956, 0]
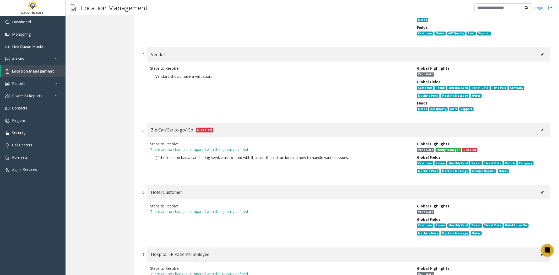
click at [541, 191] on icon at bounding box center [542, 192] width 3 height 3
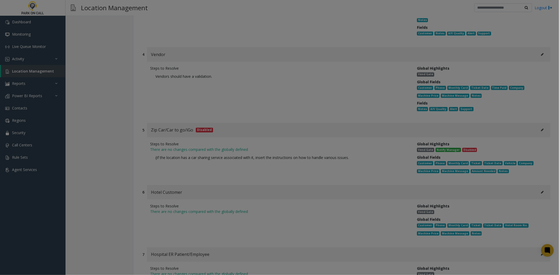
scroll to position [0, 0]
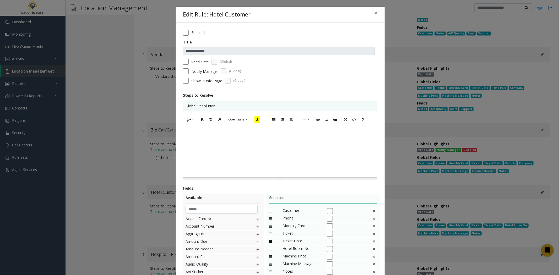
click at [192, 33] on label "Enabled" at bounding box center [197, 32] width 13 height 5
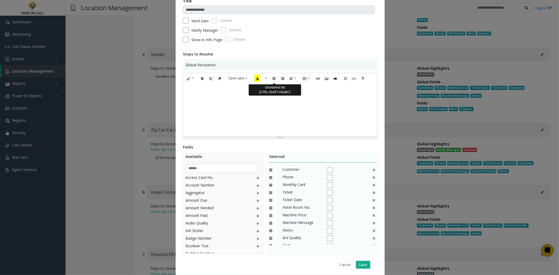
scroll to position [60, 0]
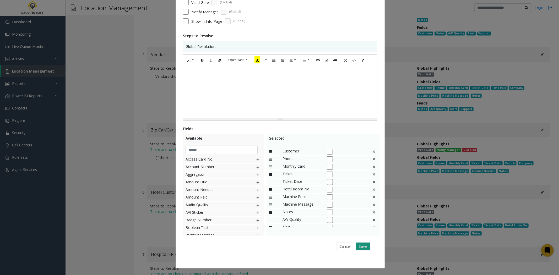
click at [362, 247] on button "Save" at bounding box center [363, 247] width 14 height 8
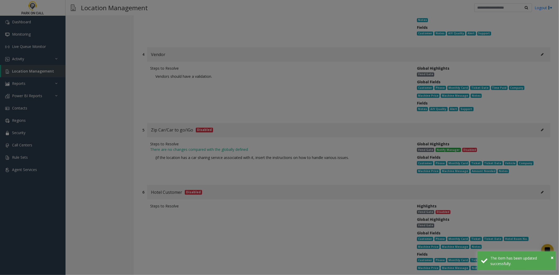
scroll to position [0, 0]
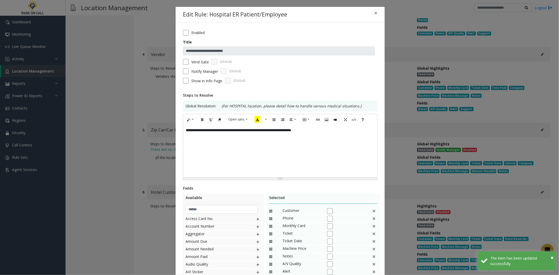
click at [198, 34] on label "Enabled" at bounding box center [197, 32] width 13 height 5
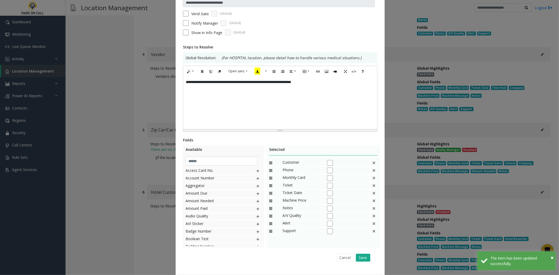
scroll to position [60, 0]
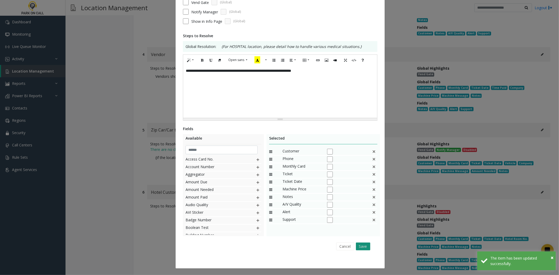
drag, startPoint x: 370, startPoint y: 243, endPoint x: 366, endPoint y: 245, distance: 4.8
click at [366, 245] on div "Cancel Save" at bounding box center [279, 246] width 187 height 13
click at [366, 245] on button "Save" at bounding box center [363, 247] width 14 height 8
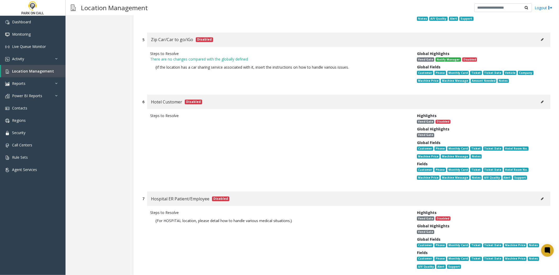
scroll to position [6102, 0]
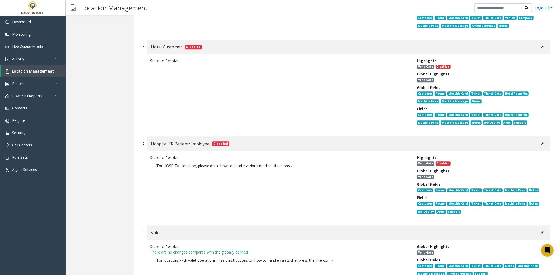
click at [538, 229] on button at bounding box center [542, 233] width 8 height 8
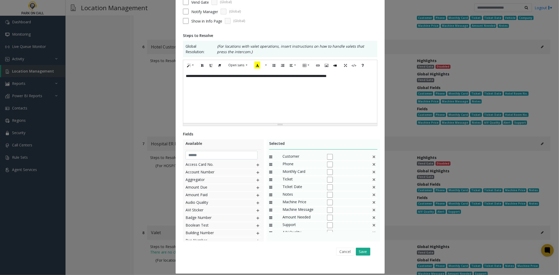
scroll to position [0, 0]
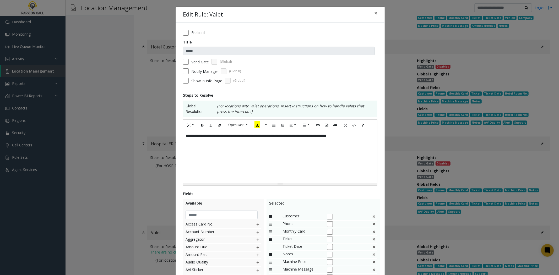
click at [192, 35] on label "Enabled" at bounding box center [197, 32] width 13 height 5
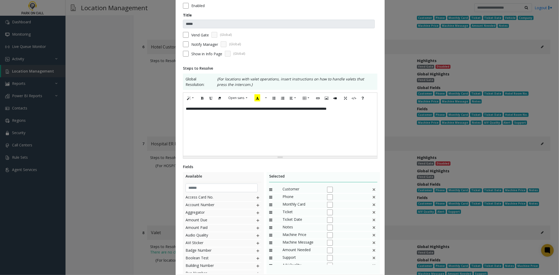
scroll to position [65, 0]
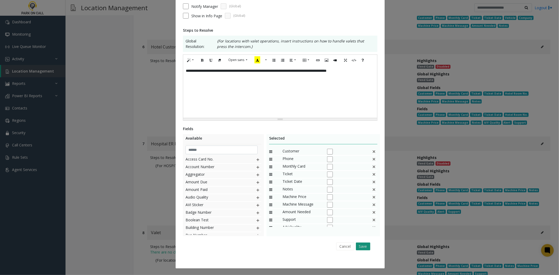
click at [365, 243] on button "Save" at bounding box center [363, 247] width 14 height 8
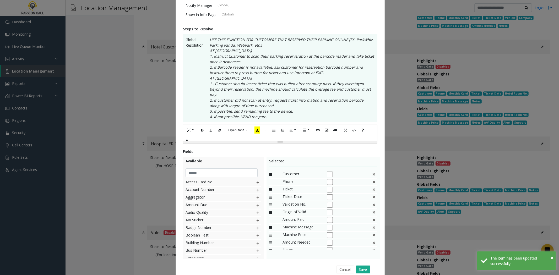
scroll to position [0, 0]
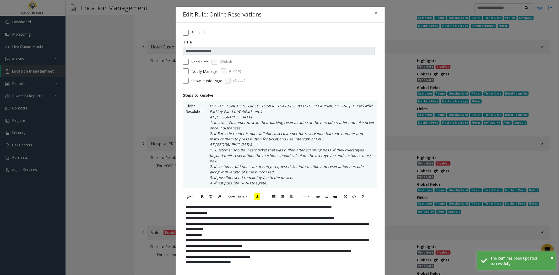
click at [191, 33] on label "Enabled" at bounding box center [197, 32] width 13 height 5
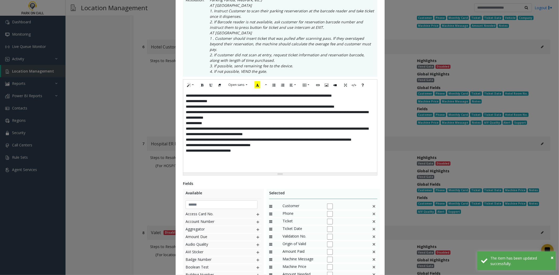
scroll to position [161, 0]
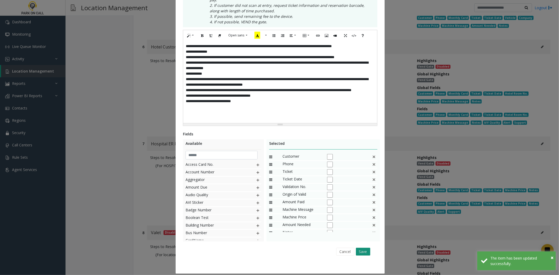
click at [362, 248] on button "Save" at bounding box center [363, 252] width 14 height 8
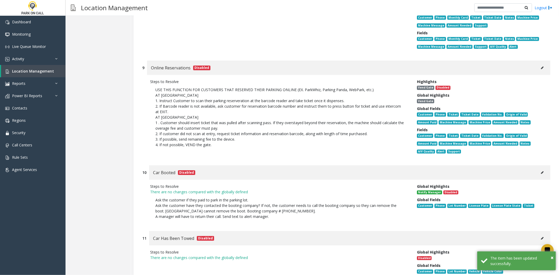
scroll to position [6364, 0]
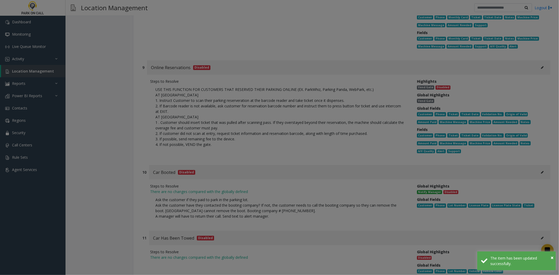
type input "******"
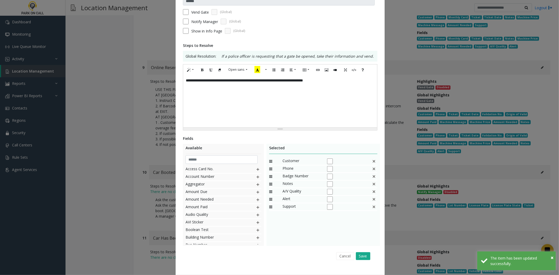
scroll to position [58, 0]
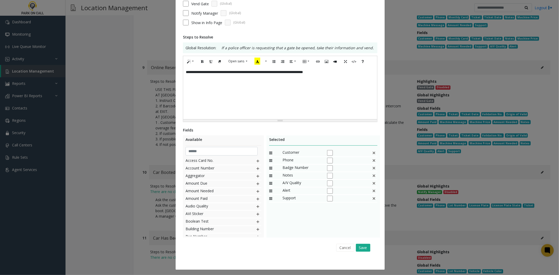
click at [372, 164] on img at bounding box center [374, 160] width 4 height 7
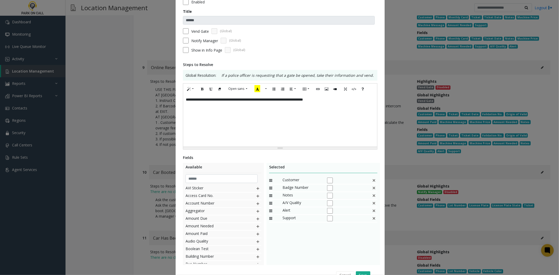
scroll to position [60, 0]
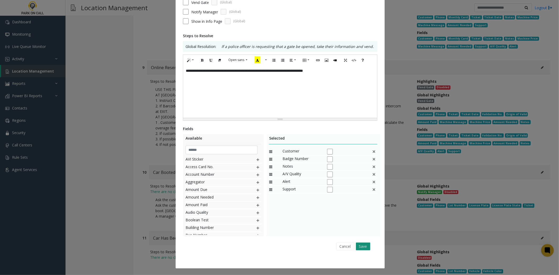
click at [363, 243] on button "Save" at bounding box center [363, 247] width 14 height 8
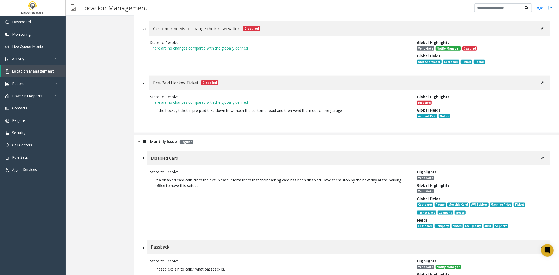
scroll to position [0, 0]
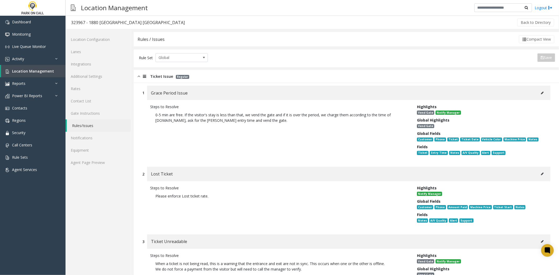
drag, startPoint x: 289, startPoint y: 238, endPoint x: 280, endPoint y: 88, distance: 149.5
click at [189, 75] on div "Ticket Issue Regular" at bounding box center [346, 76] width 425 height 13
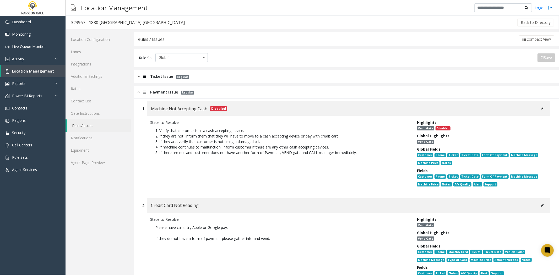
click at [181, 92] on span "Regular" at bounding box center [187, 93] width 13 height 4
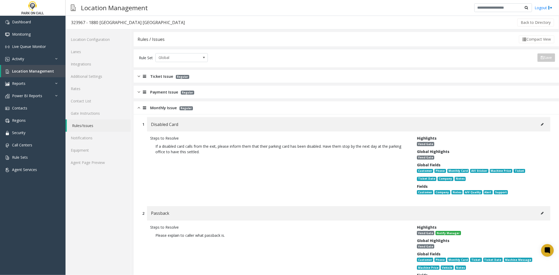
click at [177, 112] on div "Monthly Issue Regular" at bounding box center [346, 107] width 425 height 13
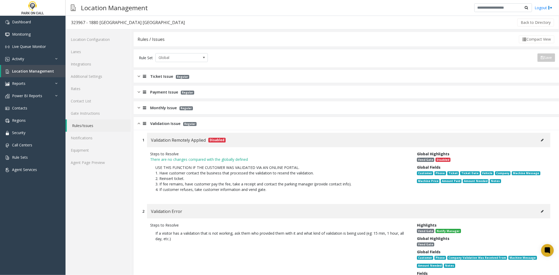
click at [176, 122] on span "Validation Issue" at bounding box center [165, 123] width 30 height 6
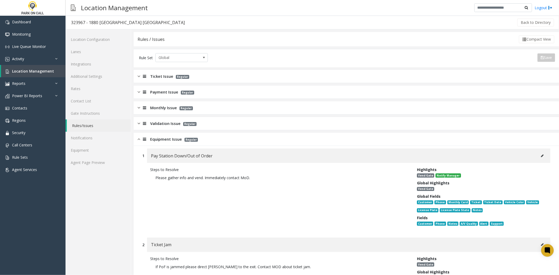
click at [165, 141] on span "Equipment Issue" at bounding box center [166, 139] width 32 height 6
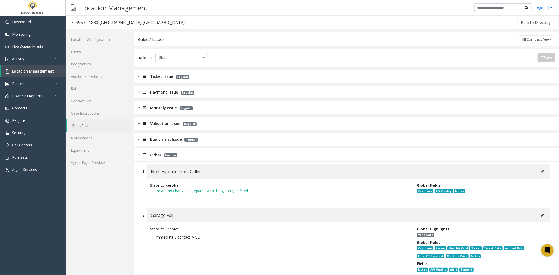
click at [155, 154] on span "Other" at bounding box center [155, 155] width 11 height 6
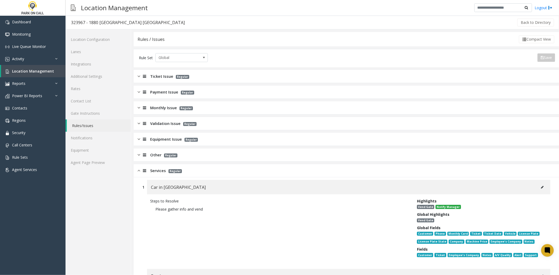
click at [156, 171] on span "Services" at bounding box center [158, 171] width 16 height 6
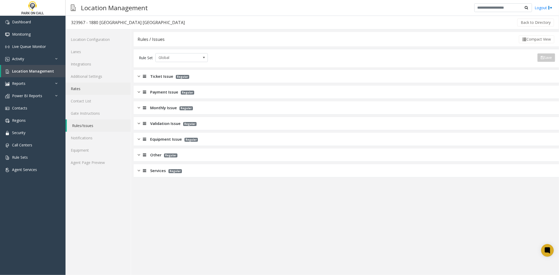
click at [104, 94] on link "Rates" at bounding box center [97, 88] width 65 height 12
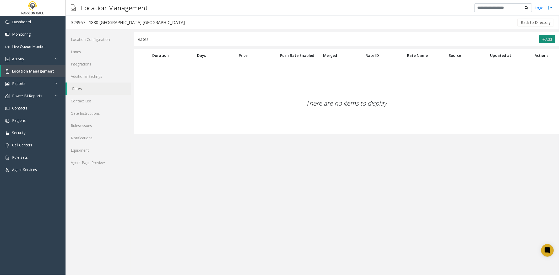
click at [540, 42] on button "Add" at bounding box center [547, 39] width 16 height 8
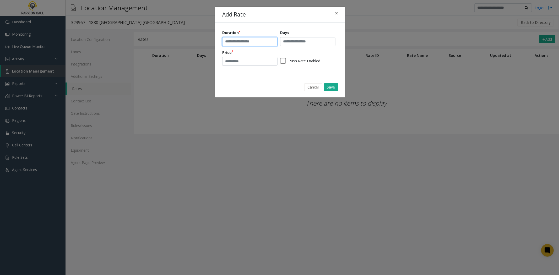
click at [240, 43] on input "text" at bounding box center [249, 41] width 55 height 9
type input "**********"
click at [291, 42] on input "text" at bounding box center [307, 41] width 55 height 9
type input "***"
click at [240, 64] on input "number" at bounding box center [249, 61] width 55 height 9
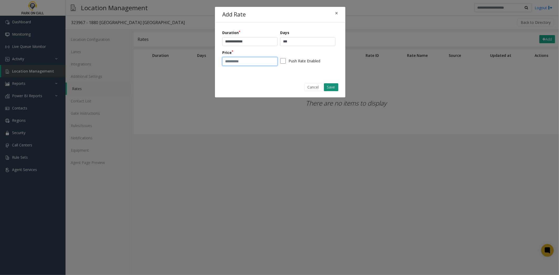
type input "*"
click at [334, 90] on button "Save" at bounding box center [331, 87] width 14 height 8
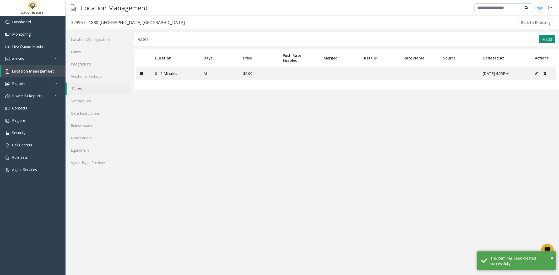
click at [551, 39] on button "Add" at bounding box center [547, 39] width 16 height 8
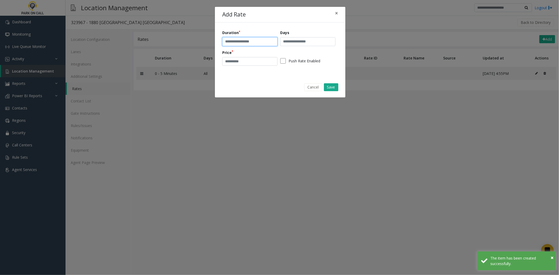
click at [250, 46] on input "text" at bounding box center [249, 41] width 55 height 9
type input "**********"
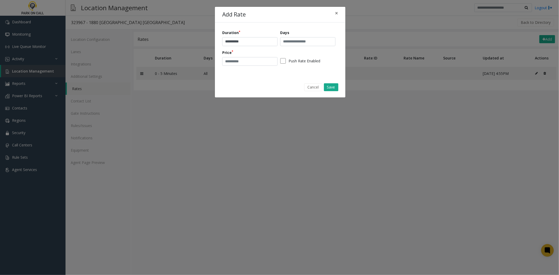
click at [303, 46] on div "**********" at bounding box center [280, 50] width 116 height 40
click at [301, 43] on input "text" at bounding box center [307, 41] width 55 height 9
type input "***"
click at [236, 61] on input "number" at bounding box center [249, 61] width 55 height 9
type input "*"
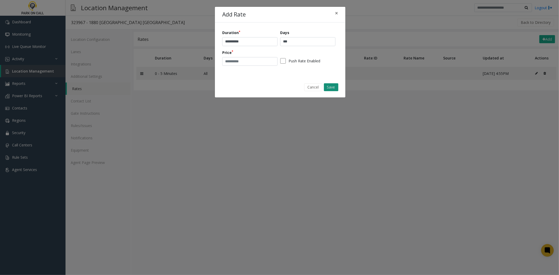
click at [334, 90] on button "Save" at bounding box center [331, 87] width 14 height 8
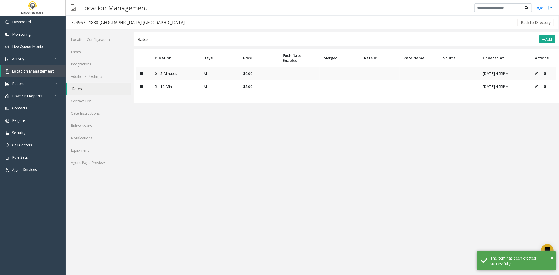
click at [533, 75] on td at bounding box center [543, 73] width 25 height 13
click at [535, 74] on td at bounding box center [543, 73] width 25 height 13
click at [536, 74] on button at bounding box center [538, 73] width 6 height 8
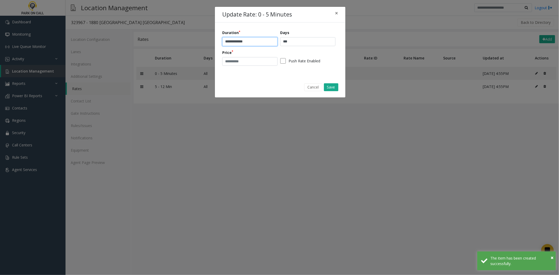
drag, startPoint x: 239, startPoint y: 43, endPoint x: 331, endPoint y: 37, distance: 91.6
click at [331, 37] on div "**********" at bounding box center [280, 50] width 116 height 40
type input "*********"
click at [326, 79] on form "Duration ********* Days *** Price * Push Rate Enabled Cancel Save" at bounding box center [280, 60] width 130 height 75
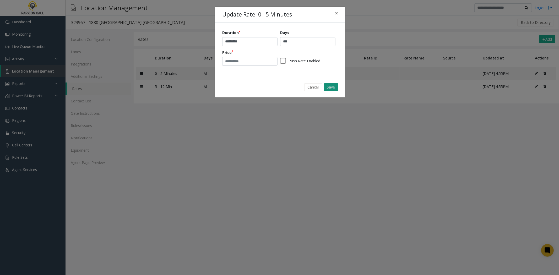
click at [327, 83] on button "Save" at bounding box center [331, 87] width 14 height 8
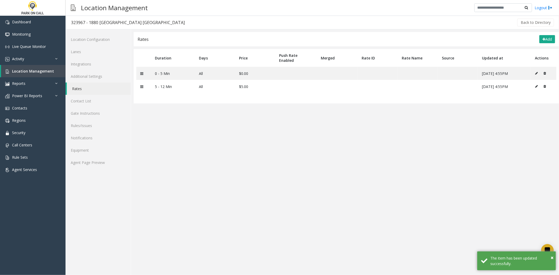
click at [526, 47] on div "Rates Add Duration Days Price Push Rate Enabled Merged Rate ID Rate Name Source…" at bounding box center [346, 67] width 425 height 71
click at [530, 43] on div "Rates Add" at bounding box center [346, 39] width 425 height 14
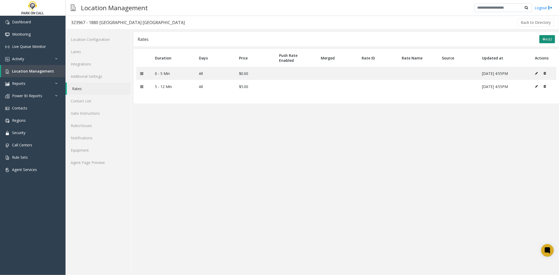
click at [544, 36] on button "Add" at bounding box center [547, 39] width 16 height 8
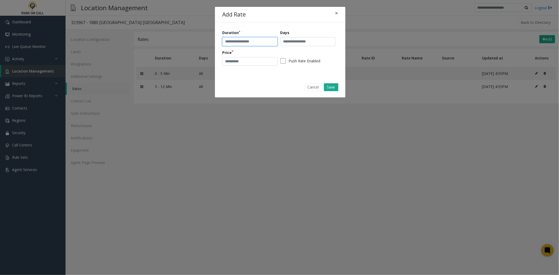
click at [240, 42] on input "text" at bounding box center [249, 41] width 55 height 9
type input "**********"
click at [315, 48] on div "**********" at bounding box center [280, 50] width 116 height 40
click at [314, 47] on div "**********" at bounding box center [280, 50] width 116 height 40
click at [312, 45] on input "text" at bounding box center [307, 41] width 55 height 9
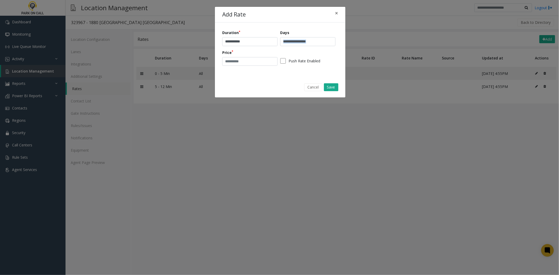
click at [313, 42] on input "text" at bounding box center [307, 41] width 55 height 9
click at [314, 43] on input "text" at bounding box center [307, 41] width 55 height 9
type input "***"
click at [256, 60] on input "number" at bounding box center [249, 61] width 55 height 9
type input "**"
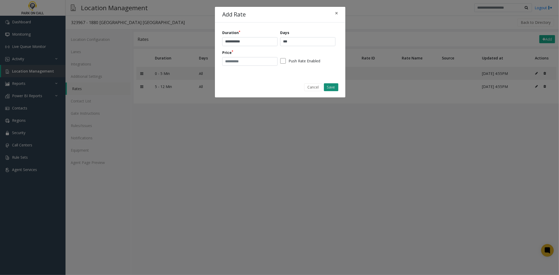
click at [330, 87] on button "Save" at bounding box center [331, 87] width 14 height 8
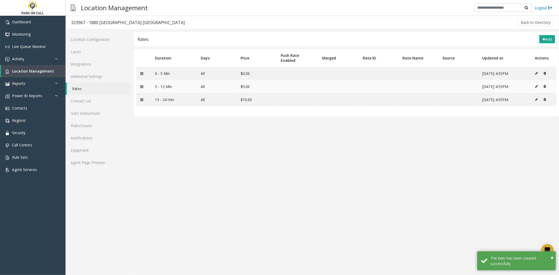
click at [540, 84] on button at bounding box center [538, 86] width 6 height 8
type input "**********"
type input "*"
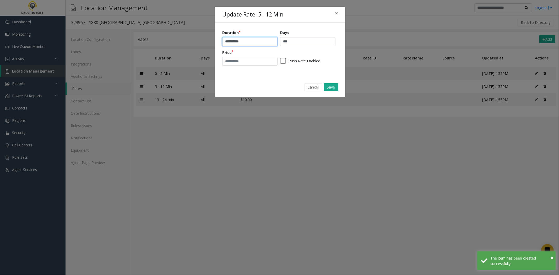
drag, startPoint x: 227, startPoint y: 42, endPoint x: 215, endPoint y: 41, distance: 12.1
click at [215, 41] on div "**********" at bounding box center [280, 50] width 130 height 54
type input "**********"
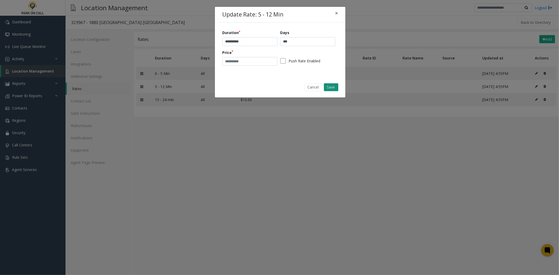
click at [335, 87] on button "Save" at bounding box center [331, 87] width 14 height 8
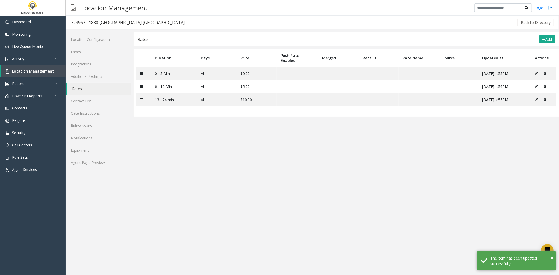
click at [543, 34] on div "Rates Add" at bounding box center [346, 39] width 425 height 14
click at [554, 38] on button "Add" at bounding box center [547, 39] width 16 height 8
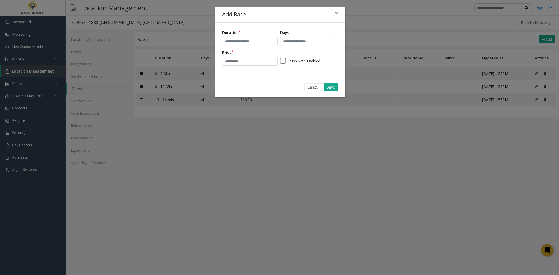
click at [301, 173] on div "Add Rate × Duration Days Price Push Rate Enabled Cancel Save" at bounding box center [279, 137] width 559 height 275
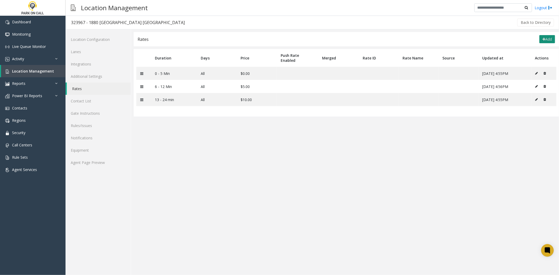
click at [546, 38] on button "Add" at bounding box center [547, 39] width 16 height 8
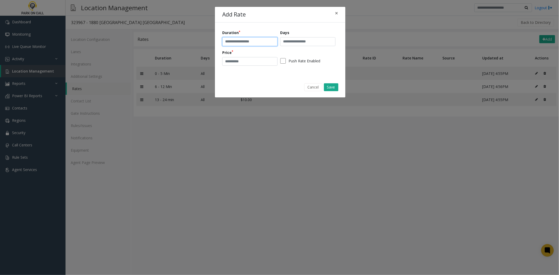
click at [256, 42] on input "text" at bounding box center [249, 41] width 55 height 9
type input "**********"
click at [311, 43] on input "text" at bounding box center [307, 41] width 55 height 9
type input "***"
click at [234, 68] on div "**********" at bounding box center [280, 50] width 116 height 40
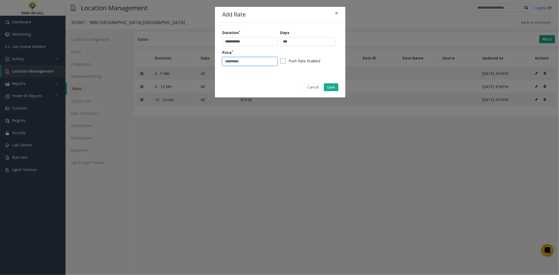
click at [236, 64] on input "number" at bounding box center [249, 61] width 55 height 9
type input "**"
click at [329, 87] on button "Save" at bounding box center [331, 87] width 14 height 8
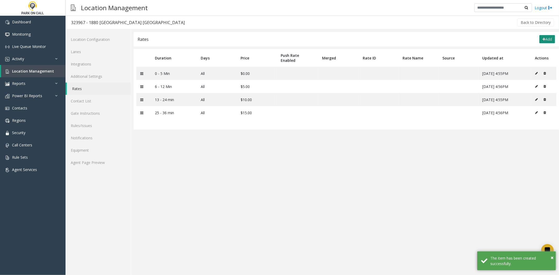
click at [552, 40] on button "Add" at bounding box center [547, 39] width 16 height 8
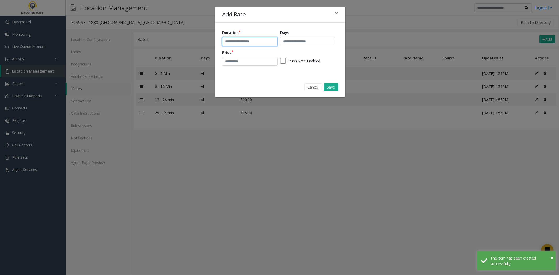
click at [261, 41] on input "text" at bounding box center [249, 41] width 55 height 9
click at [240, 41] on input "**********" at bounding box center [249, 41] width 55 height 9
type input "**********"
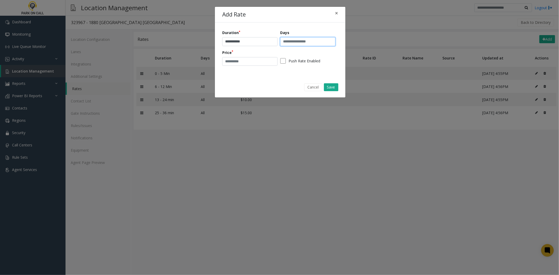
click at [296, 38] on input "text" at bounding box center [307, 41] width 55 height 9
type input "***"
click at [254, 63] on input "number" at bounding box center [249, 61] width 55 height 9
type input "**"
click at [329, 83] on button "Save" at bounding box center [331, 87] width 14 height 8
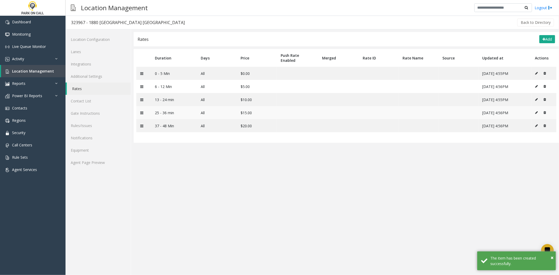
click at [535, 112] on td at bounding box center [543, 112] width 25 height 13
click at [535, 109] on button at bounding box center [538, 113] width 6 height 8
type input "**********"
type input "**"
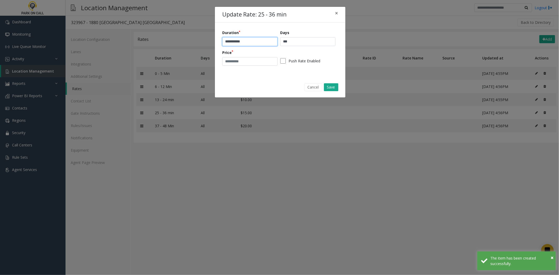
click at [239, 43] on input "**********" at bounding box center [249, 41] width 55 height 9
click at [324, 81] on div "Cancel Save" at bounding box center [279, 86] width 123 height 13
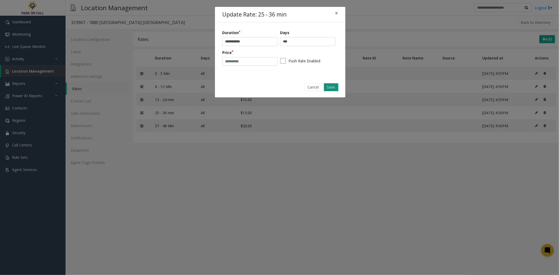
click at [324, 85] on button "Save" at bounding box center [331, 87] width 14 height 8
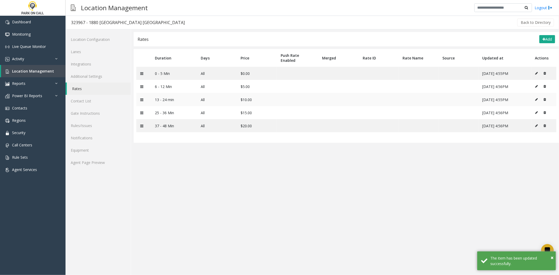
click at [540, 98] on button at bounding box center [538, 100] width 6 height 8
type input "**********"
type input "**"
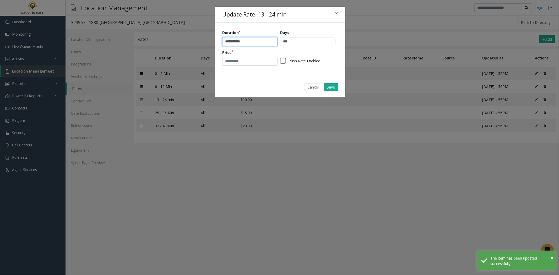
click at [238, 41] on input "**********" at bounding box center [249, 41] width 55 height 9
type input "**********"
click at [331, 87] on button "Save" at bounding box center [331, 87] width 14 height 8
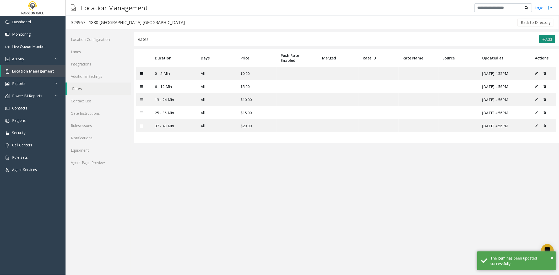
click at [542, 39] on icon at bounding box center [543, 39] width 3 height 4
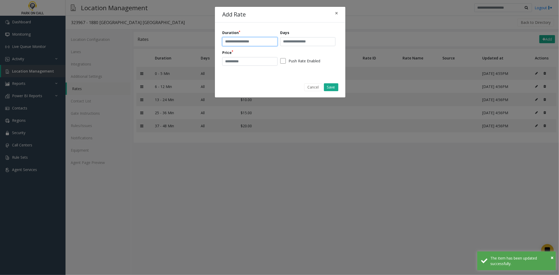
drag, startPoint x: 243, startPoint y: 46, endPoint x: 240, endPoint y: 40, distance: 6.2
click at [240, 40] on input "text" at bounding box center [249, 41] width 55 height 9
type input "**********"
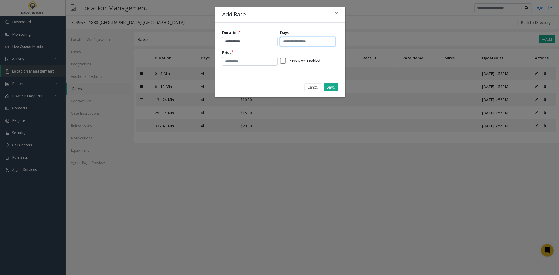
click at [299, 43] on input "text" at bounding box center [307, 41] width 55 height 9
type input "***"
click at [242, 59] on input "number" at bounding box center [249, 61] width 55 height 9
type input "**"
click at [331, 87] on button "Save" at bounding box center [331, 87] width 14 height 8
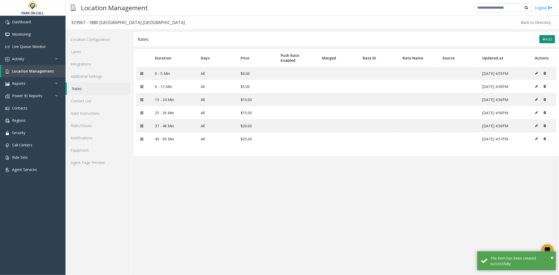
click at [546, 42] on button "Add" at bounding box center [547, 39] width 16 height 8
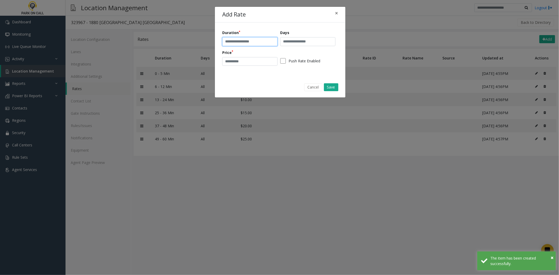
click at [267, 40] on input "text" at bounding box center [249, 41] width 55 height 9
type input "*********"
click at [305, 39] on input "text" at bounding box center [307, 41] width 55 height 9
type input "***"
click at [245, 61] on input "number" at bounding box center [249, 61] width 55 height 9
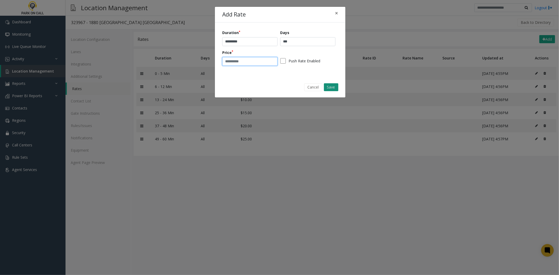
type input "**"
click at [331, 84] on button "Save" at bounding box center [331, 87] width 14 height 8
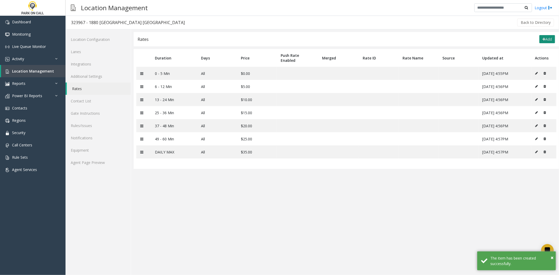
click at [540, 35] on button "Add" at bounding box center [547, 39] width 16 height 8
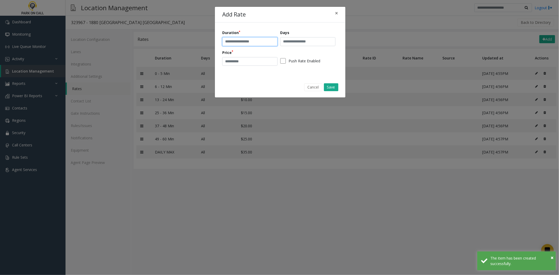
click at [255, 43] on input "text" at bounding box center [249, 41] width 55 height 9
type input "**********"
click at [314, 42] on input "text" at bounding box center [307, 41] width 55 height 9
type input "***"
click at [243, 59] on input "number" at bounding box center [249, 61] width 55 height 9
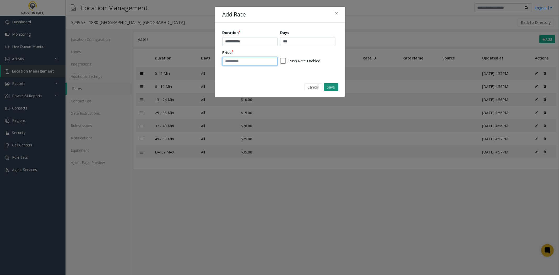
type input "**"
click at [337, 85] on button "Save" at bounding box center [331, 87] width 14 height 8
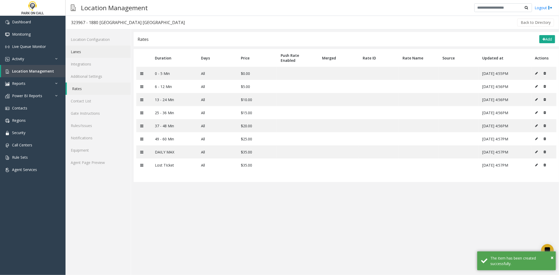
click at [84, 51] on link "Lanes" at bounding box center [97, 52] width 65 height 12
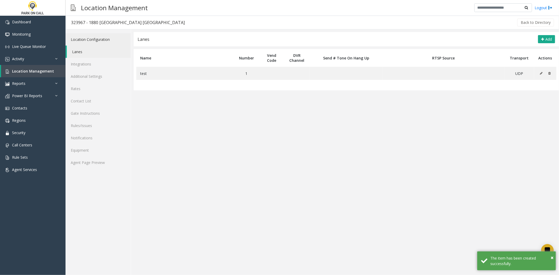
click at [92, 41] on link "Location Configuration" at bounding box center [97, 39] width 65 height 12
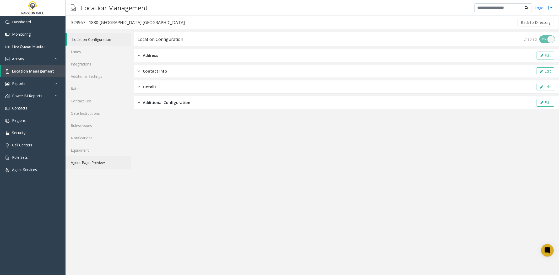
click at [105, 168] on link "Agent Page Preview" at bounding box center [97, 162] width 65 height 12
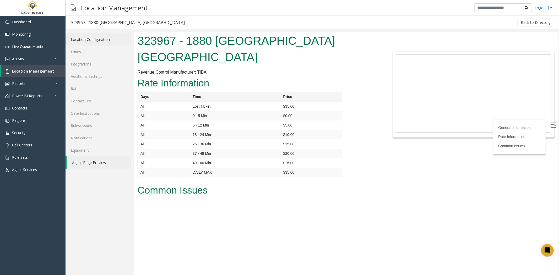
click at [112, 42] on link "Location Configuration" at bounding box center [97, 39] width 65 height 12
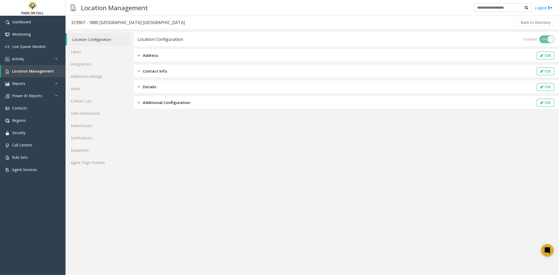
click at [165, 58] on div "Address Edit" at bounding box center [346, 55] width 425 height 13
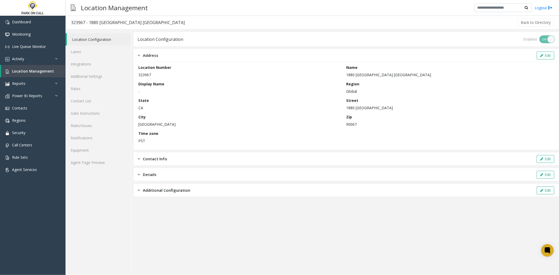
click at [349, 108] on p "1880 [GEOGRAPHIC_DATA]" at bounding box center [448, 107] width 205 height 5
drag, startPoint x: 349, startPoint y: 108, endPoint x: 384, endPoint y: 109, distance: 35.4
click at [384, 109] on p "1880 [GEOGRAPHIC_DATA]" at bounding box center [448, 107] width 205 height 5
copy p "1880 [GEOGRAPHIC_DATA]"
